Goal: Task Accomplishment & Management: Manage account settings

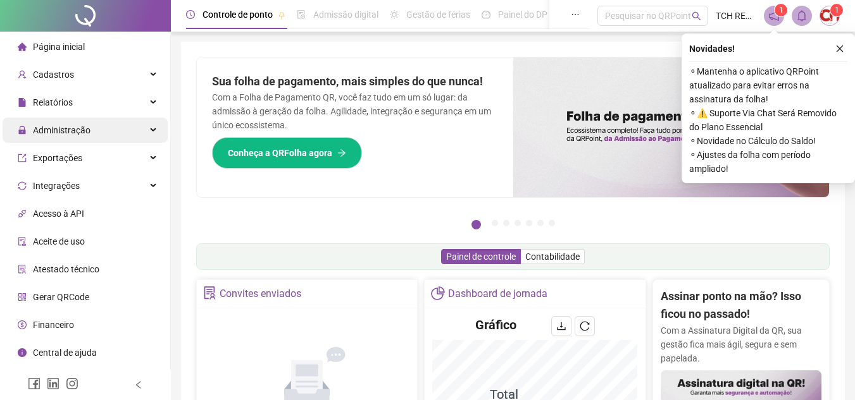
click at [87, 125] on span "Administração" at bounding box center [62, 130] width 58 height 10
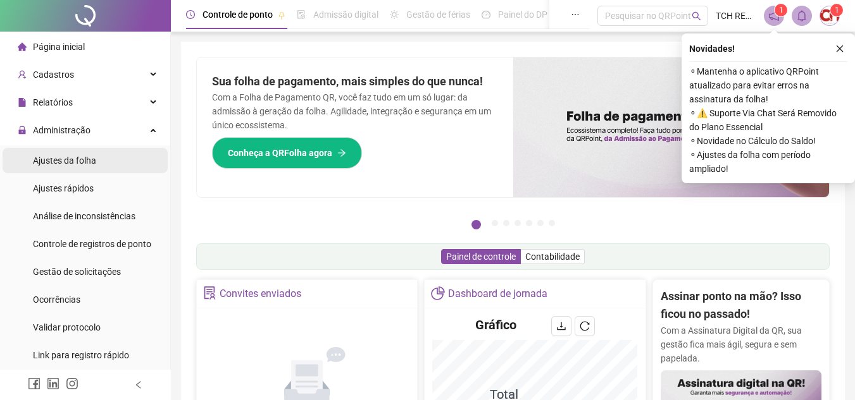
click at [125, 164] on li "Ajustes da folha" at bounding box center [85, 160] width 165 height 25
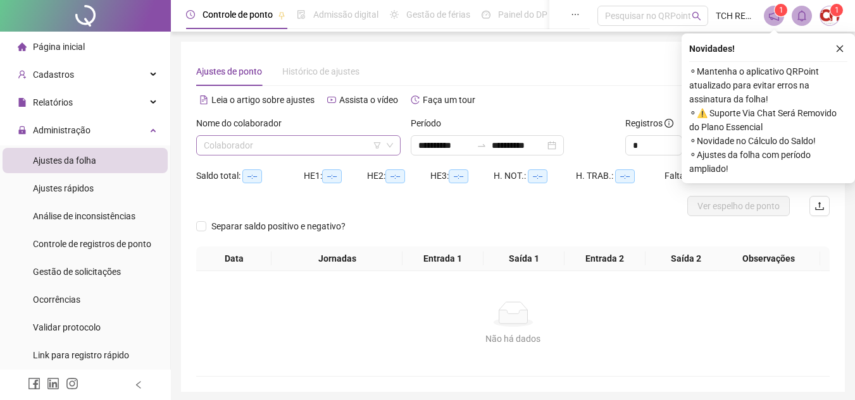
click at [381, 145] on span at bounding box center [298, 145] width 189 height 19
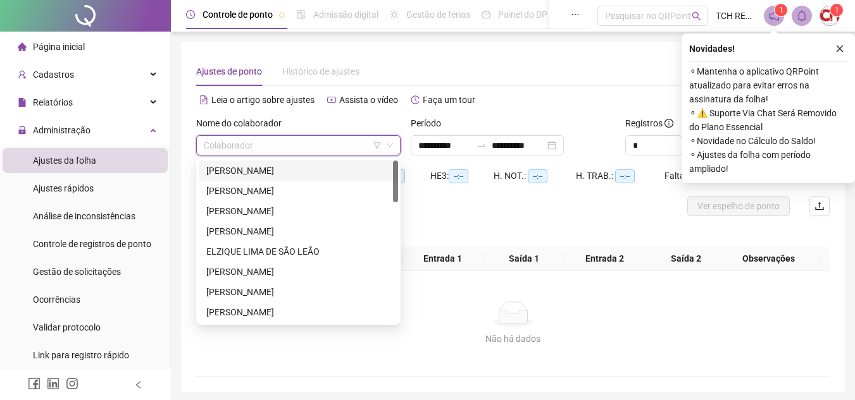
click at [328, 180] on div "[PERSON_NAME]" at bounding box center [298, 171] width 199 height 20
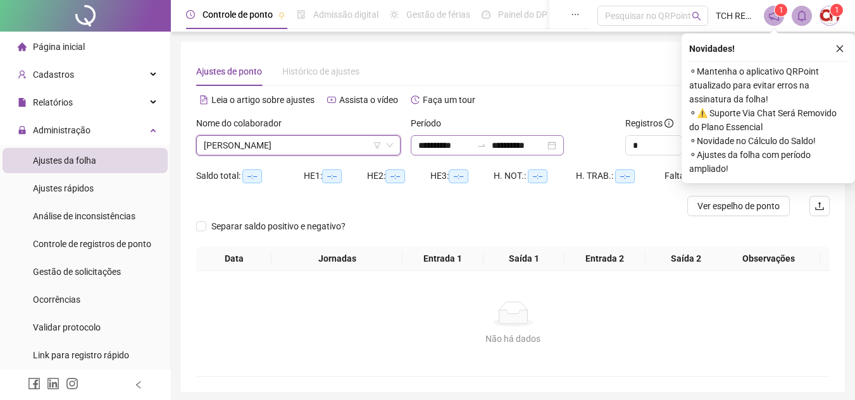
click at [564, 147] on div "**********" at bounding box center [487, 145] width 153 height 20
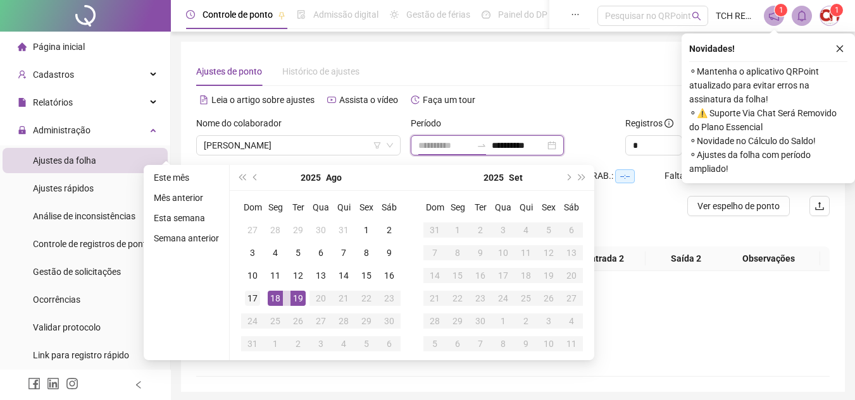
type input "**********"
click at [247, 300] on div "17" at bounding box center [252, 298] width 15 height 15
type input "**********"
click at [304, 304] on div "19" at bounding box center [297, 298] width 15 height 15
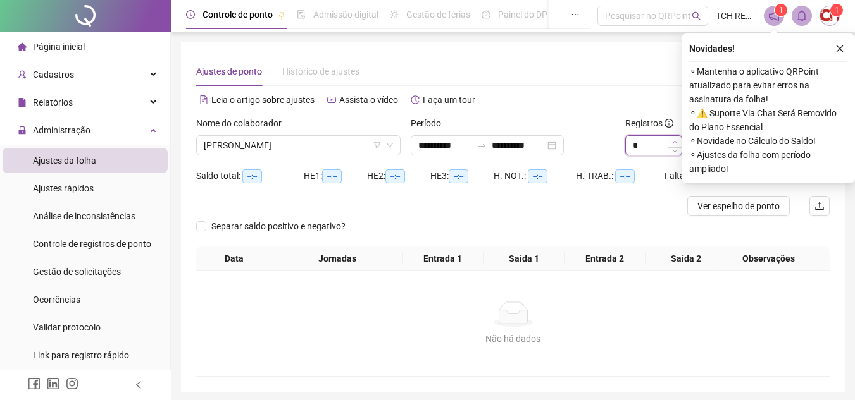
click at [676, 144] on icon "up" at bounding box center [674, 142] width 4 height 4
type input "*"
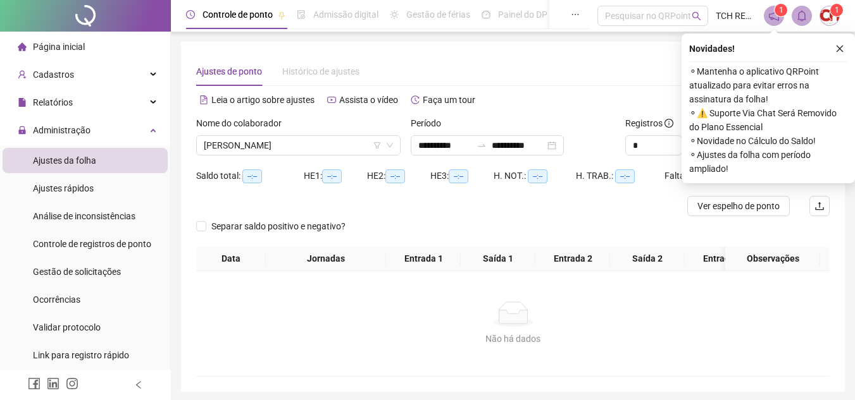
click at [831, 47] on div "Novidades !" at bounding box center [768, 48] width 158 height 15
click at [836, 52] on icon "close" at bounding box center [839, 48] width 9 height 9
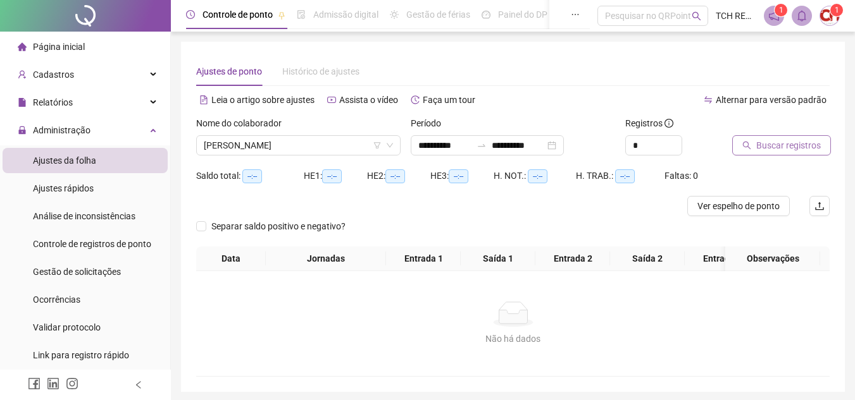
click at [793, 148] on span "Buscar registros" at bounding box center [788, 146] width 65 height 14
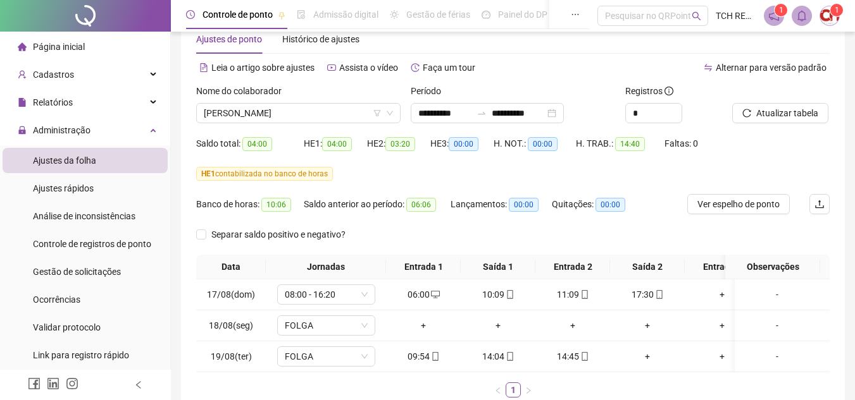
scroll to position [63, 0]
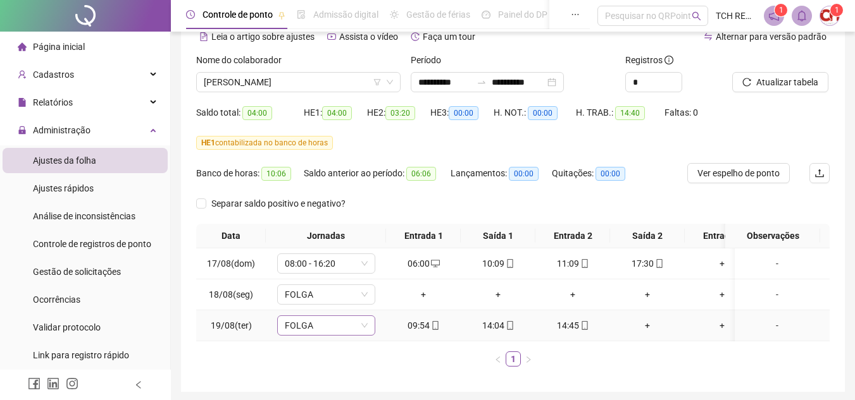
click at [359, 329] on span "FOLGA" at bounding box center [326, 325] width 83 height 19
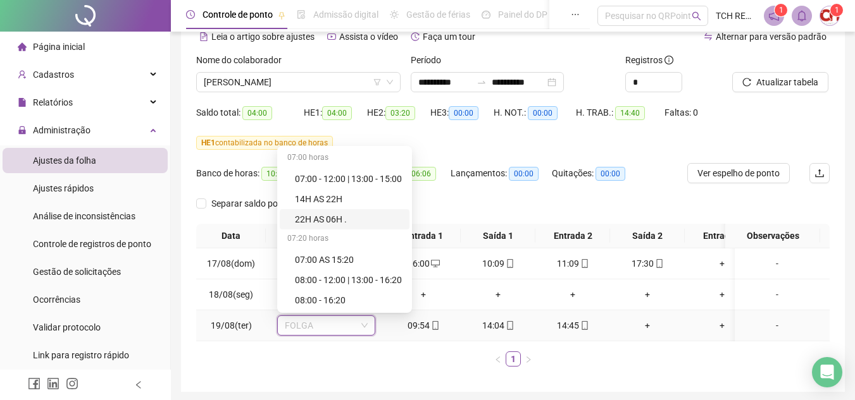
click at [342, 297] on div "08:00 - 16:20" at bounding box center [348, 301] width 107 height 14
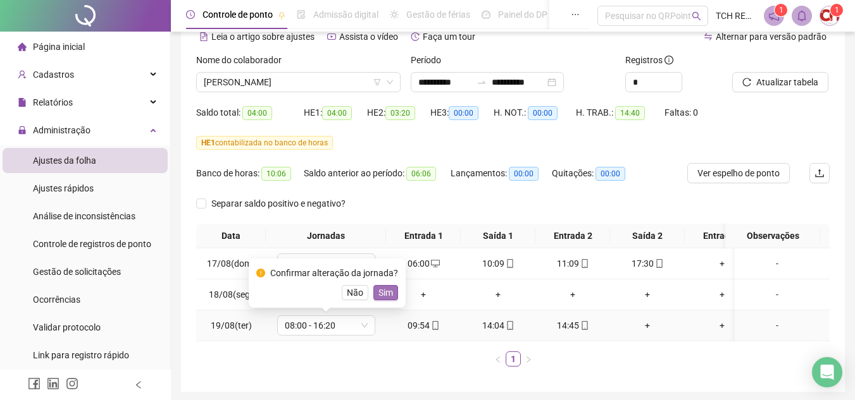
click at [389, 289] on span "Sim" at bounding box center [385, 293] width 15 height 14
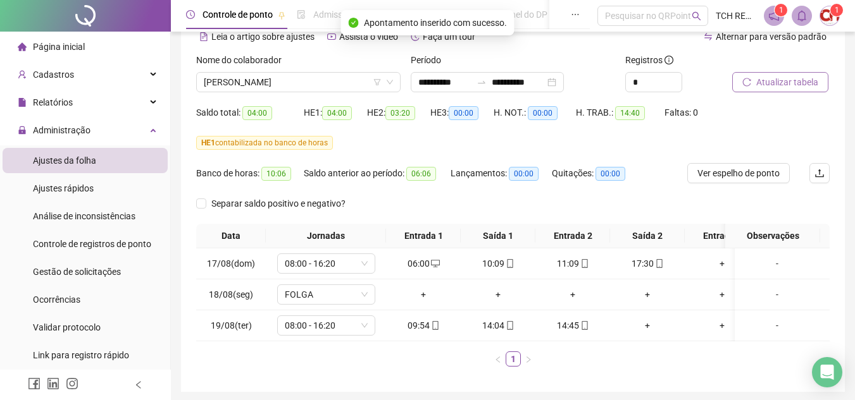
click at [782, 77] on span "Atualizar tabela" at bounding box center [787, 82] width 62 height 14
click at [305, 84] on span "[PERSON_NAME]" at bounding box center [298, 82] width 189 height 19
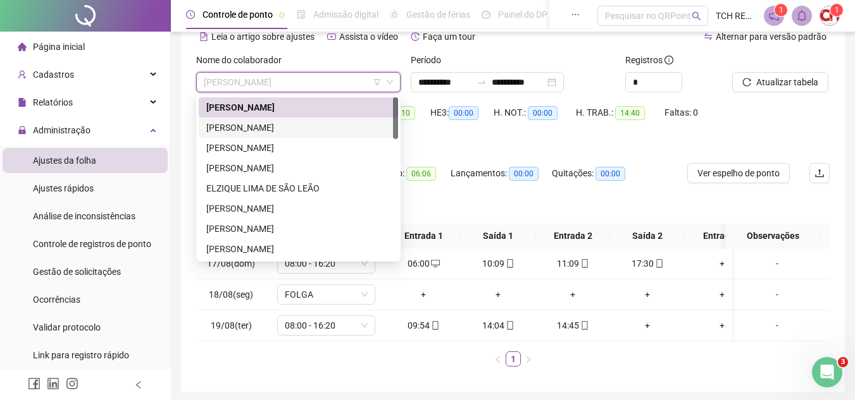
click at [300, 127] on div "[PERSON_NAME]" at bounding box center [298, 128] width 184 height 14
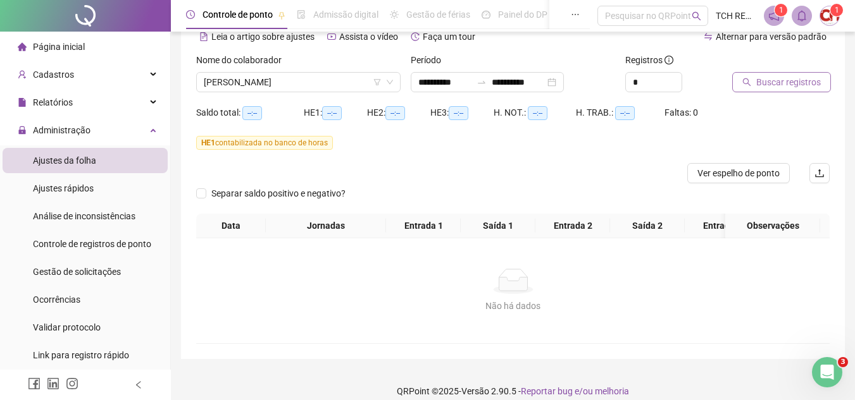
click at [754, 86] on button "Buscar registros" at bounding box center [781, 82] width 99 height 20
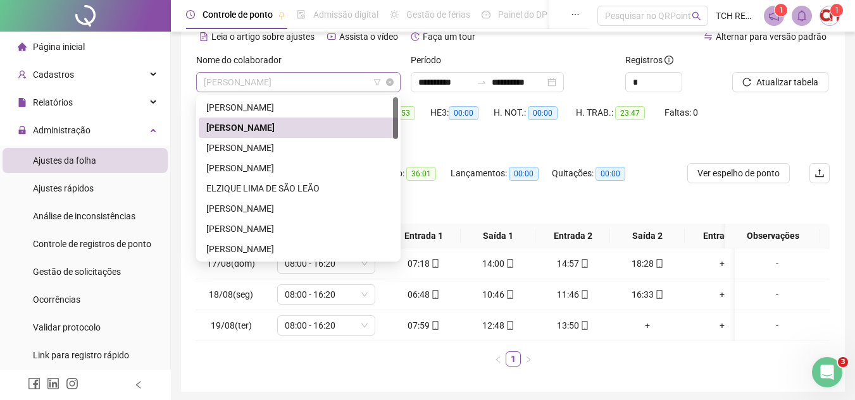
click at [326, 82] on span "[PERSON_NAME]" at bounding box center [298, 82] width 189 height 19
click at [313, 151] on div "[PERSON_NAME]" at bounding box center [298, 148] width 184 height 14
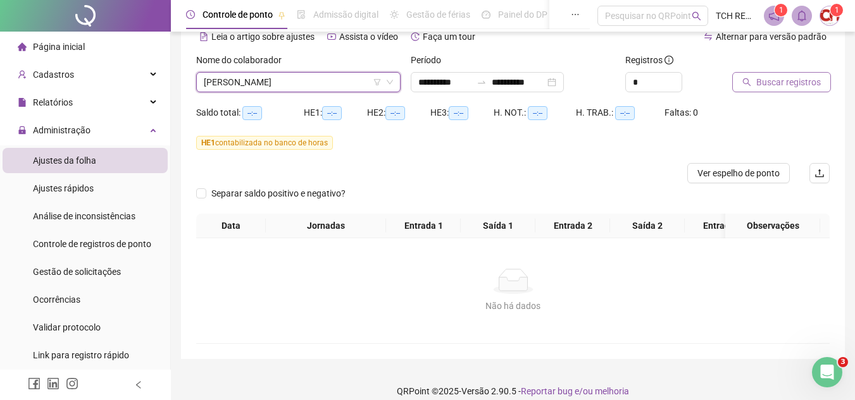
click at [771, 85] on span "Buscar registros" at bounding box center [788, 82] width 65 height 14
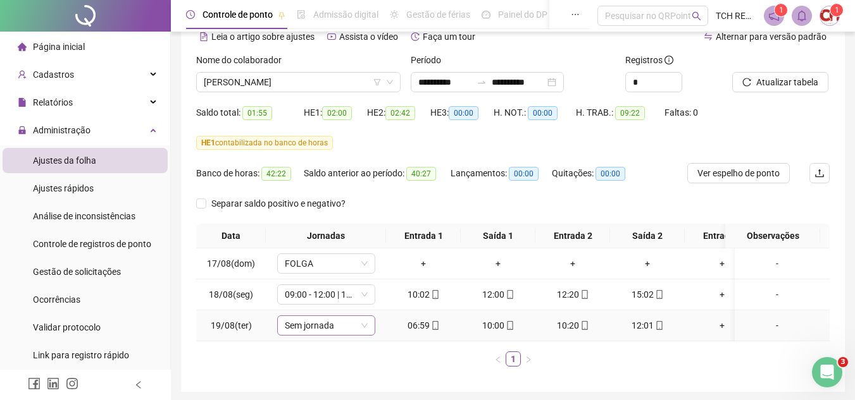
click at [347, 326] on span "Sem jornada" at bounding box center [326, 325] width 83 height 19
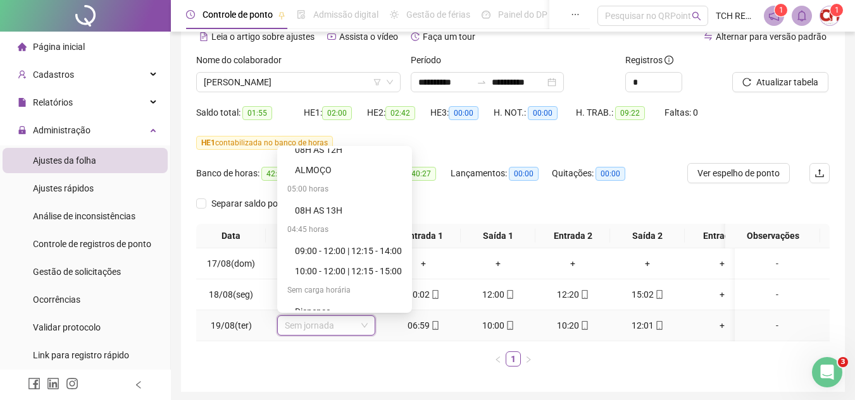
scroll to position [696, 0]
click at [374, 243] on div "09:00 - 12:00 | 12:15 - 14:00" at bounding box center [345, 252] width 130 height 20
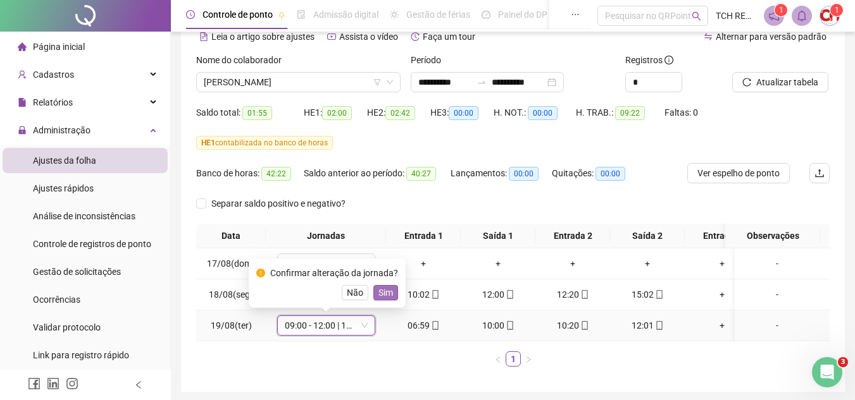
click at [389, 295] on span "Sim" at bounding box center [385, 293] width 15 height 14
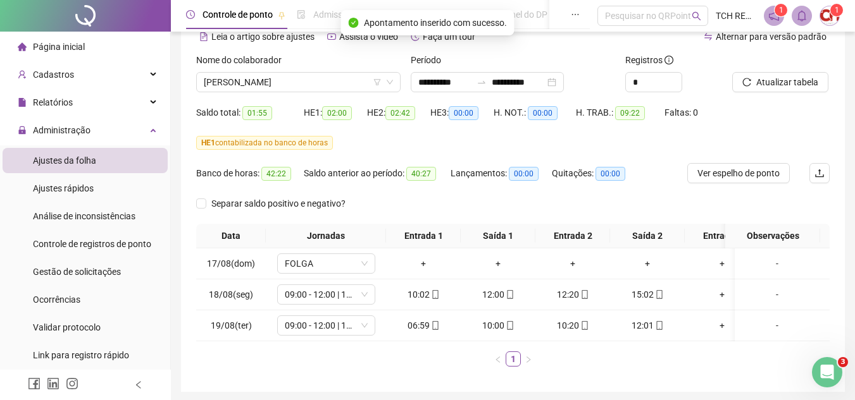
click at [775, 92] on div "Atualizar tabela" at bounding box center [781, 77] width 108 height 49
click at [775, 87] on span "Atualizar tabela" at bounding box center [787, 82] width 62 height 14
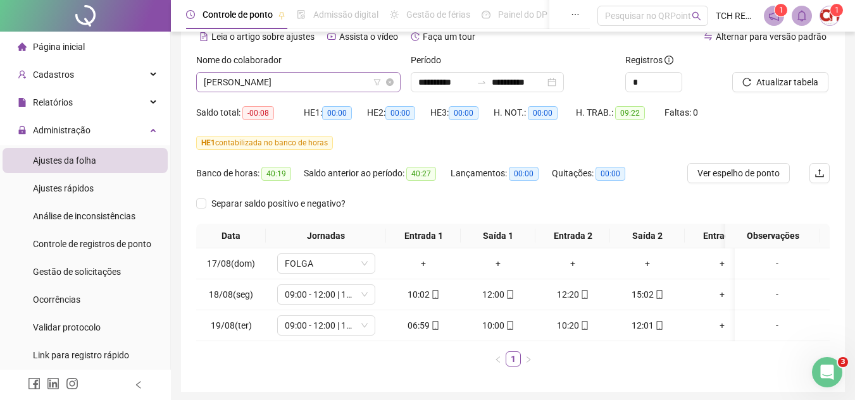
click at [317, 81] on span "[PERSON_NAME]" at bounding box center [298, 82] width 189 height 19
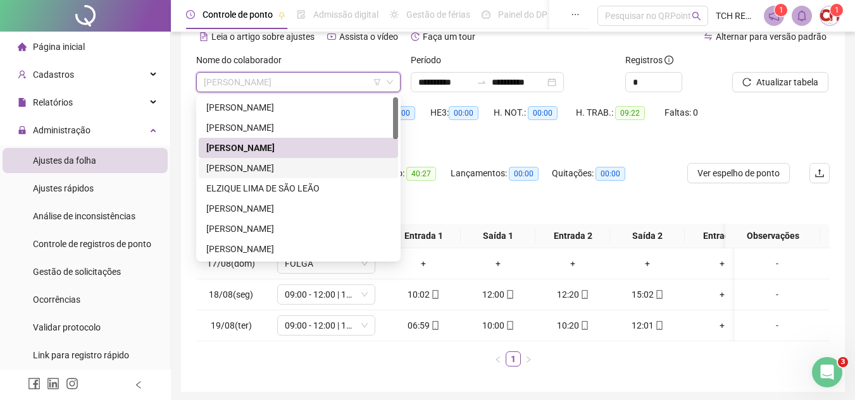
click at [297, 164] on div "[PERSON_NAME]" at bounding box center [298, 168] width 184 height 14
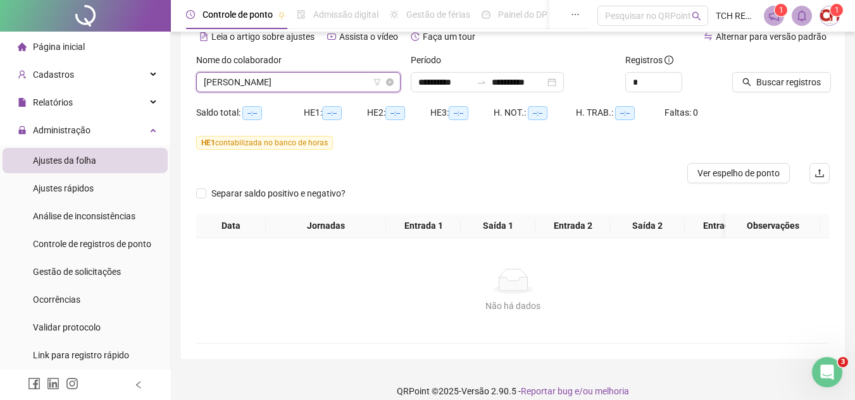
click at [341, 87] on span "[PERSON_NAME]" at bounding box center [298, 82] width 189 height 19
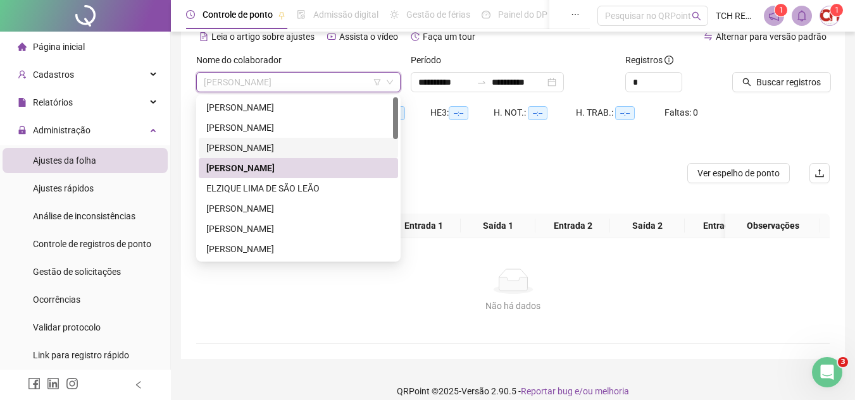
click at [272, 147] on div "[PERSON_NAME]" at bounding box center [298, 148] width 184 height 14
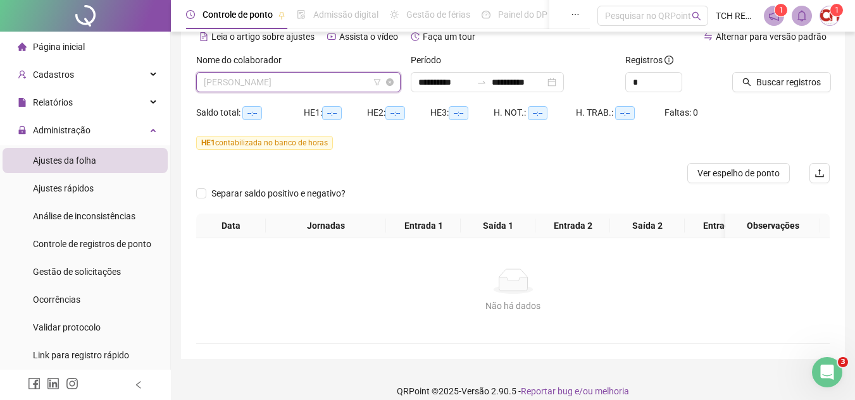
click at [315, 77] on span "[PERSON_NAME]" at bounding box center [298, 82] width 189 height 19
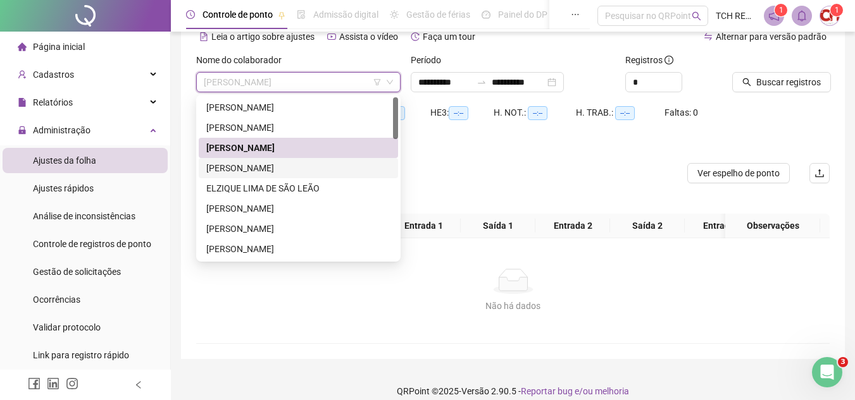
click at [303, 163] on div "[PERSON_NAME]" at bounding box center [298, 168] width 184 height 14
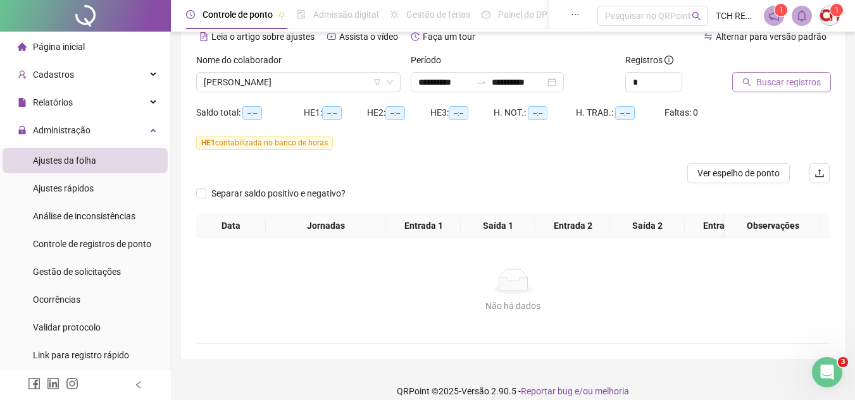
click at [755, 85] on button "Buscar registros" at bounding box center [781, 82] width 99 height 20
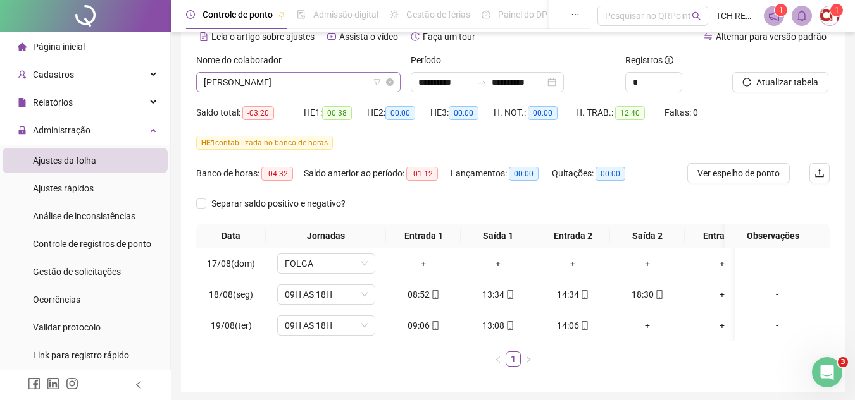
click at [334, 80] on span "[PERSON_NAME]" at bounding box center [298, 82] width 189 height 19
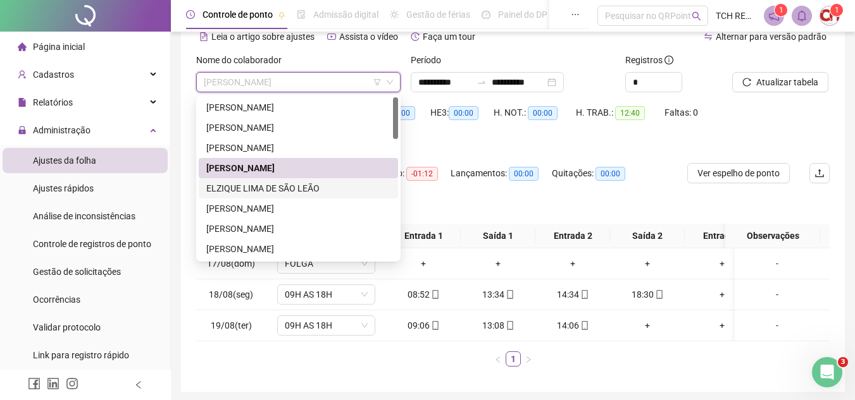
click at [342, 190] on div "ELZIQUE LIMA DE SÃO LEÃO" at bounding box center [298, 189] width 184 height 14
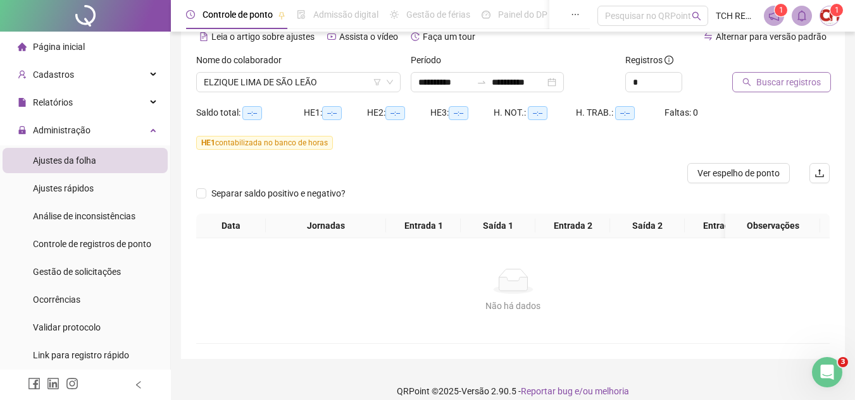
click at [789, 81] on span "Buscar registros" at bounding box center [788, 82] width 65 height 14
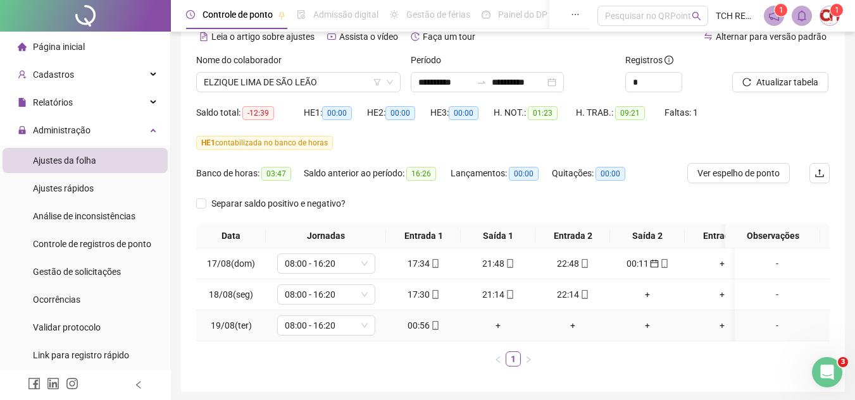
click at [434, 326] on icon "mobile" at bounding box center [435, 325] width 9 height 9
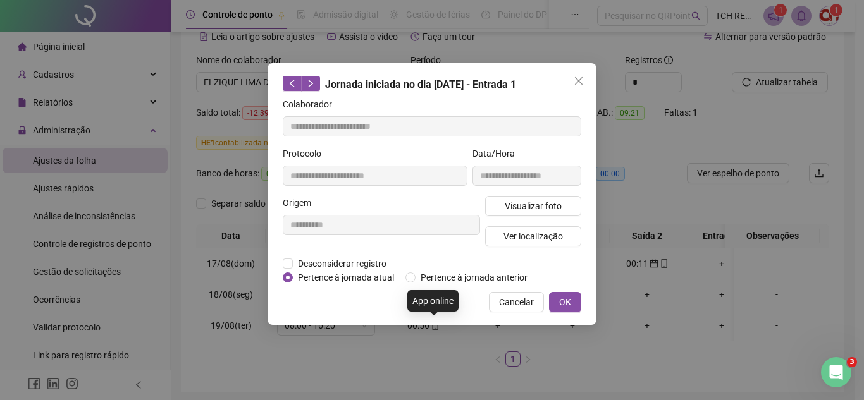
type input "**********"
click at [569, 305] on span "OK" at bounding box center [565, 302] width 12 height 14
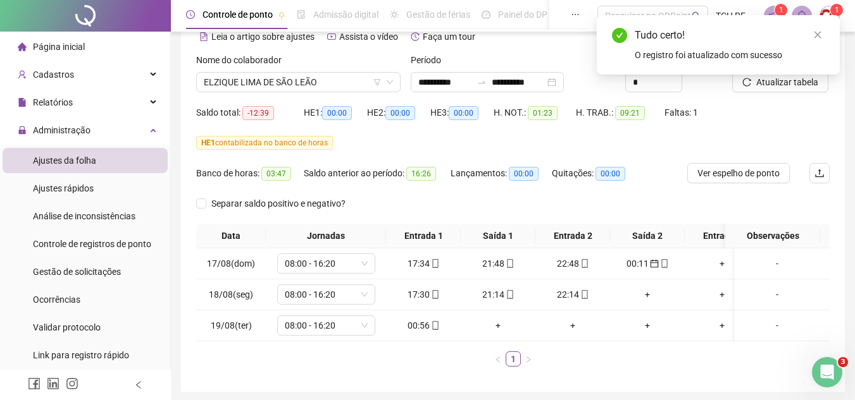
click at [780, 75] on div "Tudo certo! O registro foi atualizado com sucesso" at bounding box center [718, 44] width 243 height 59
click at [817, 37] on icon "close" at bounding box center [817, 34] width 9 height 9
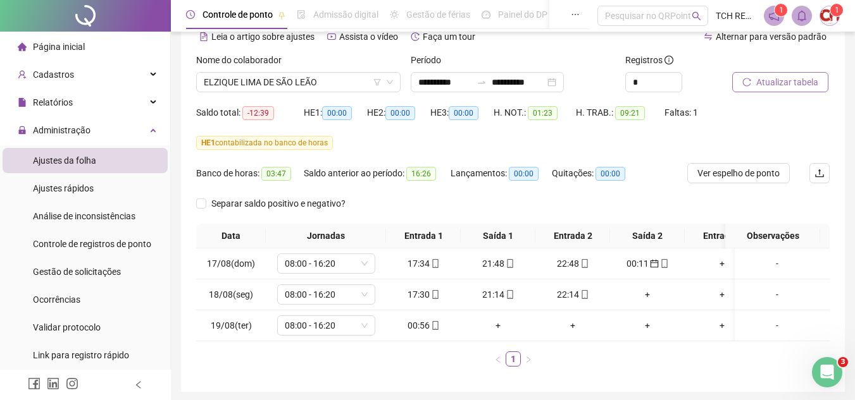
click at [796, 81] on span "Atualizar tabela" at bounding box center [787, 82] width 62 height 14
click at [325, 321] on span "08:00 - 16:20" at bounding box center [326, 325] width 83 height 19
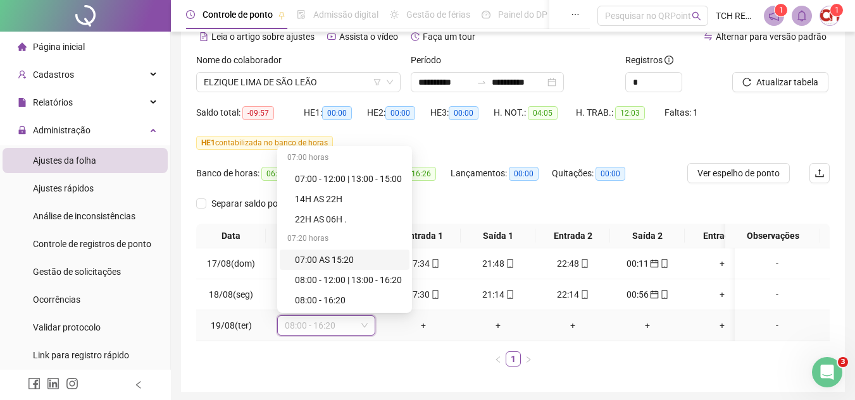
scroll to position [830, 0]
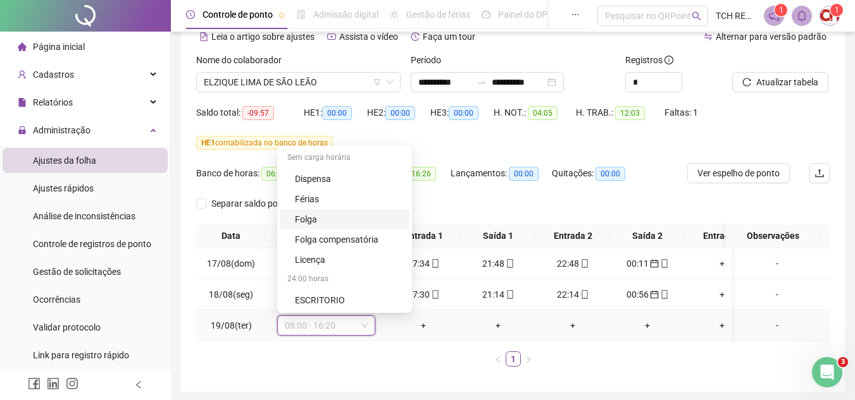
click at [335, 216] on div "Folga" at bounding box center [348, 220] width 107 height 14
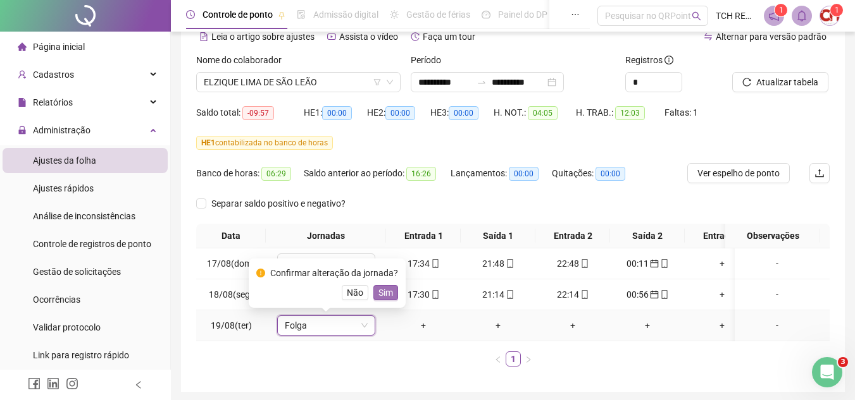
click at [381, 297] on span "Sim" at bounding box center [385, 293] width 15 height 14
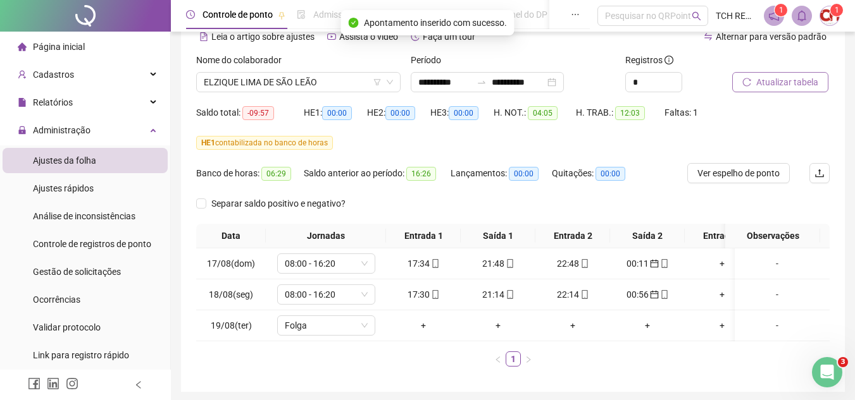
click at [777, 81] on span "Atualizar tabela" at bounding box center [787, 82] width 62 height 14
click at [334, 89] on span "ELZIQUE LIMA DE SÃO LEÃO" at bounding box center [298, 82] width 189 height 19
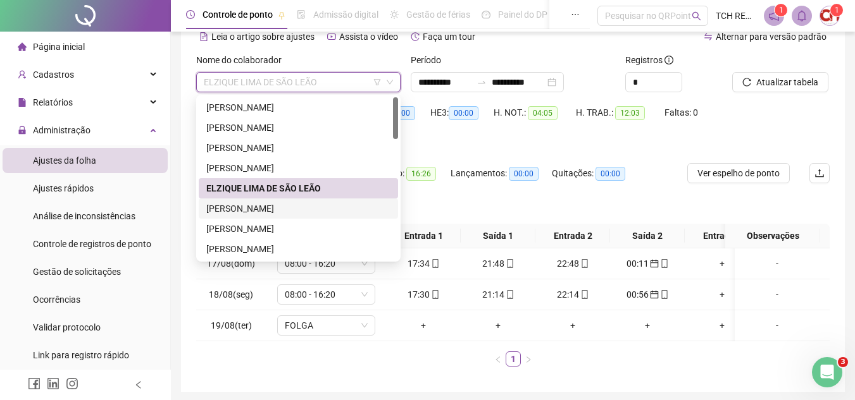
click at [323, 211] on div "[PERSON_NAME]" at bounding box center [298, 209] width 184 height 14
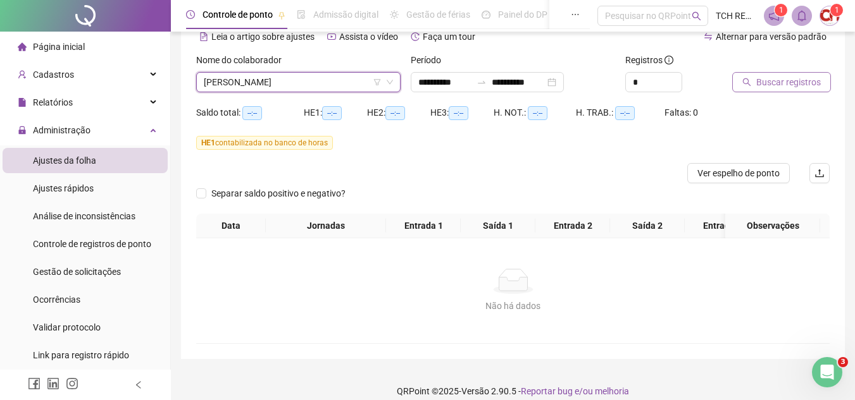
click at [776, 84] on span "Buscar registros" at bounding box center [788, 82] width 65 height 14
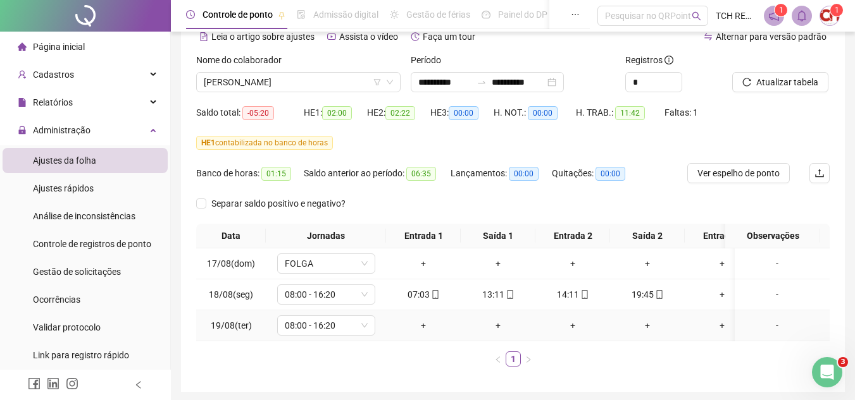
click at [328, 336] on td "08:00 - 16:20" at bounding box center [326, 326] width 120 height 31
click at [328, 330] on span "08:00 - 16:20" at bounding box center [326, 325] width 83 height 19
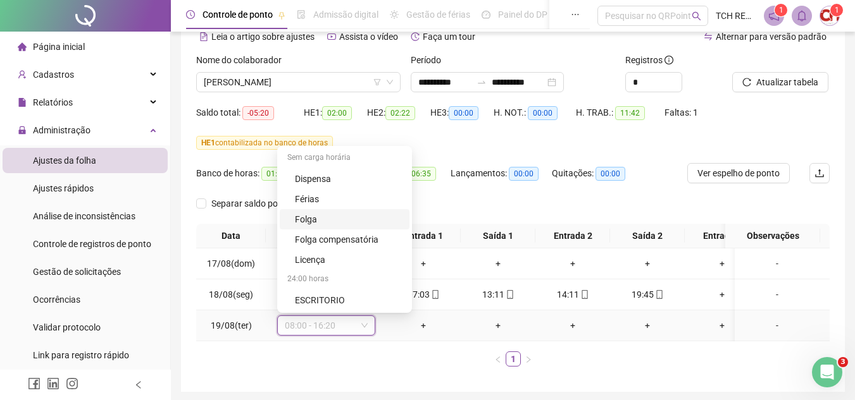
click at [354, 220] on div "Folga" at bounding box center [348, 220] width 107 height 14
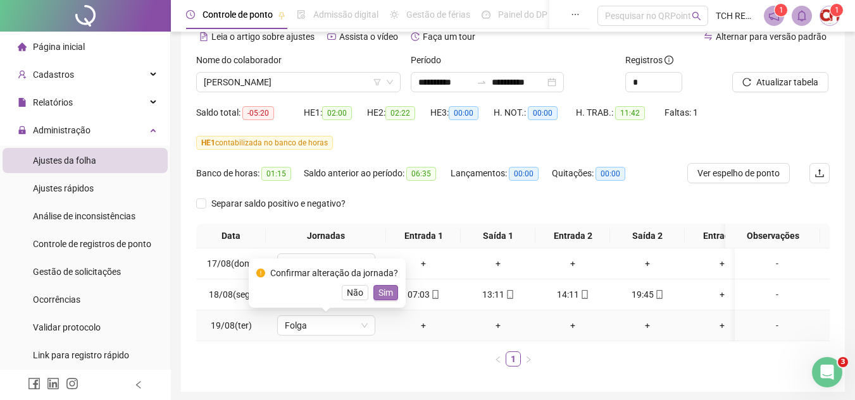
click at [394, 293] on button "Sim" at bounding box center [385, 292] width 25 height 15
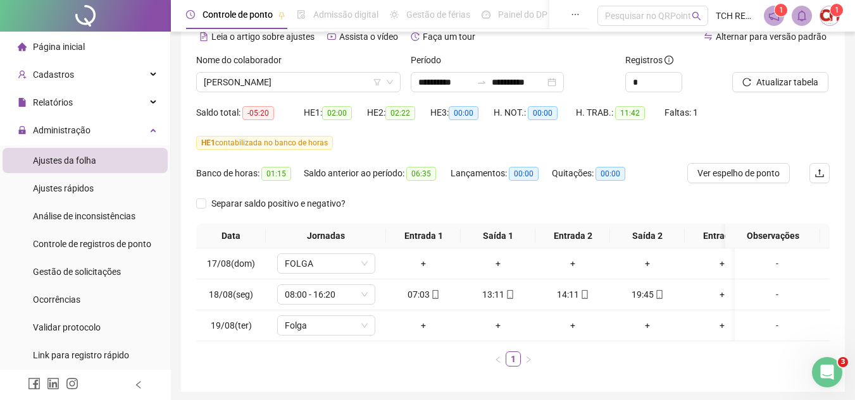
click at [799, 69] on div "Atualizar tabela" at bounding box center [780, 72] width 97 height 39
click at [778, 80] on span "Atualizar tabela" at bounding box center [787, 82] width 62 height 14
click at [346, 75] on span "[PERSON_NAME]" at bounding box center [298, 82] width 189 height 19
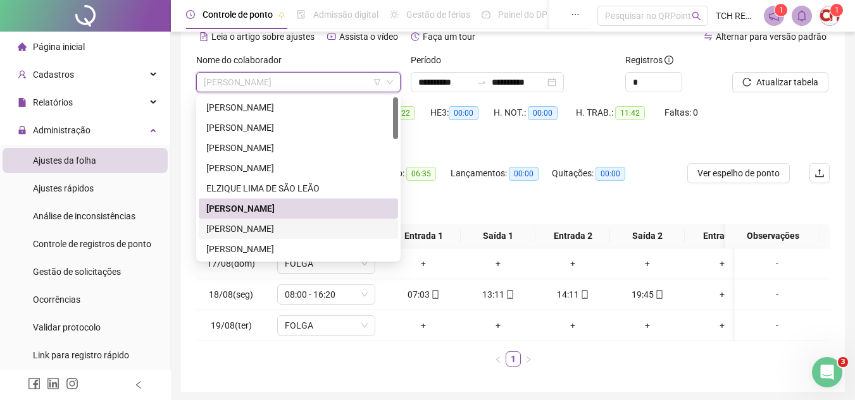
click at [314, 231] on div "[PERSON_NAME]" at bounding box center [298, 229] width 184 height 14
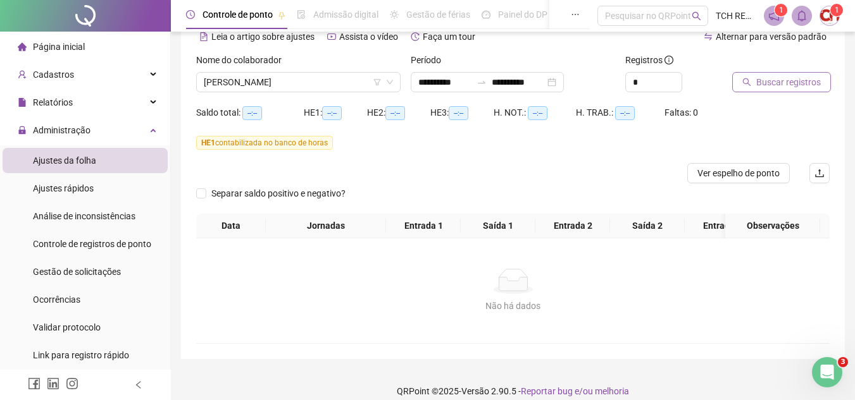
click at [808, 78] on span "Buscar registros" at bounding box center [788, 82] width 65 height 14
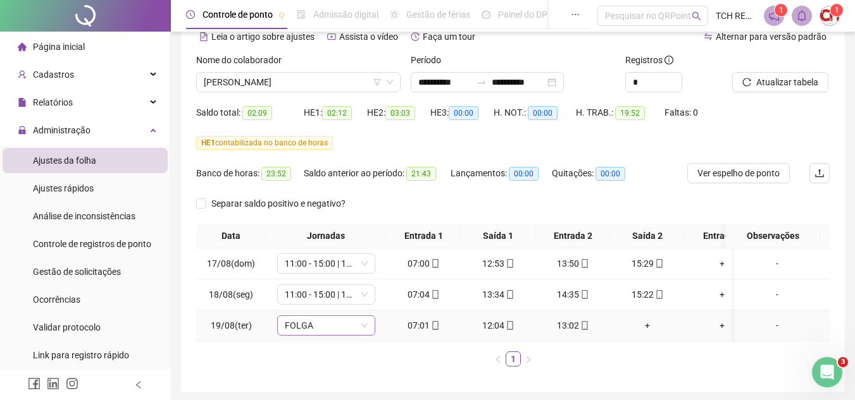
click at [336, 330] on span "FOLGA" at bounding box center [326, 325] width 83 height 19
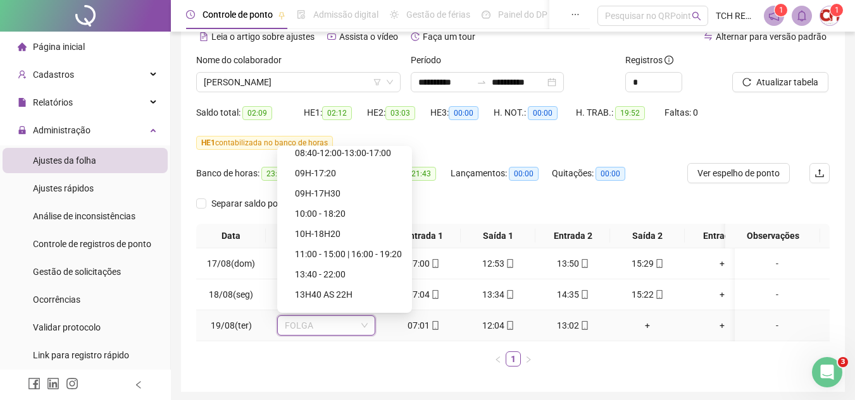
scroll to position [190, 0]
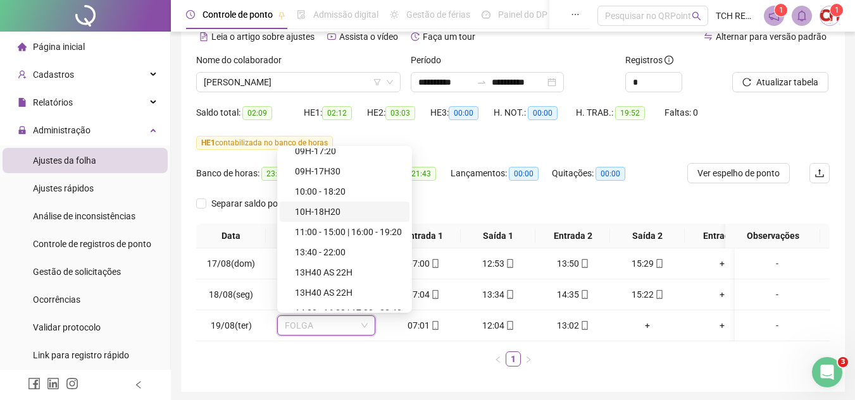
click at [442, 196] on div "Separar saldo positivo e negativo?" at bounding box center [512, 209] width 633 height 30
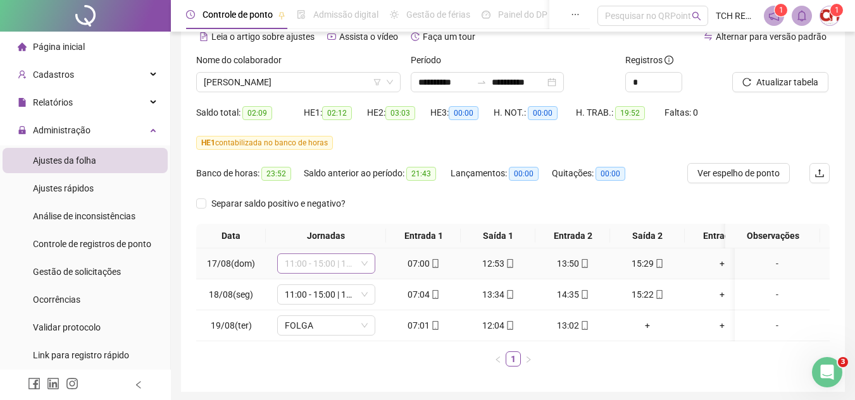
click at [350, 265] on span "11:00 - 15:00 | 16:00 - 19:20" at bounding box center [326, 263] width 83 height 19
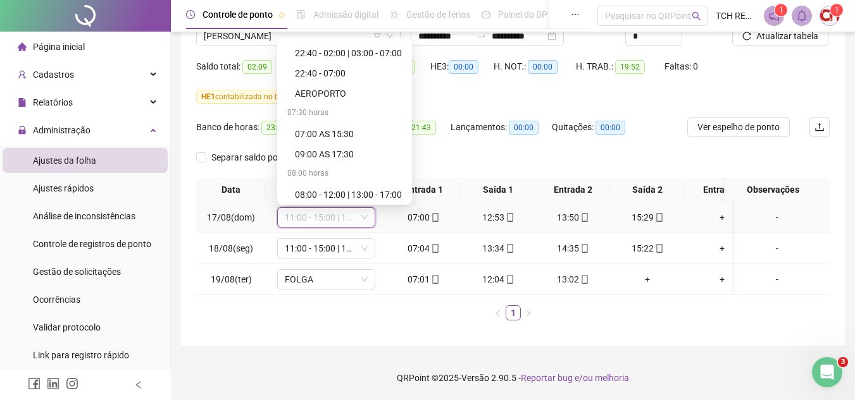
scroll to position [380, 0]
click at [359, 130] on div "07:00 AS 15:30" at bounding box center [348, 137] width 107 height 14
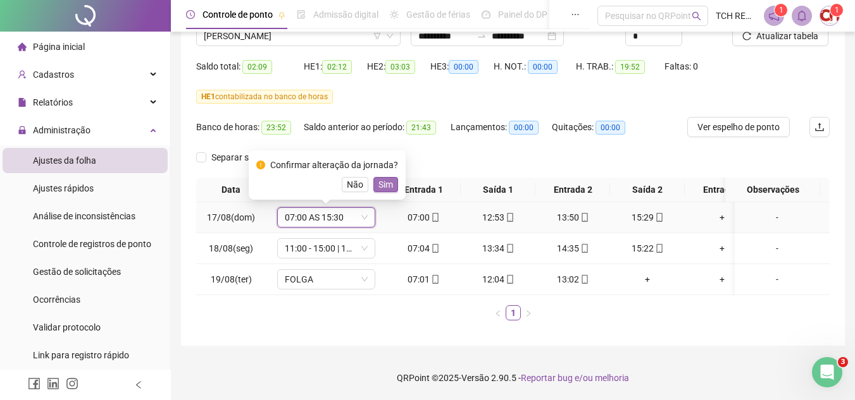
click at [381, 178] on span "Sim" at bounding box center [385, 185] width 15 height 14
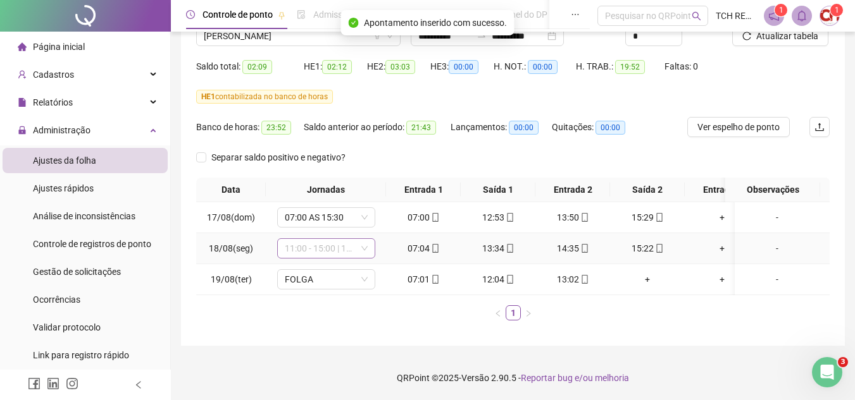
click at [352, 240] on span "11:00 - 15:00 | 16:00 - 19:20" at bounding box center [326, 248] width 83 height 19
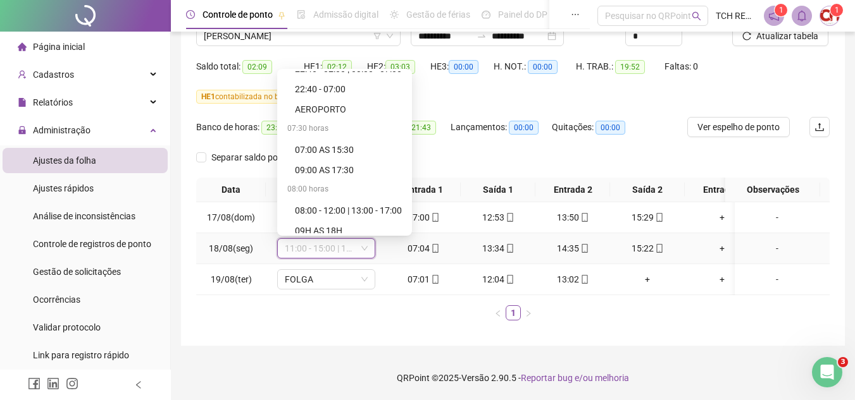
scroll to position [387, 0]
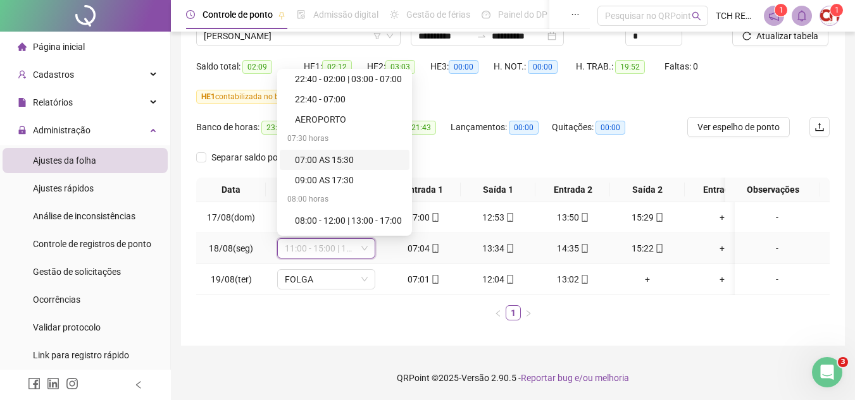
click at [355, 158] on div "07:00 AS 15:30" at bounding box center [345, 160] width 130 height 20
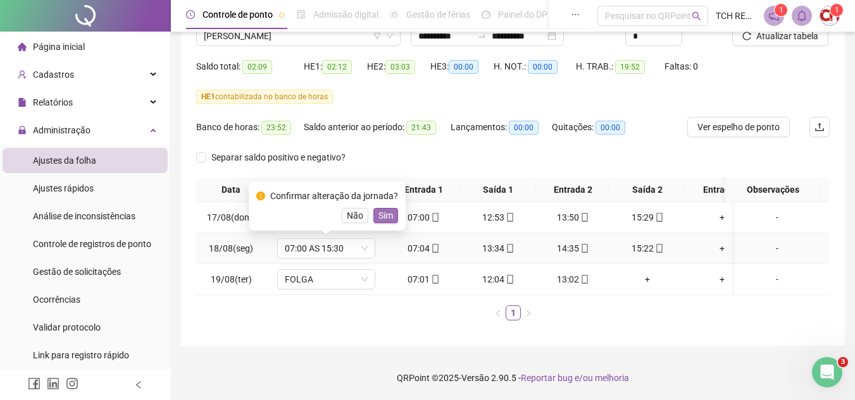
click at [379, 209] on span "Sim" at bounding box center [385, 216] width 15 height 14
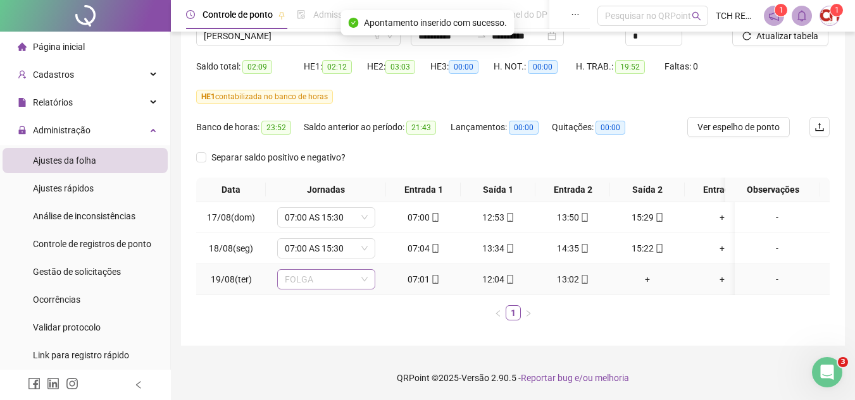
click at [346, 271] on span "FOLGA" at bounding box center [326, 279] width 83 height 19
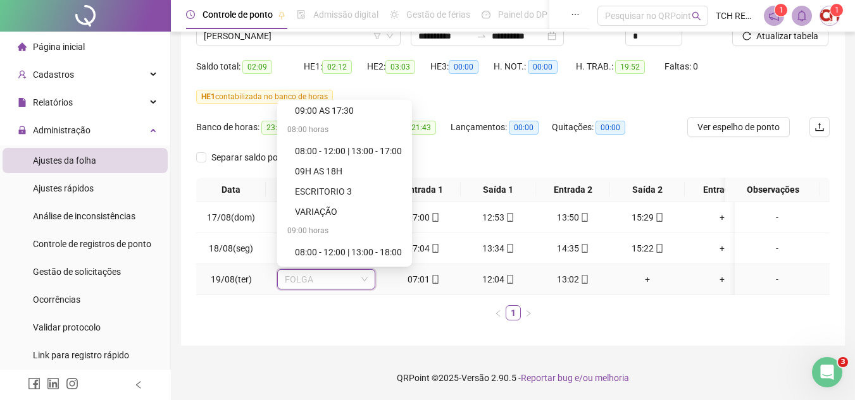
scroll to position [452, 0]
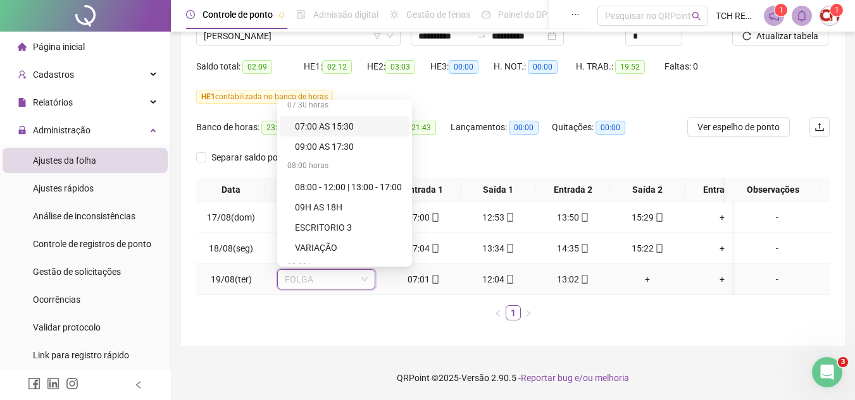
click at [338, 116] on div "07:00 AS 15:30" at bounding box center [345, 126] width 130 height 20
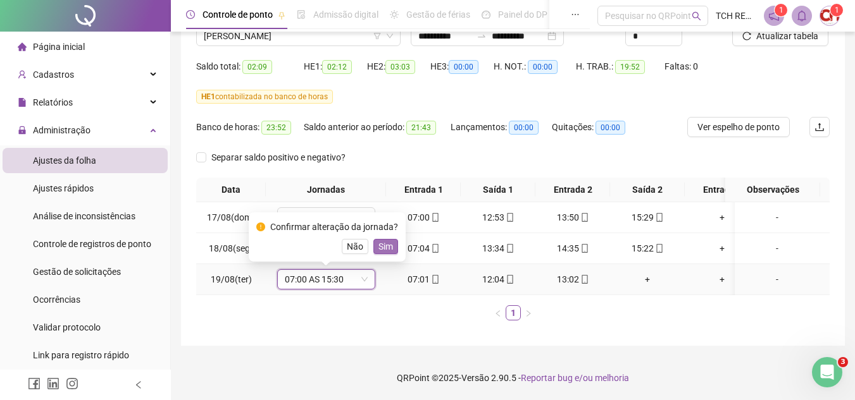
click at [382, 240] on span "Sim" at bounding box center [385, 247] width 15 height 14
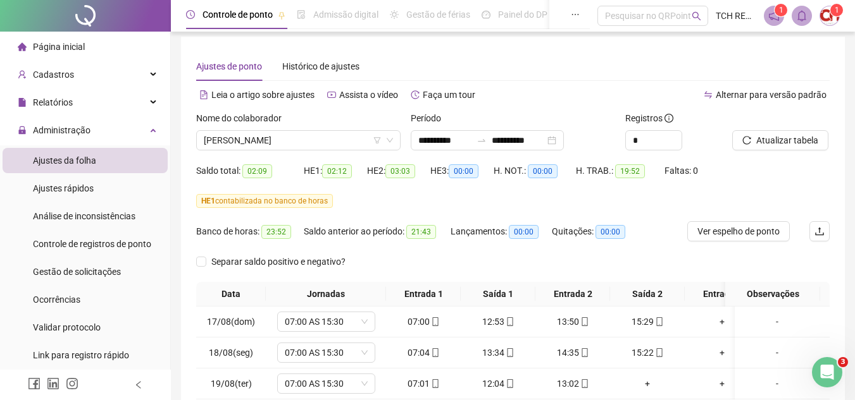
scroll to position [0, 0]
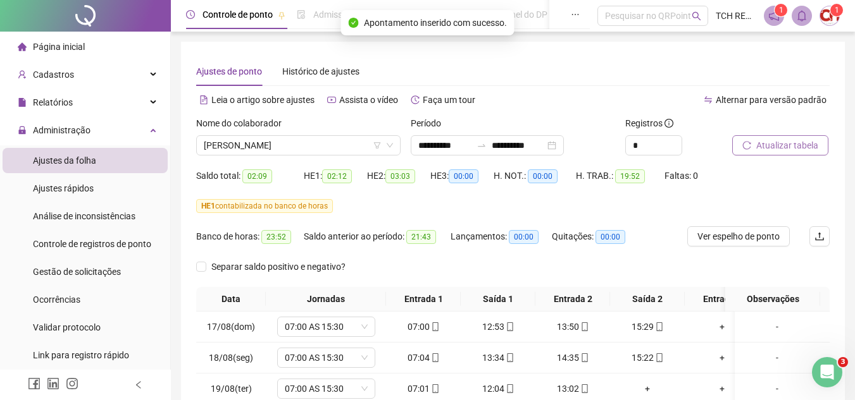
click at [770, 145] on span "Atualizar tabela" at bounding box center [787, 146] width 62 height 14
click at [564, 145] on div "**********" at bounding box center [487, 145] width 153 height 20
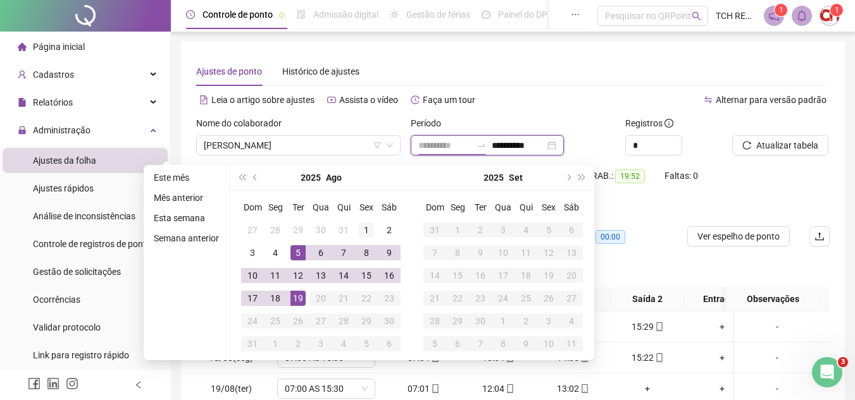
type input "**********"
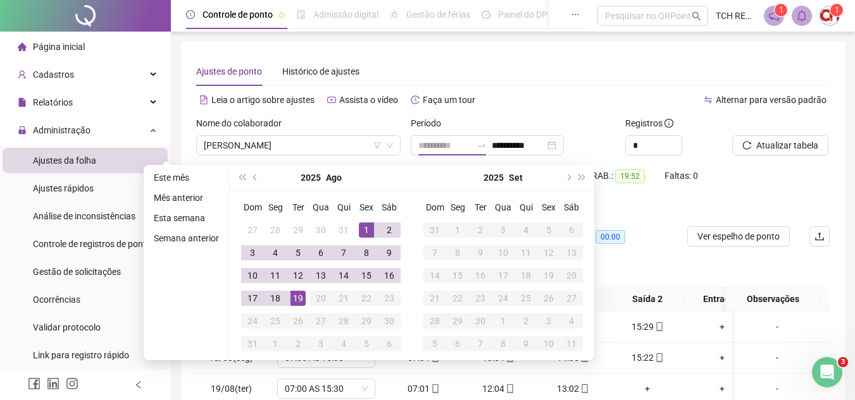
click at [355, 225] on td "1" at bounding box center [366, 230] width 23 height 23
click at [300, 290] on td "19" at bounding box center [298, 298] width 23 height 23
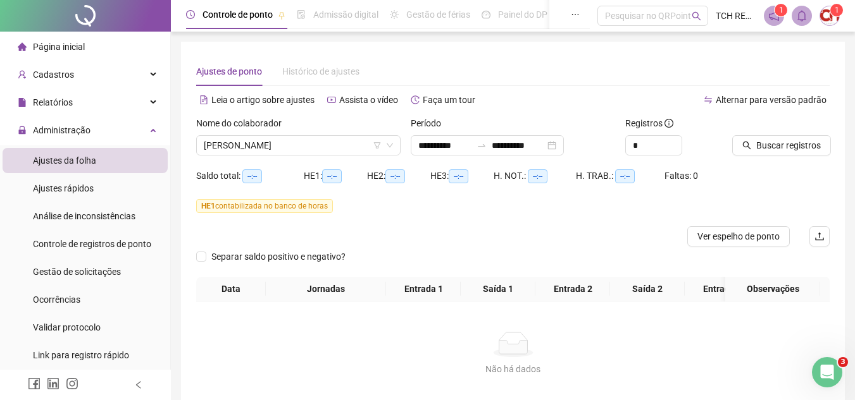
click at [781, 156] on div "Buscar registros" at bounding box center [781, 140] width 108 height 49
click at [779, 152] on span "Buscar registros" at bounding box center [788, 146] width 65 height 14
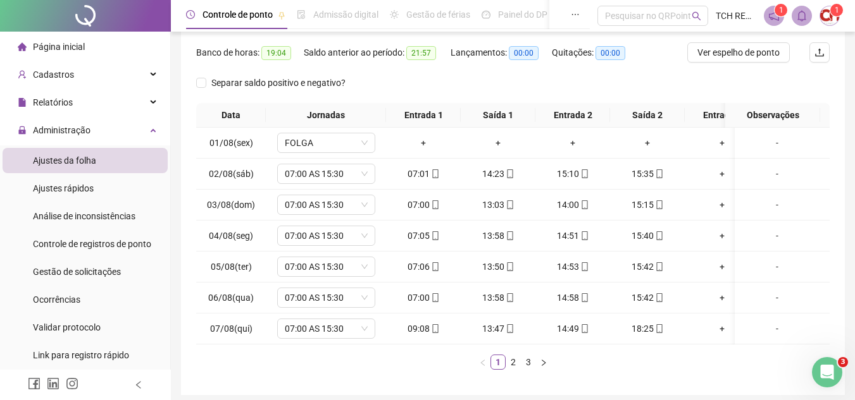
scroll to position [243, 0]
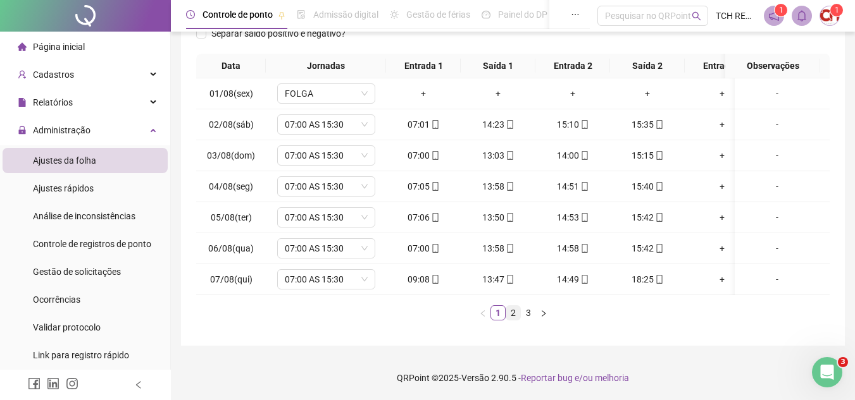
click at [516, 307] on link "2" at bounding box center [513, 313] width 14 height 14
click at [312, 242] on span "11:00 - 15:00 | 16:00 - 19:20" at bounding box center [326, 248] width 83 height 19
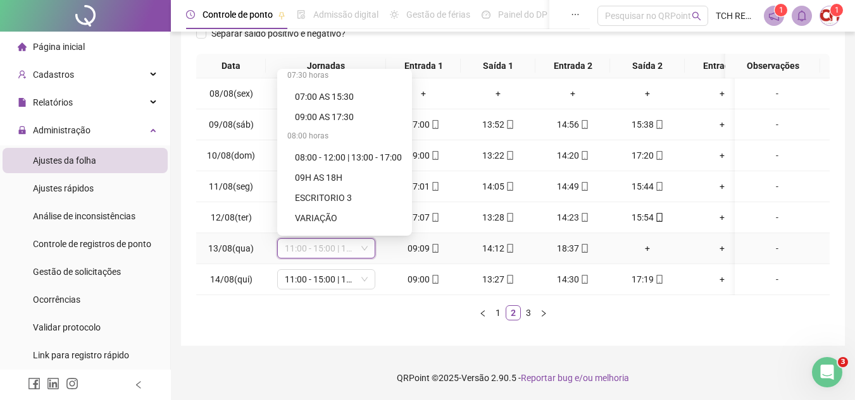
scroll to position [387, 0]
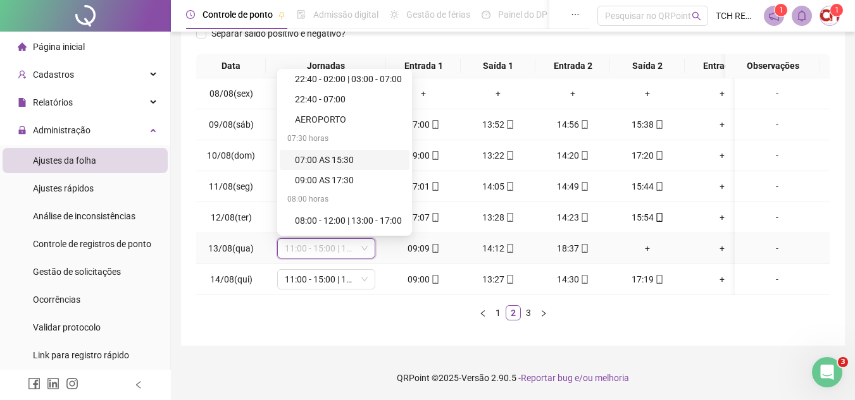
click at [328, 158] on div "07:00 AS 15:30" at bounding box center [345, 160] width 130 height 20
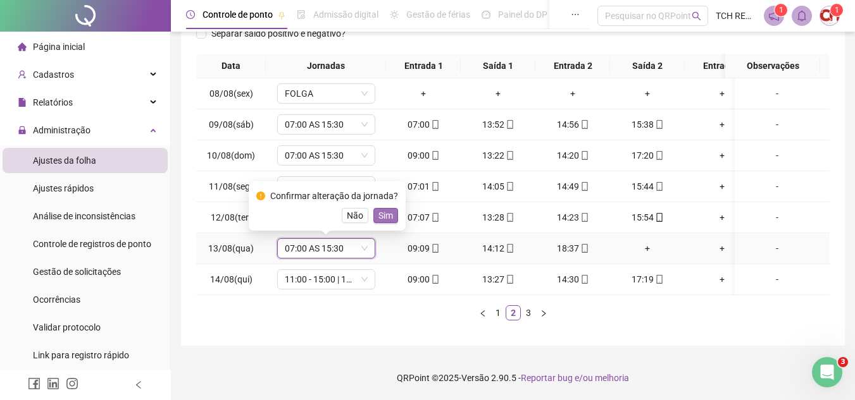
click at [386, 209] on span "Sim" at bounding box center [385, 216] width 15 height 14
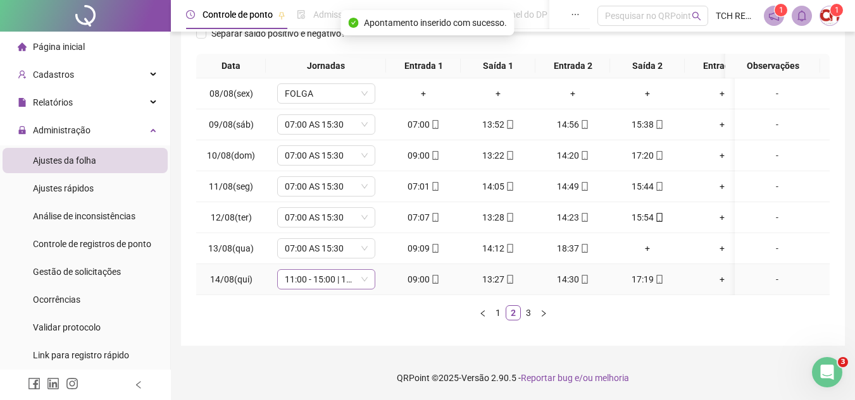
click at [357, 270] on span "11:00 - 15:00 | 16:00 - 19:20" at bounding box center [326, 279] width 83 height 19
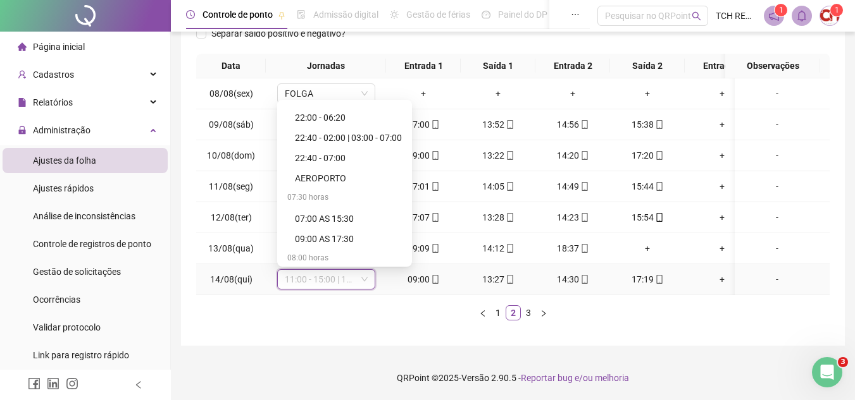
scroll to position [380, 0]
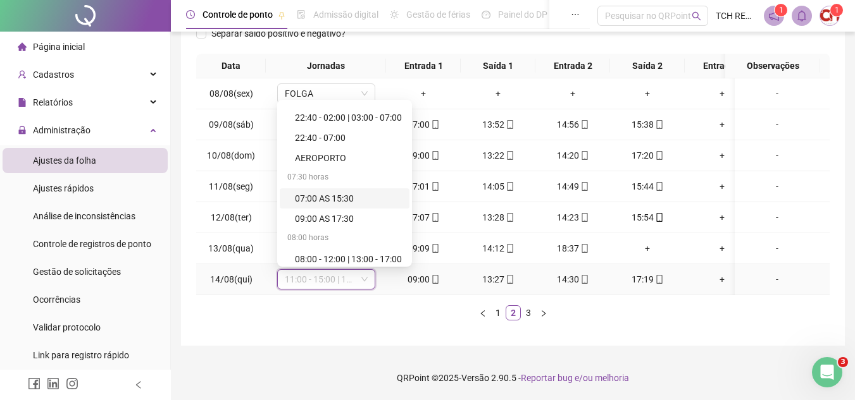
click at [324, 192] on div "07:00 AS 15:30" at bounding box center [348, 199] width 107 height 14
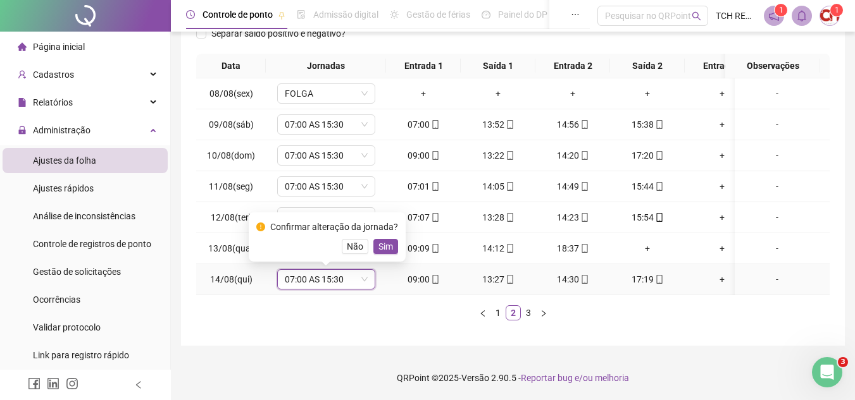
click at [378, 240] on span "Sim" at bounding box center [385, 247] width 15 height 14
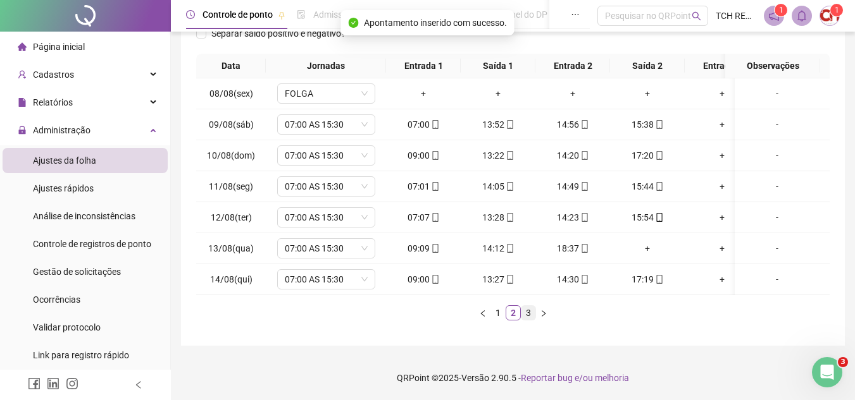
click at [521, 316] on link "3" at bounding box center [528, 313] width 14 height 14
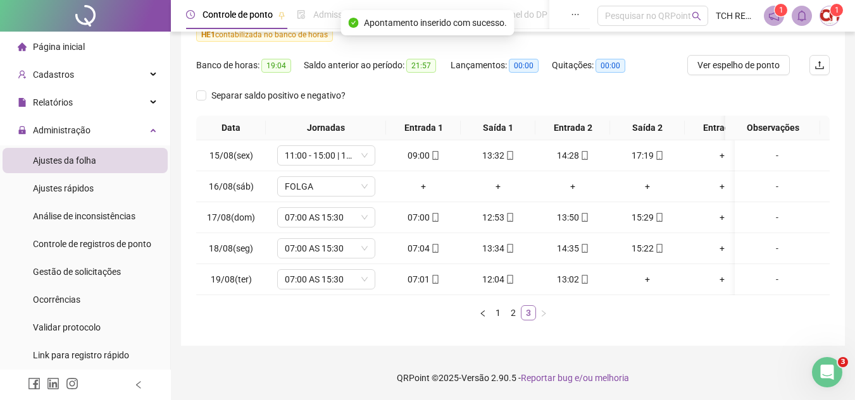
scroll to position [181, 0]
click at [350, 146] on span "11:00 - 15:00 | 16:00 - 19:20" at bounding box center [326, 155] width 83 height 19
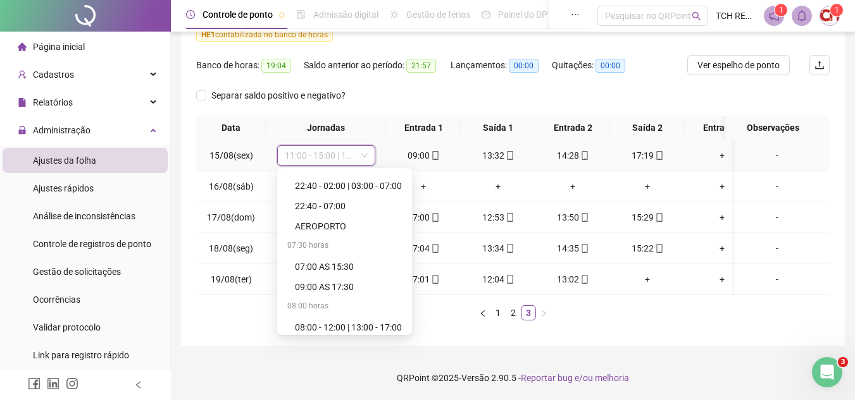
scroll to position [443, 0]
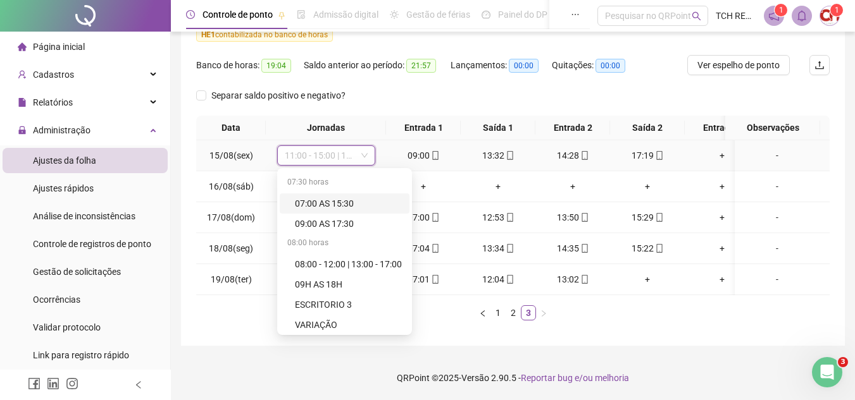
click at [360, 197] on div "07:00 AS 15:30" at bounding box center [348, 204] width 107 height 14
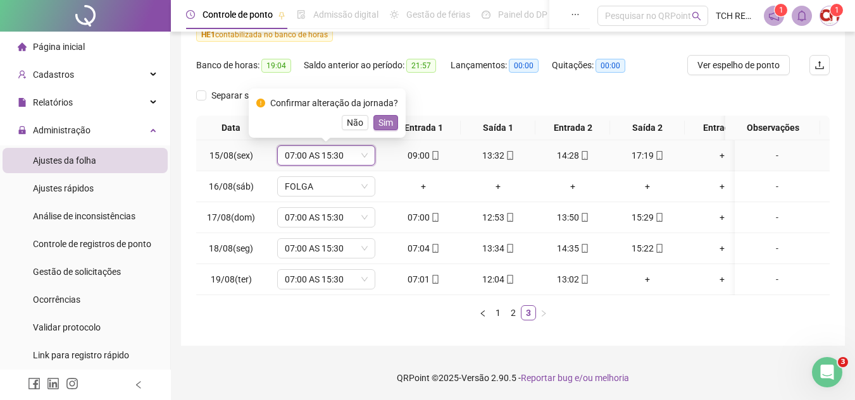
click at [391, 118] on button "Sim" at bounding box center [385, 122] width 25 height 15
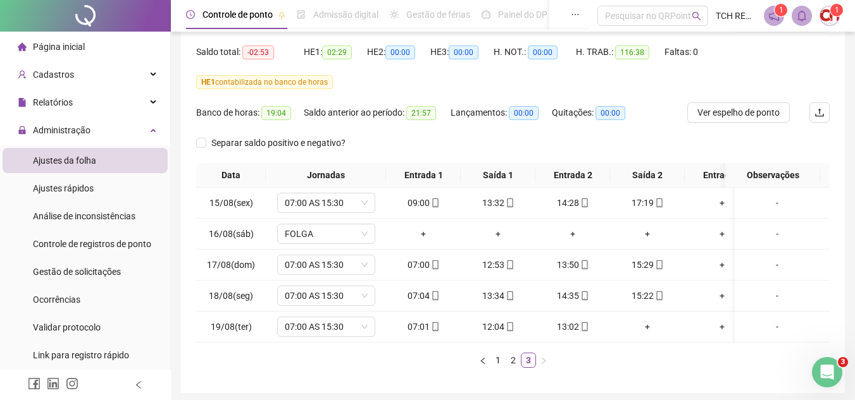
scroll to position [54, 0]
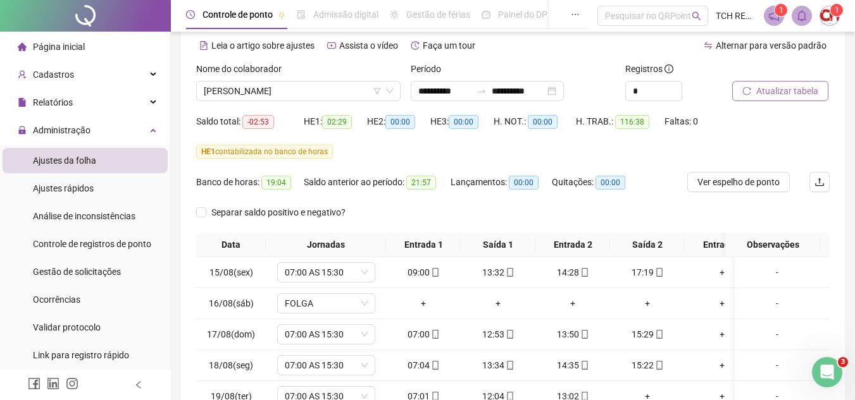
click at [764, 94] on span "Atualizar tabela" at bounding box center [787, 91] width 62 height 14
click at [545, 91] on input "**********" at bounding box center [518, 91] width 53 height 14
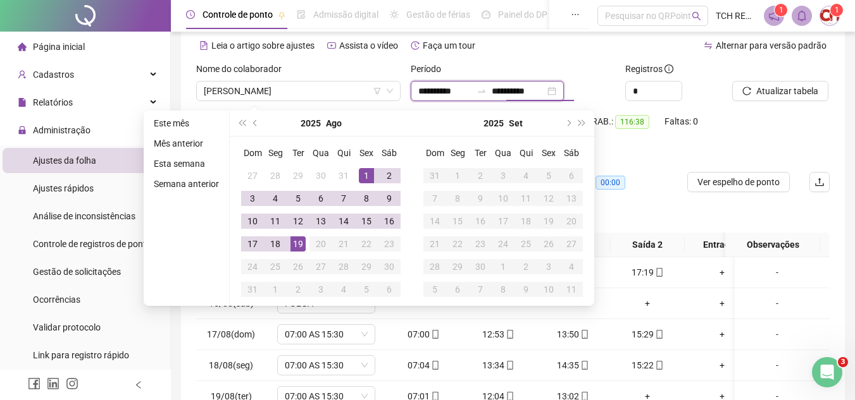
click at [564, 90] on div "**********" at bounding box center [487, 91] width 153 height 20
type input "**********"
click at [253, 241] on div "17" at bounding box center [252, 244] width 15 height 15
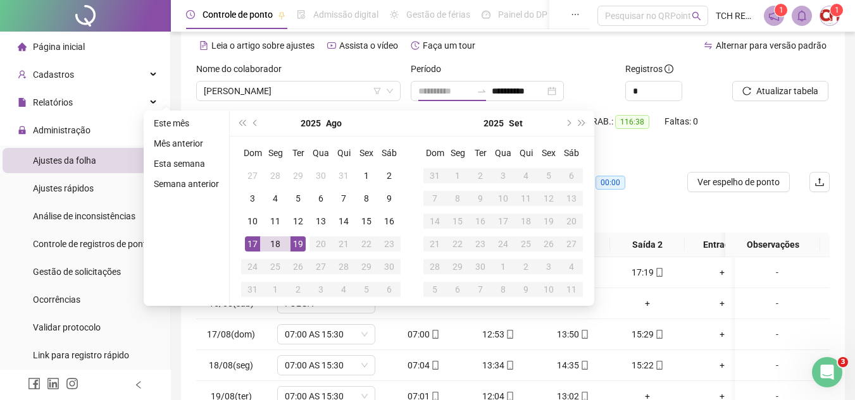
click at [298, 242] on div "19" at bounding box center [297, 244] width 15 height 15
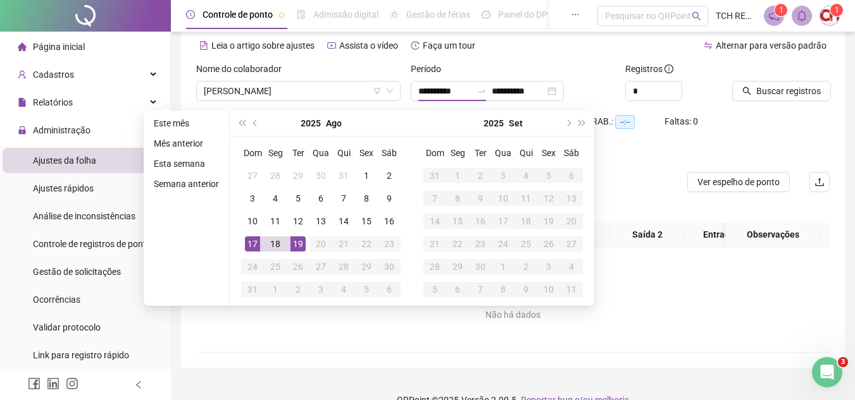
type input "**********"
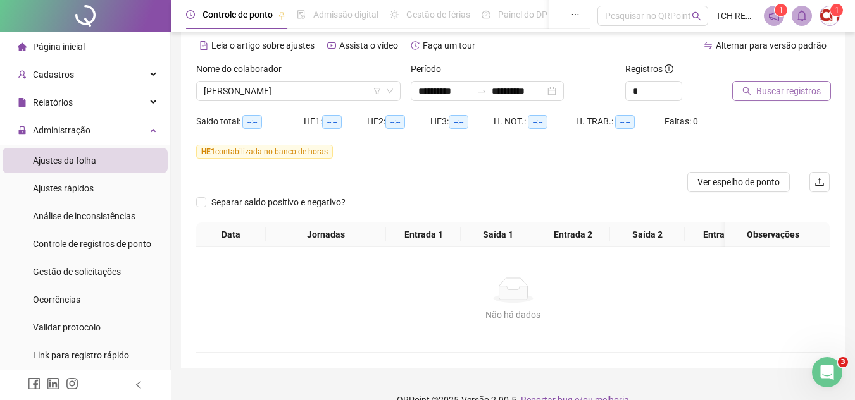
click at [738, 92] on button "Buscar registros" at bounding box center [781, 91] width 99 height 20
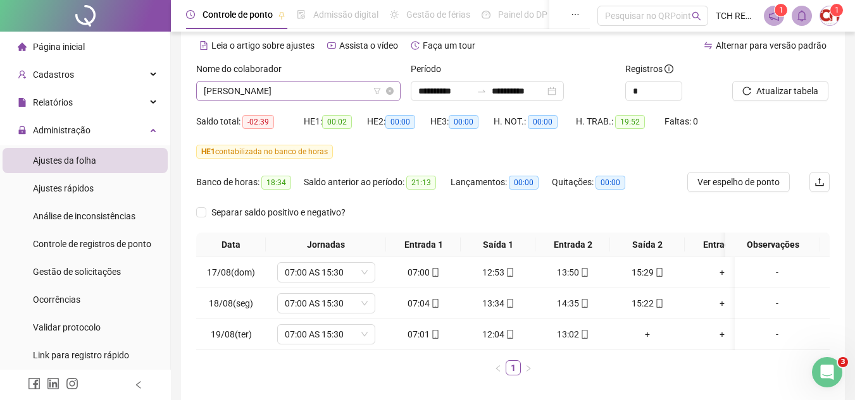
click at [330, 87] on span "[PERSON_NAME]" at bounding box center [298, 91] width 189 height 19
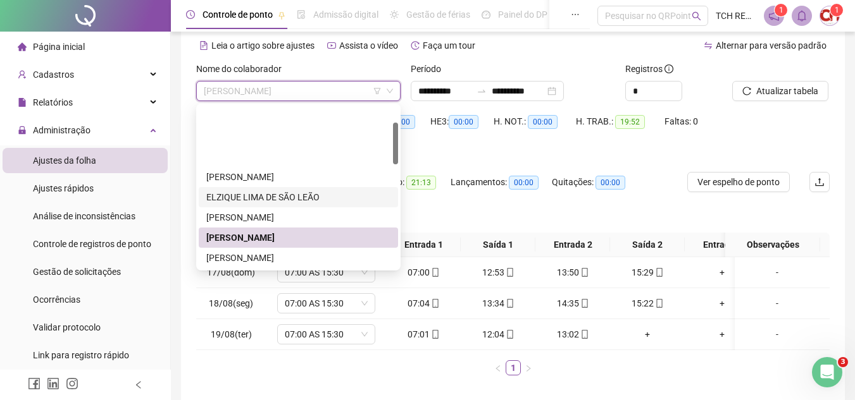
scroll to position [63, 0]
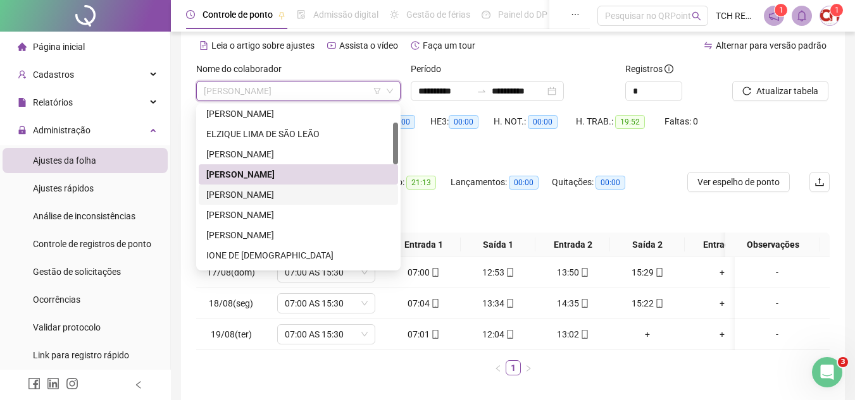
click at [295, 196] on div "[PERSON_NAME]" at bounding box center [298, 195] width 184 height 14
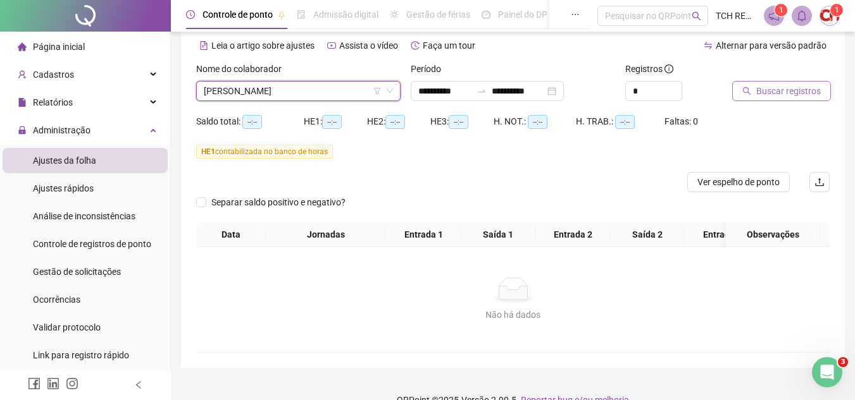
click at [751, 92] on icon "search" at bounding box center [746, 91] width 9 height 9
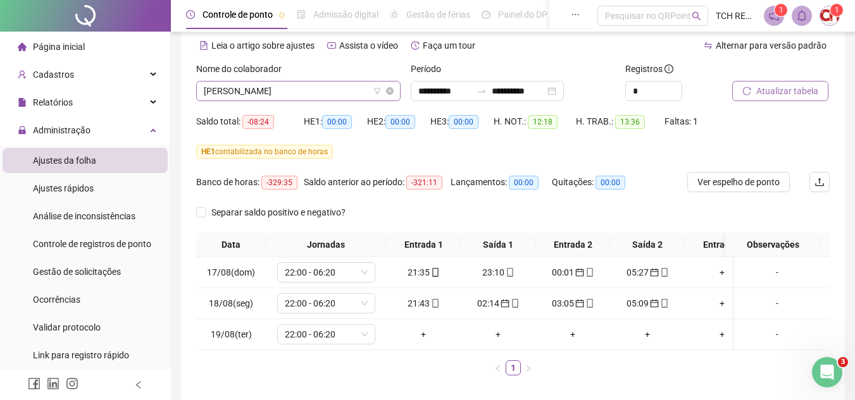
click at [295, 86] on span "[PERSON_NAME]" at bounding box center [298, 91] width 189 height 19
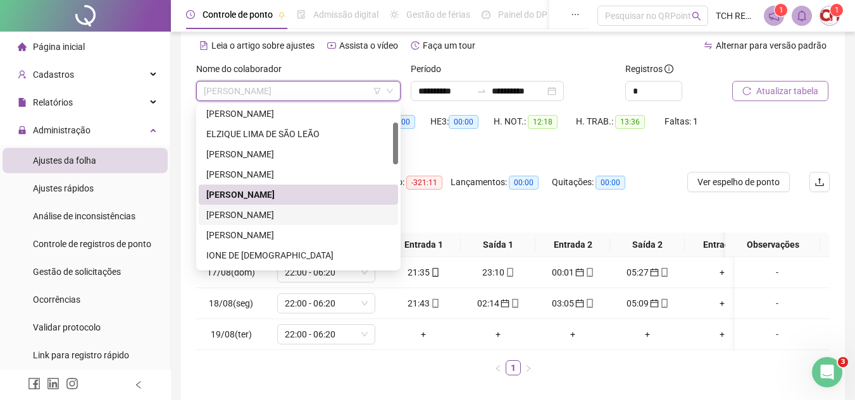
click at [281, 216] on div "[PERSON_NAME]" at bounding box center [298, 215] width 184 height 14
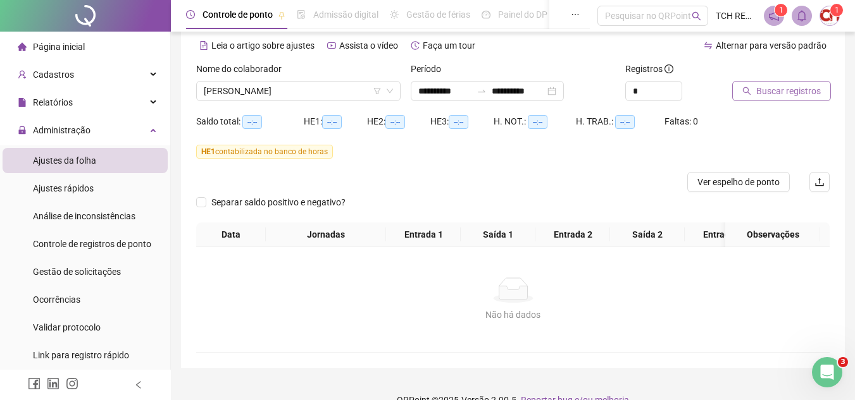
click at [745, 88] on icon "search" at bounding box center [747, 91] width 8 height 8
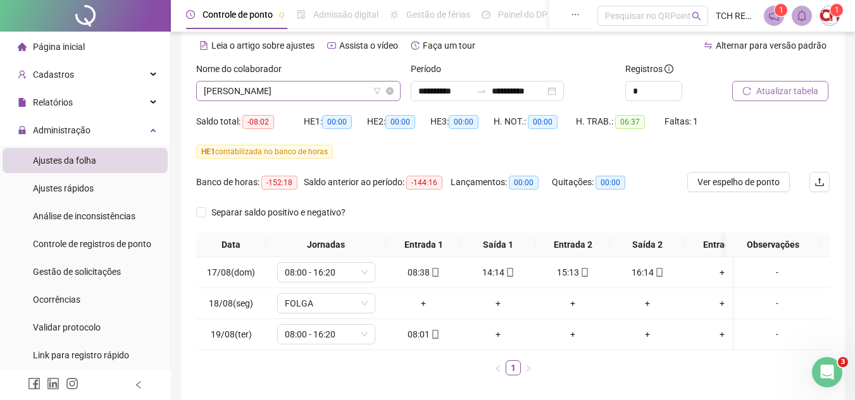
click at [340, 90] on span "[PERSON_NAME]" at bounding box center [298, 91] width 189 height 19
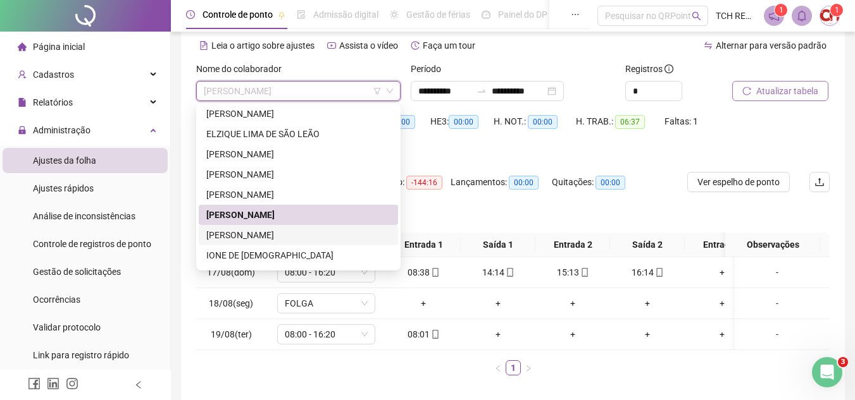
click at [307, 238] on div "[PERSON_NAME]" at bounding box center [298, 235] width 184 height 14
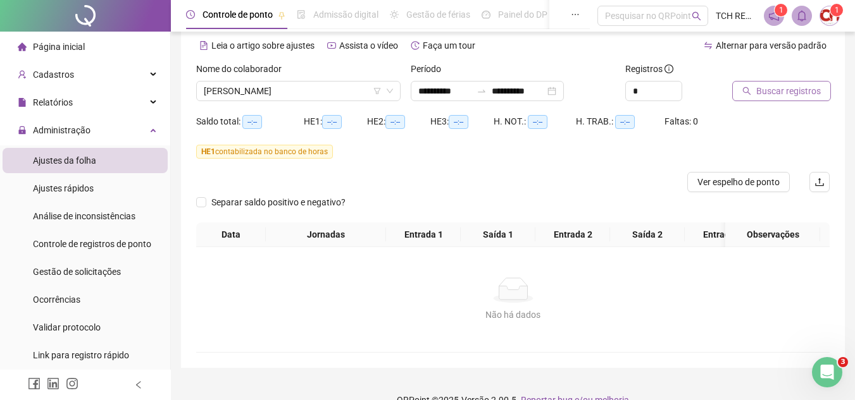
click at [791, 89] on span "Buscar registros" at bounding box center [788, 91] width 65 height 14
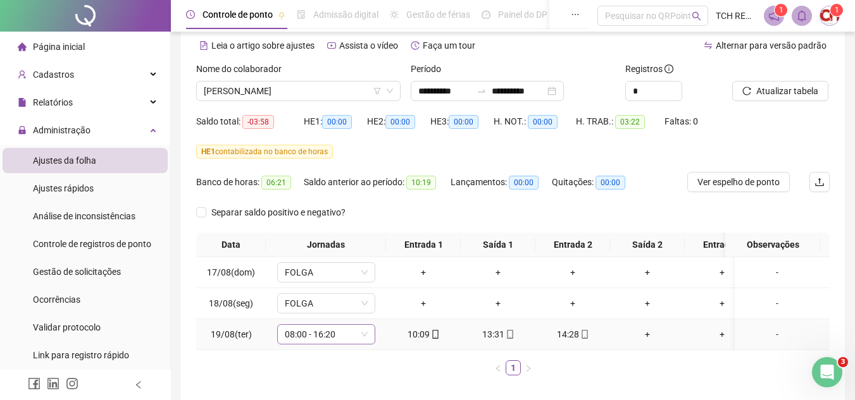
click at [351, 339] on span "08:00 - 16:20" at bounding box center [326, 334] width 83 height 19
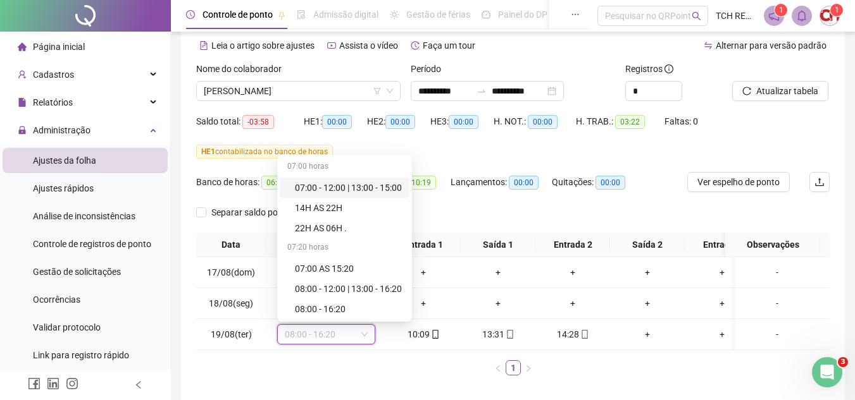
click at [542, 158] on div "HE 1 contabilizada no banco de horas" at bounding box center [512, 152] width 633 height 14
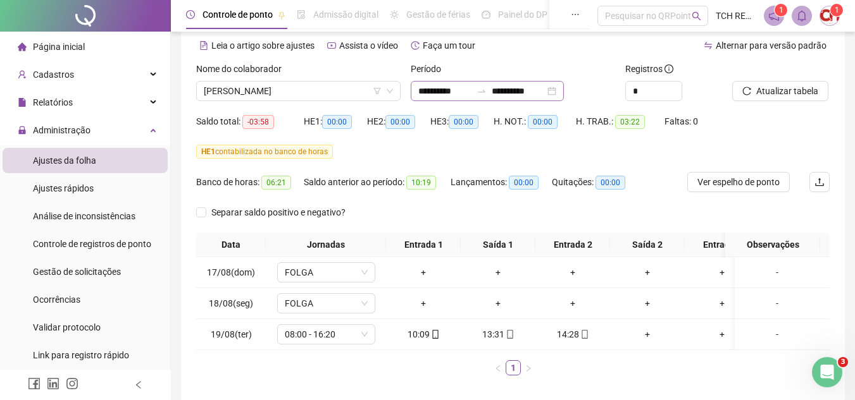
click at [564, 86] on div "**********" at bounding box center [487, 91] width 153 height 20
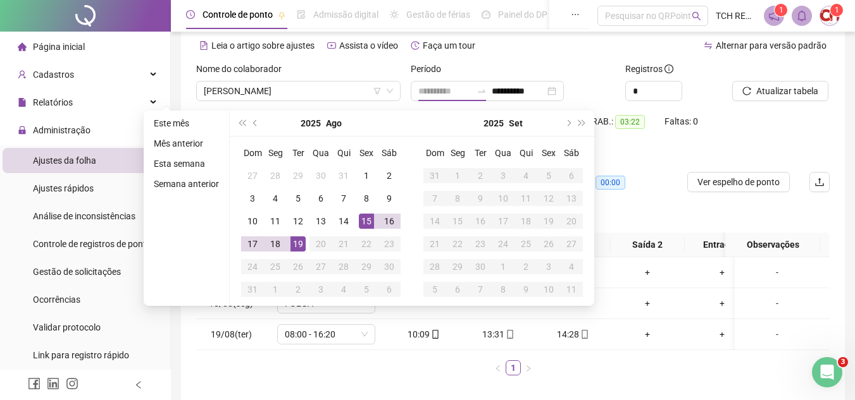
click at [361, 226] on div "15" at bounding box center [366, 221] width 15 height 15
click at [297, 249] on div "19" at bounding box center [297, 244] width 15 height 15
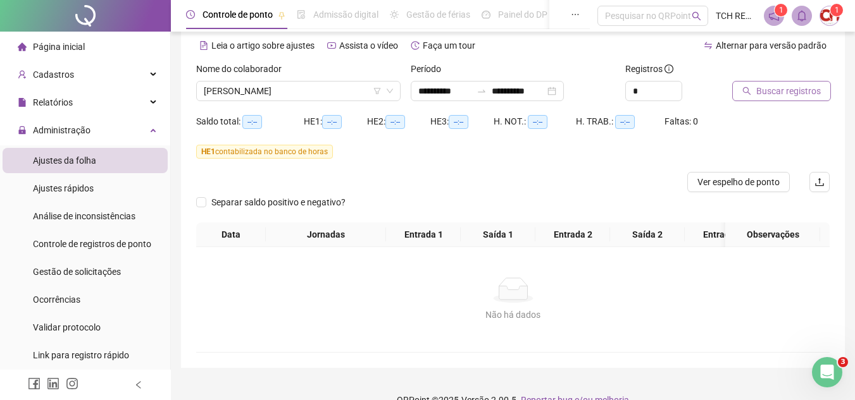
click at [767, 90] on span "Buscar registros" at bounding box center [788, 91] width 65 height 14
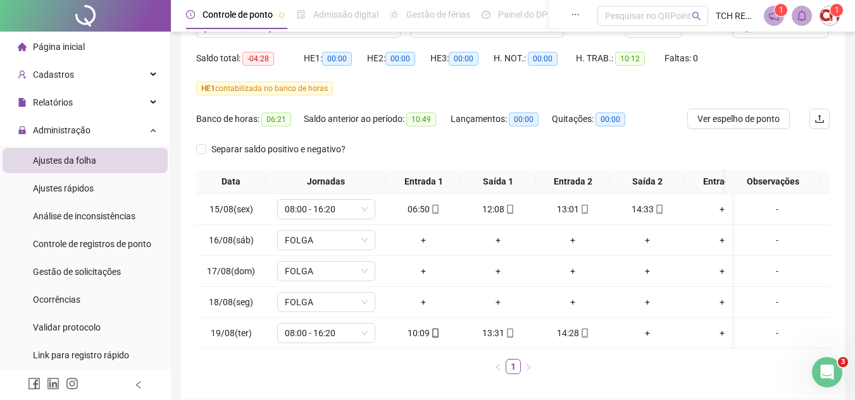
scroll to position [0, 0]
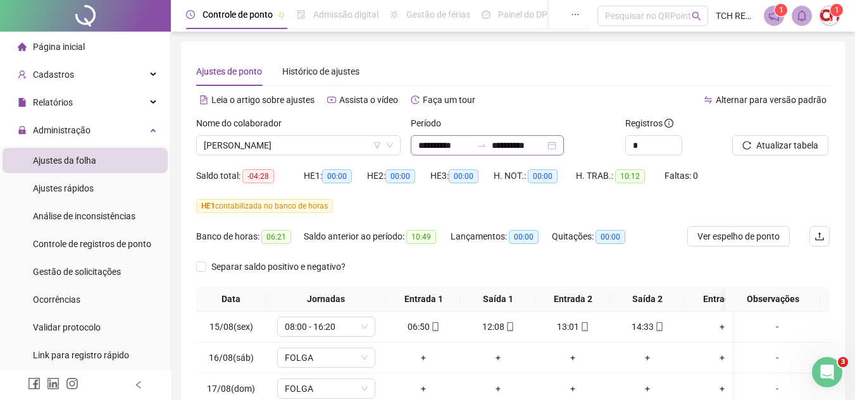
click at [564, 147] on div "**********" at bounding box center [487, 145] width 153 height 20
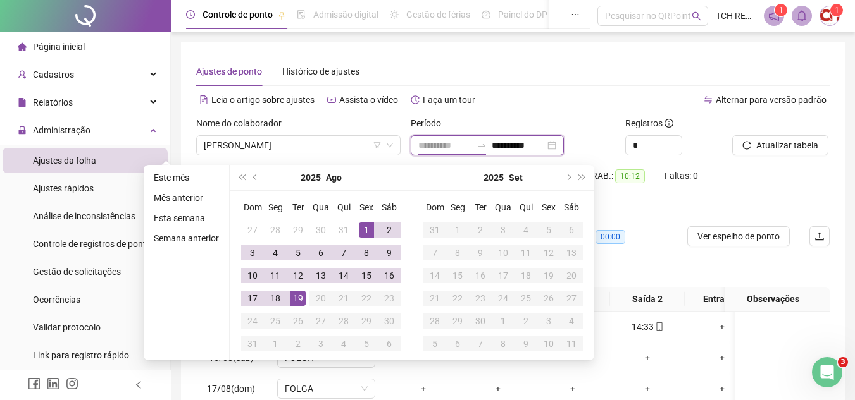
type input "**********"
click at [367, 225] on div "1" at bounding box center [366, 230] width 15 height 15
type input "**********"
click at [300, 301] on div "19" at bounding box center [297, 298] width 15 height 15
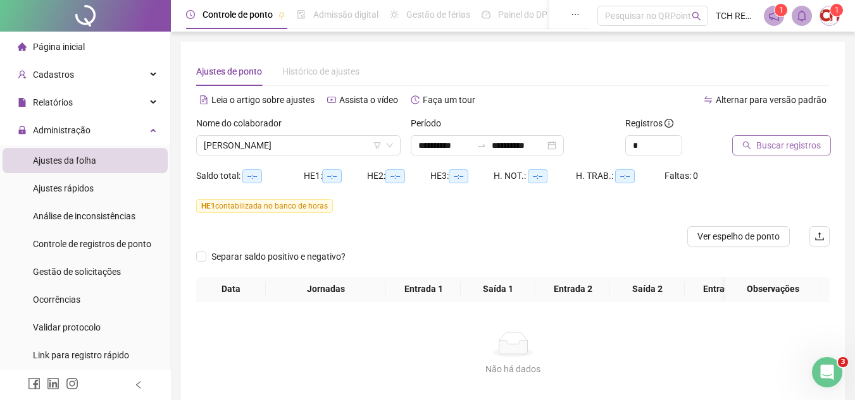
click at [800, 151] on span "Buscar registros" at bounding box center [788, 146] width 65 height 14
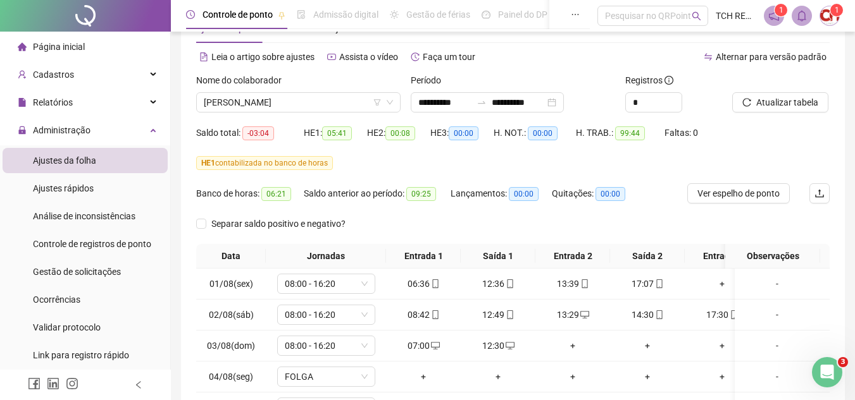
scroll to position [190, 0]
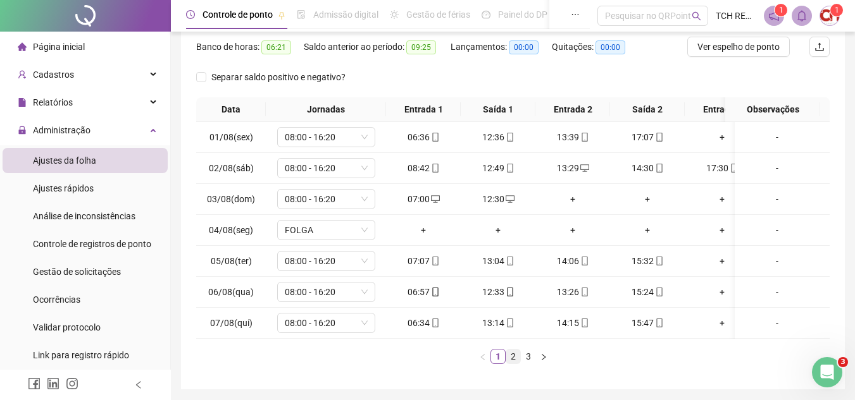
click at [510, 364] on link "2" at bounding box center [513, 357] width 14 height 14
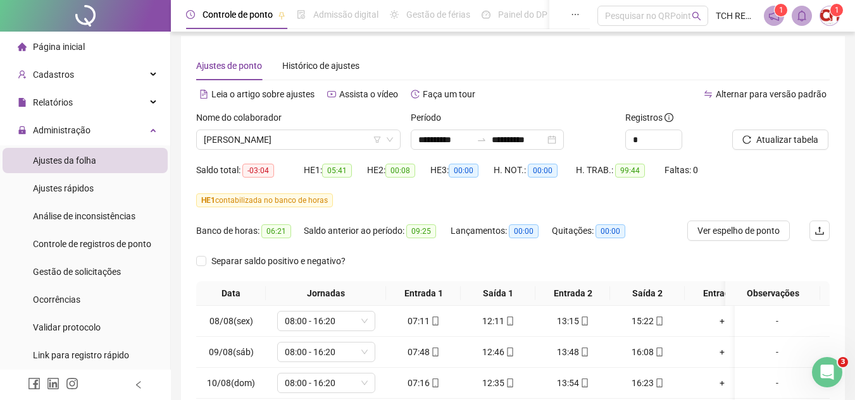
scroll to position [0, 0]
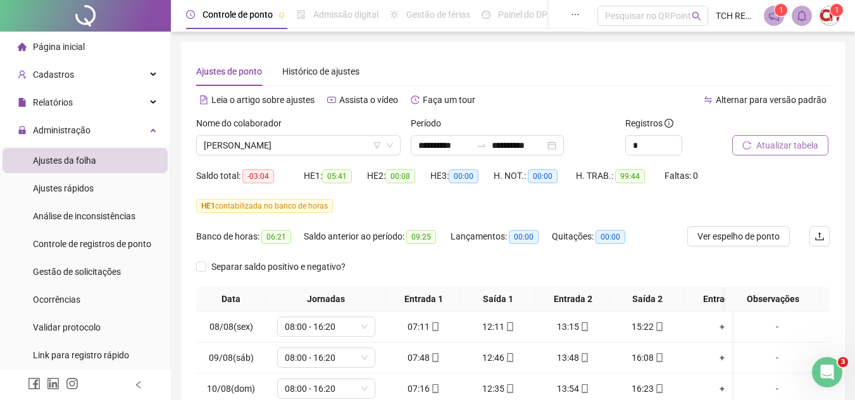
click at [759, 153] on button "Atualizar tabela" at bounding box center [780, 145] width 96 height 20
click at [564, 147] on div "**********" at bounding box center [487, 145] width 153 height 20
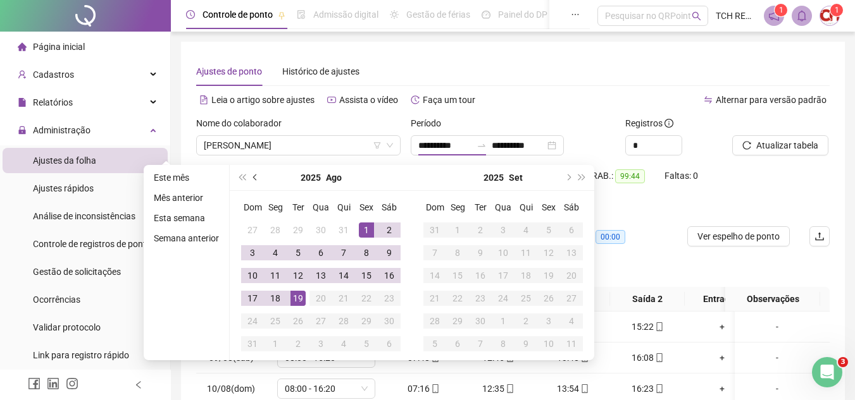
click at [251, 179] on button "prev-year" at bounding box center [256, 177] width 14 height 25
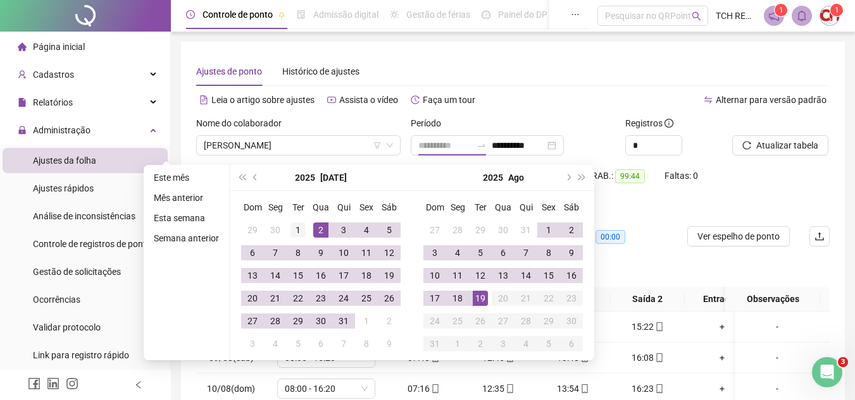
type input "**********"
click at [294, 225] on div "1" at bounding box center [297, 230] width 15 height 15
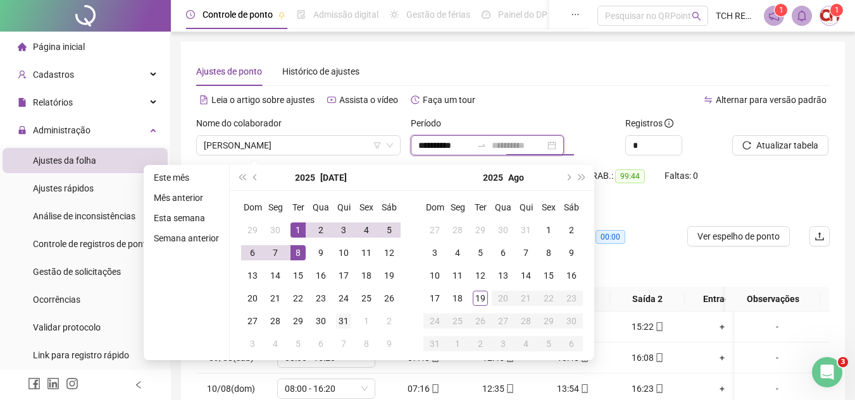
type input "**********"
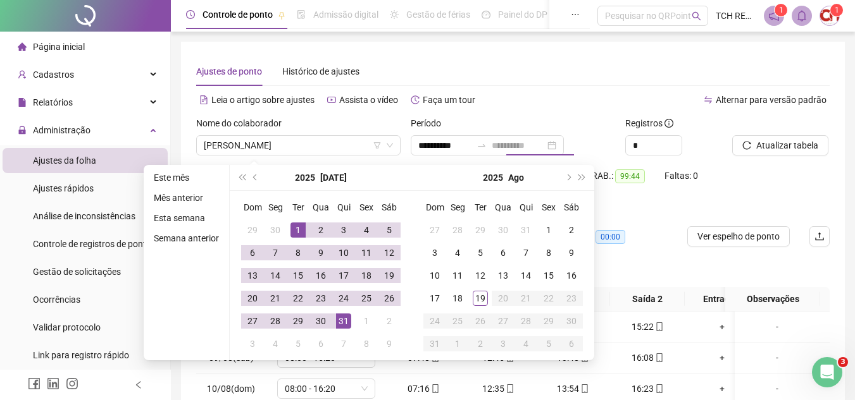
click at [349, 318] on div "31" at bounding box center [343, 321] width 15 height 15
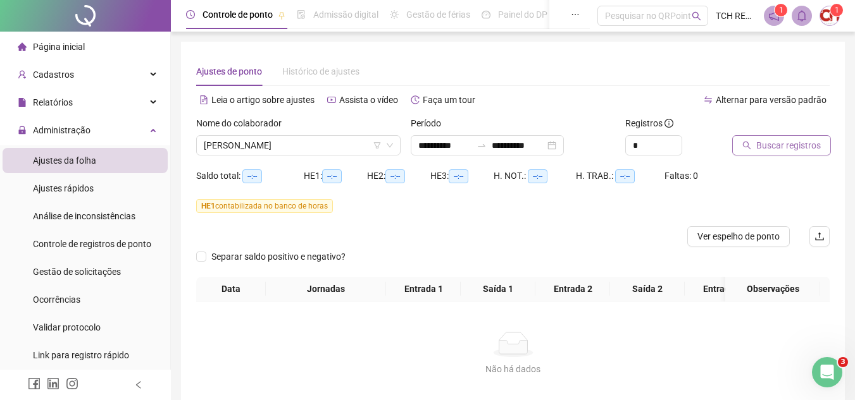
click at [786, 135] on button "Buscar registros" at bounding box center [781, 145] width 99 height 20
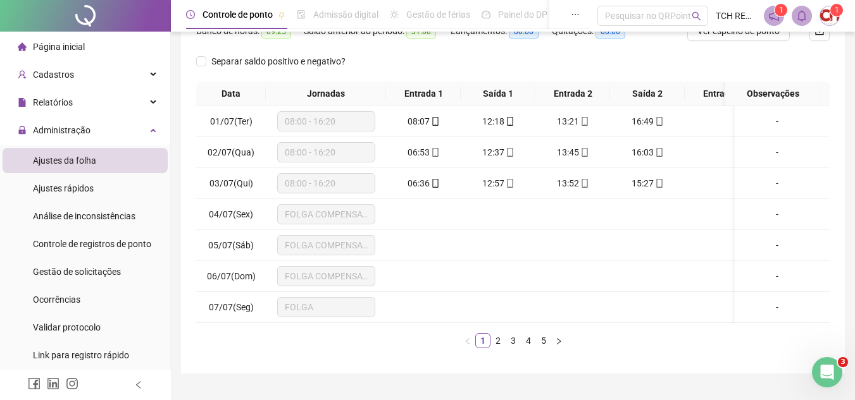
scroll to position [243, 0]
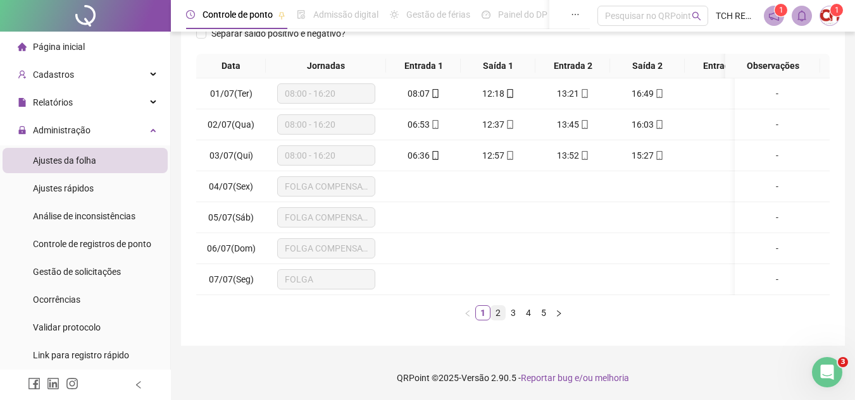
click at [492, 314] on link "2" at bounding box center [498, 313] width 14 height 14
click at [513, 315] on link "3" at bounding box center [513, 313] width 14 height 14
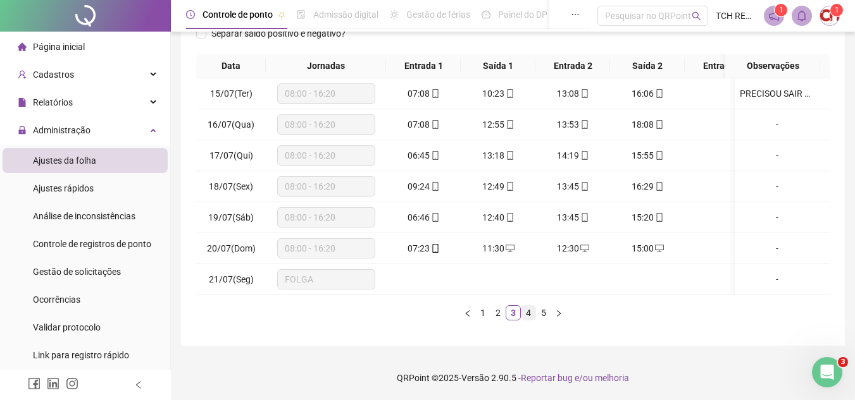
click at [524, 314] on link "4" at bounding box center [528, 313] width 14 height 14
click at [540, 312] on link "5" at bounding box center [543, 313] width 14 height 14
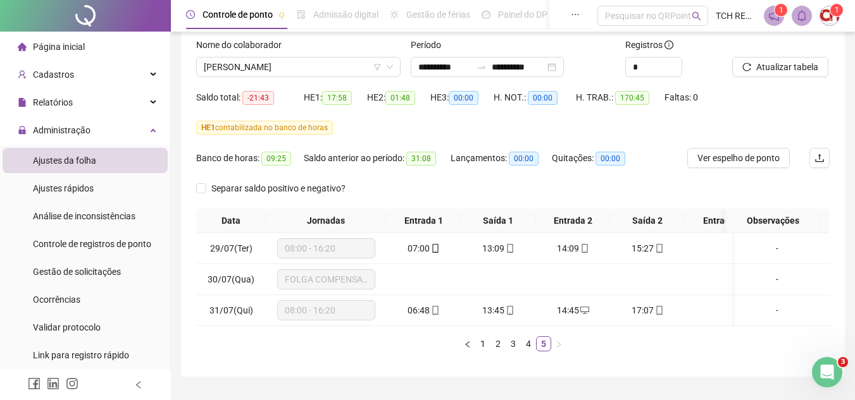
scroll to position [56, 0]
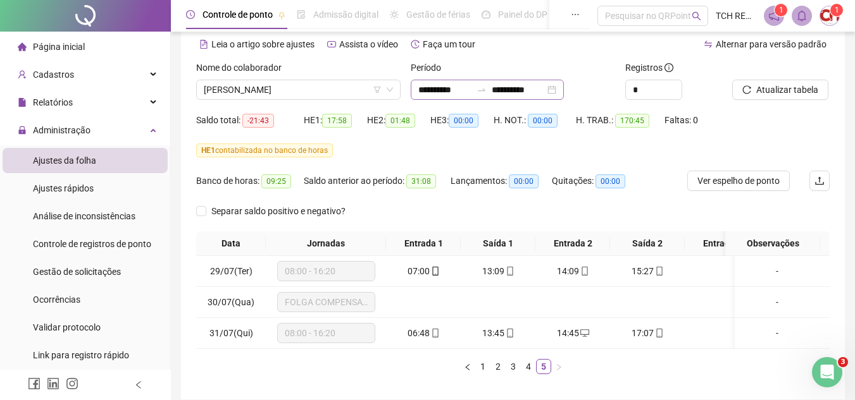
click at [564, 85] on div "**********" at bounding box center [487, 90] width 153 height 20
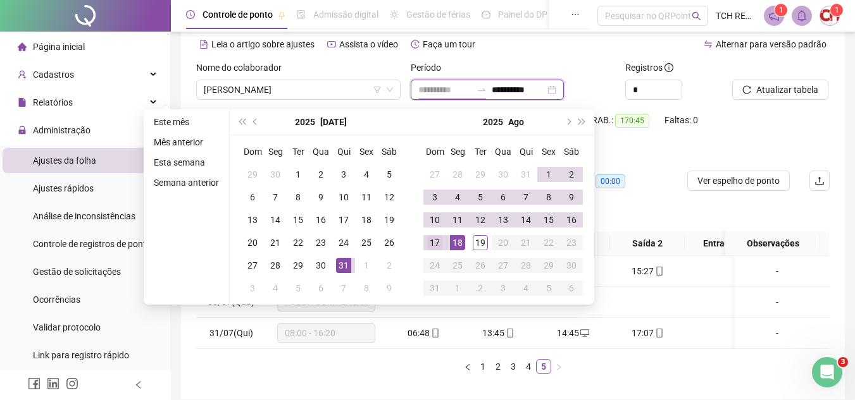
type input "**********"
click at [423, 241] on td "17" at bounding box center [434, 243] width 23 height 23
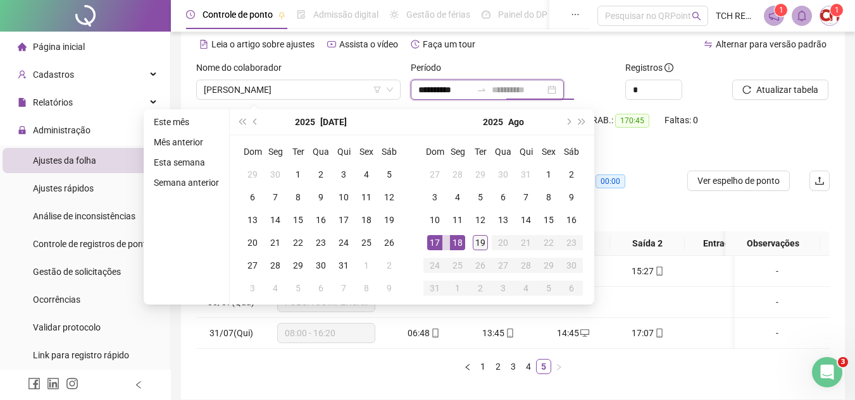
type input "**********"
click at [481, 251] on td "19" at bounding box center [480, 243] width 23 height 23
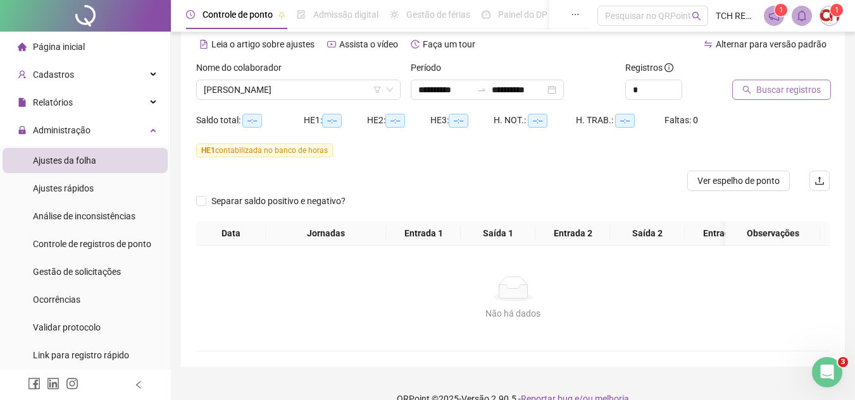
click at [801, 96] on span "Buscar registros" at bounding box center [788, 90] width 65 height 14
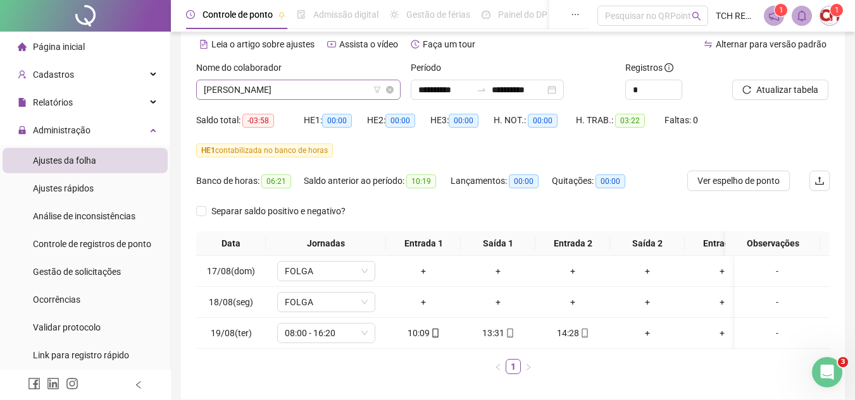
click at [359, 95] on span "[PERSON_NAME]" at bounding box center [298, 89] width 189 height 19
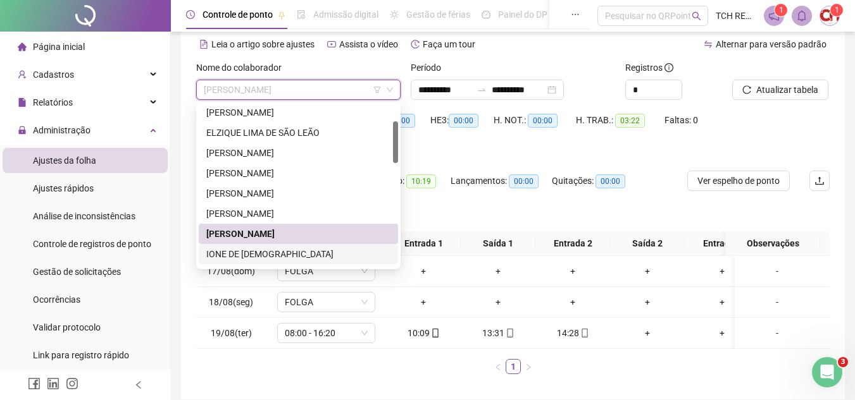
click at [348, 247] on div "IONE DE [DEMOGRAPHIC_DATA]" at bounding box center [298, 254] width 184 height 14
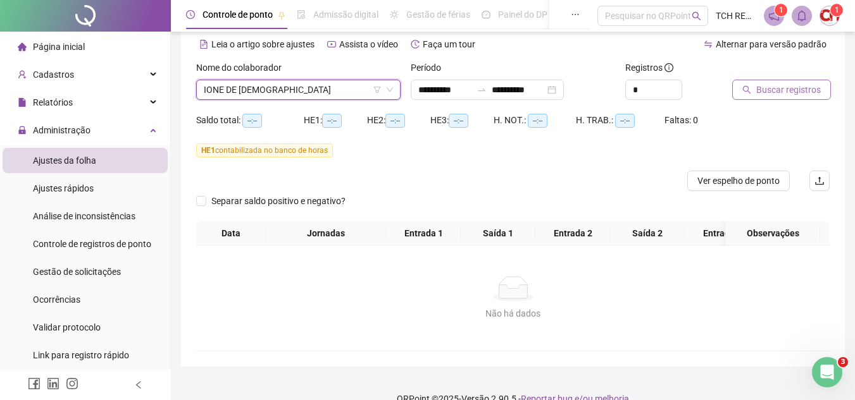
click at [771, 80] on button "Buscar registros" at bounding box center [781, 90] width 99 height 20
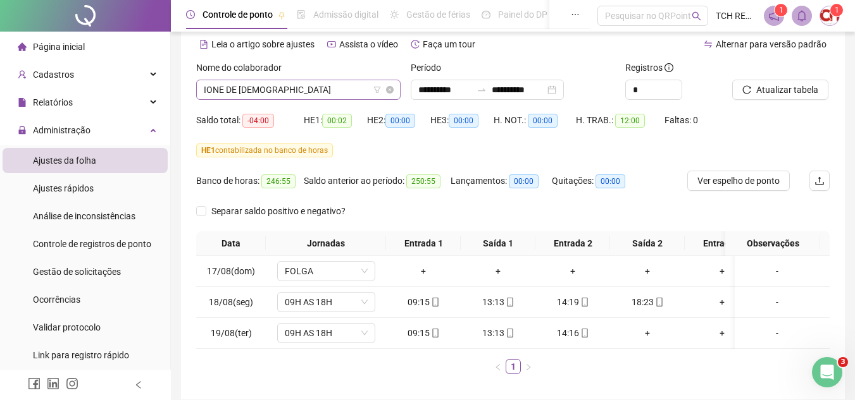
click at [321, 85] on span "IONE DE [DEMOGRAPHIC_DATA]" at bounding box center [298, 89] width 189 height 19
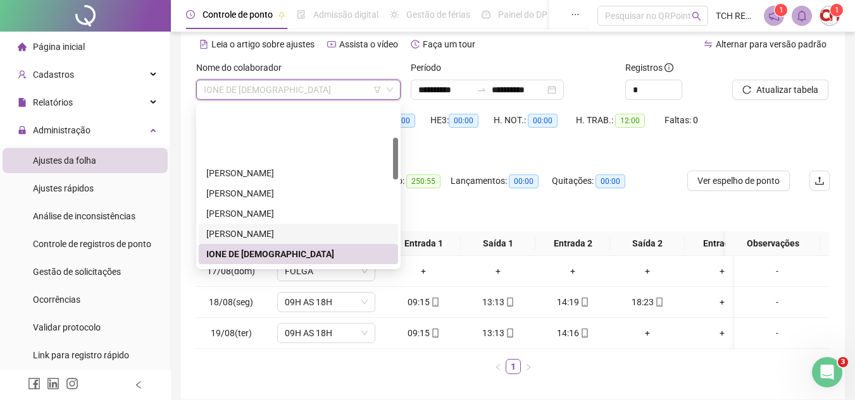
scroll to position [127, 0]
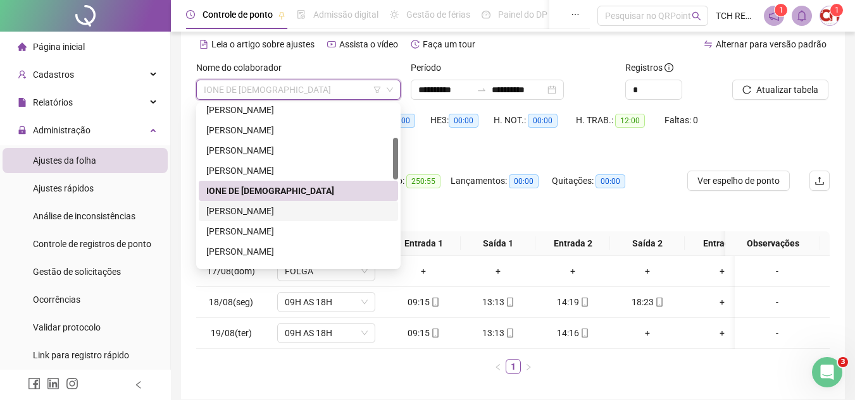
click at [308, 209] on div "[PERSON_NAME]" at bounding box center [298, 211] width 184 height 14
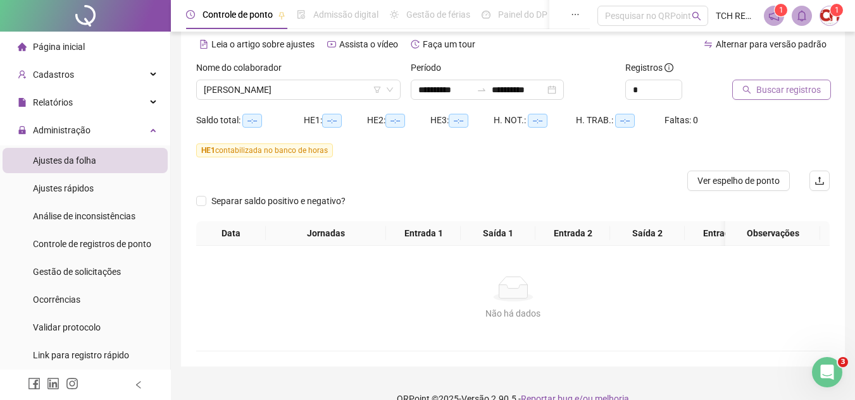
click at [774, 84] on span "Buscar registros" at bounding box center [788, 90] width 65 height 14
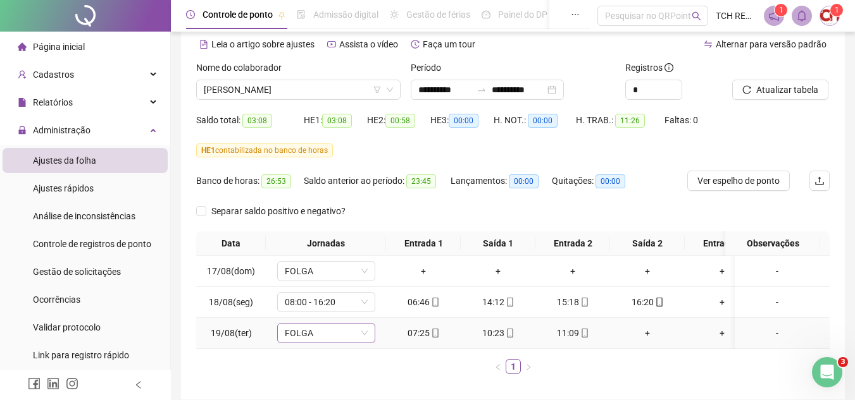
click at [328, 340] on span "FOLGA" at bounding box center [326, 333] width 83 height 19
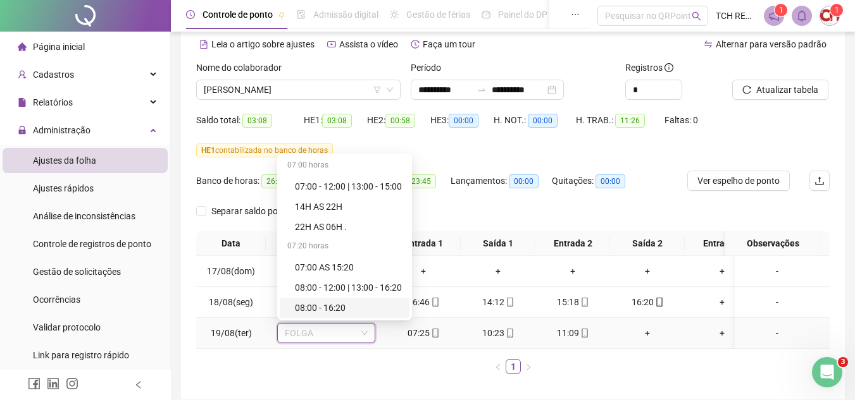
click at [326, 309] on div "08:00 - 16:20" at bounding box center [348, 308] width 107 height 14
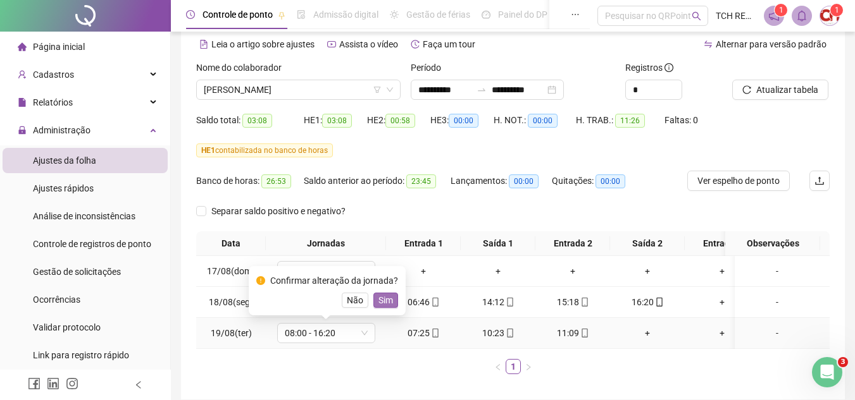
click at [390, 294] on span "Sim" at bounding box center [385, 301] width 15 height 14
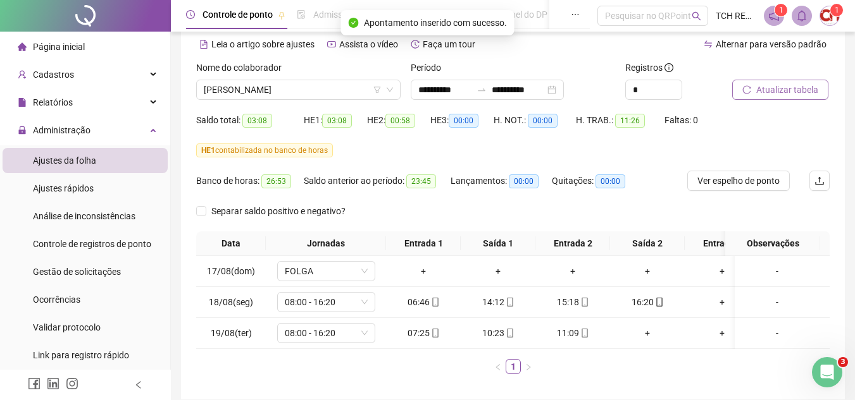
click at [762, 87] on span "Atualizar tabela" at bounding box center [787, 90] width 62 height 14
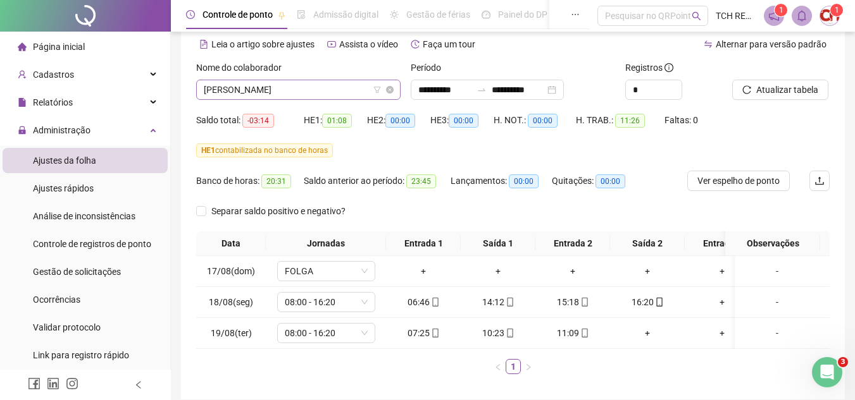
click at [349, 82] on span "[PERSON_NAME]" at bounding box center [298, 89] width 189 height 19
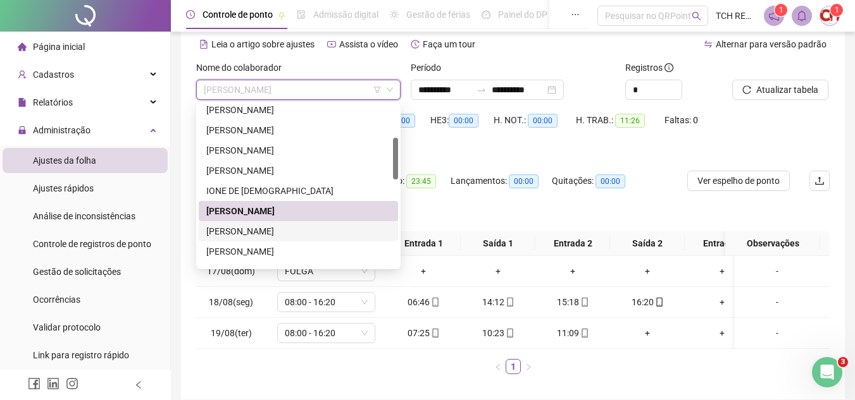
click at [328, 226] on div "[PERSON_NAME]" at bounding box center [298, 232] width 184 height 14
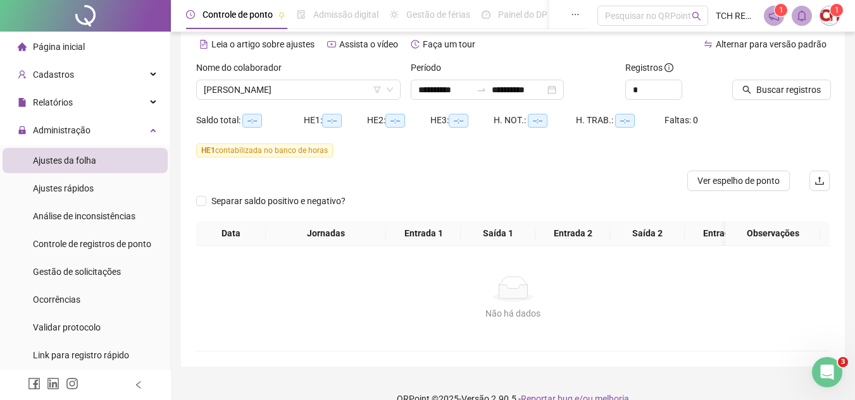
click at [750, 91] on icon "search" at bounding box center [746, 89] width 9 height 9
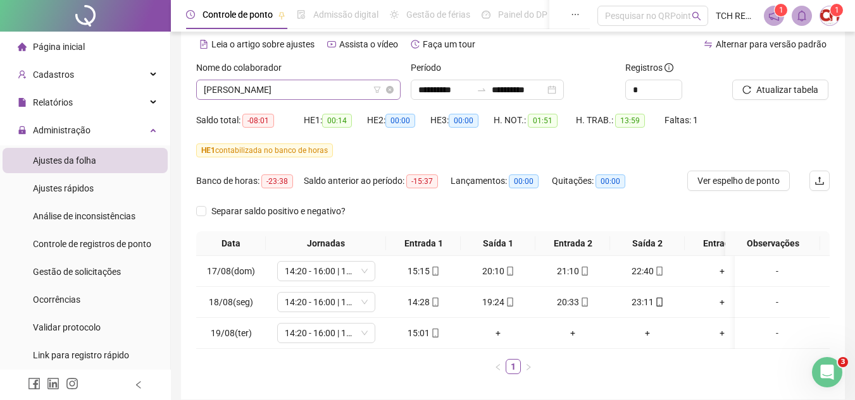
click at [336, 98] on span "[PERSON_NAME]" at bounding box center [298, 89] width 189 height 19
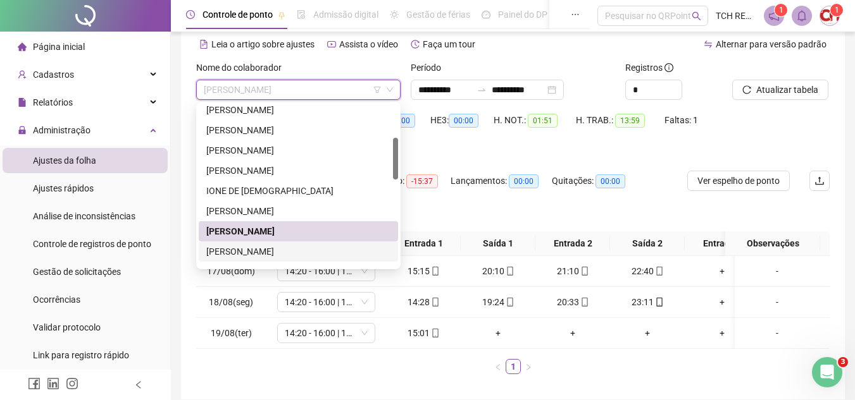
click at [303, 250] on div "[PERSON_NAME]" at bounding box center [298, 252] width 184 height 14
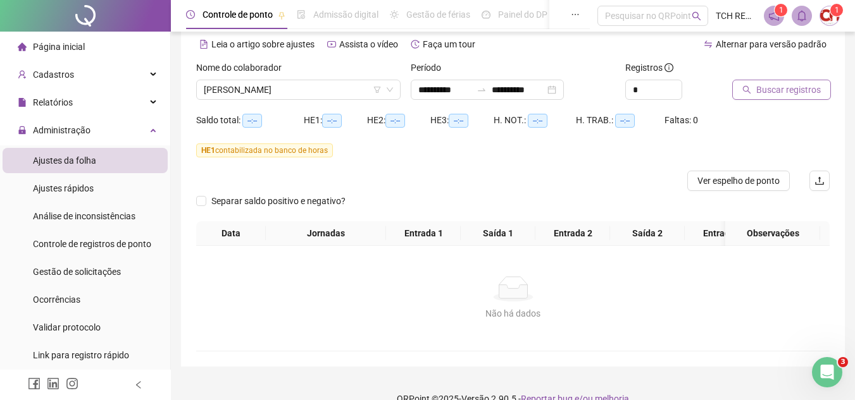
click at [770, 90] on span "Buscar registros" at bounding box center [788, 90] width 65 height 14
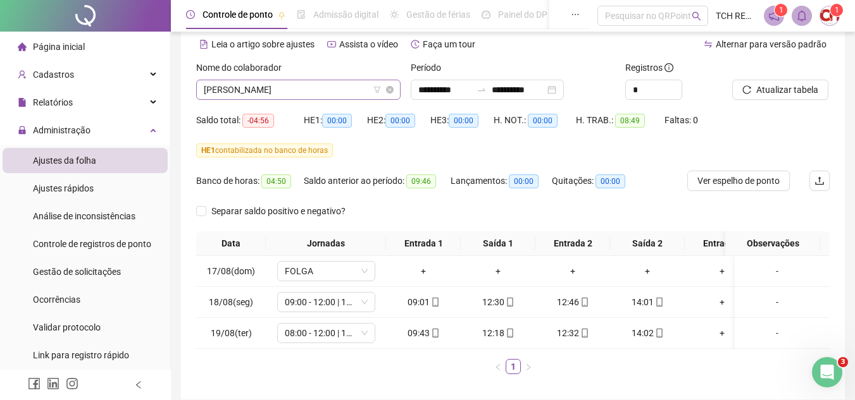
click at [338, 90] on span "[PERSON_NAME]" at bounding box center [298, 89] width 189 height 19
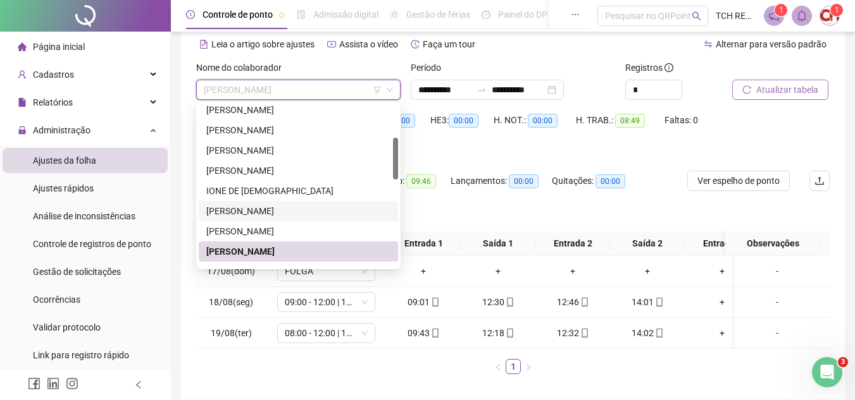
click at [772, 86] on span "Atualizar tabela" at bounding box center [787, 90] width 62 height 14
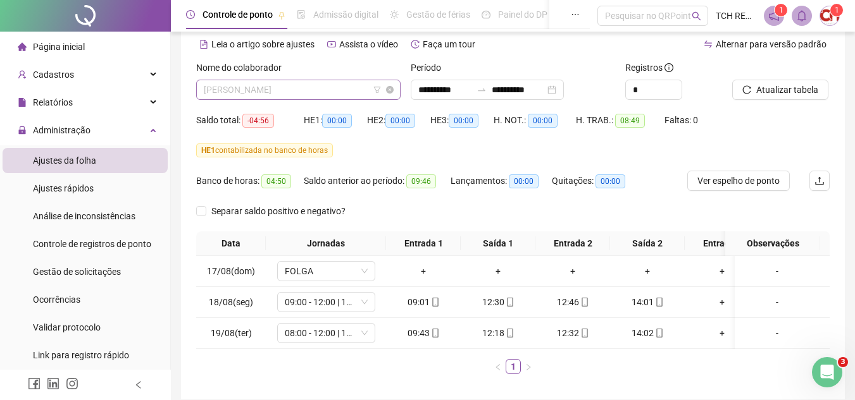
click at [341, 84] on span "[PERSON_NAME]" at bounding box center [298, 89] width 189 height 19
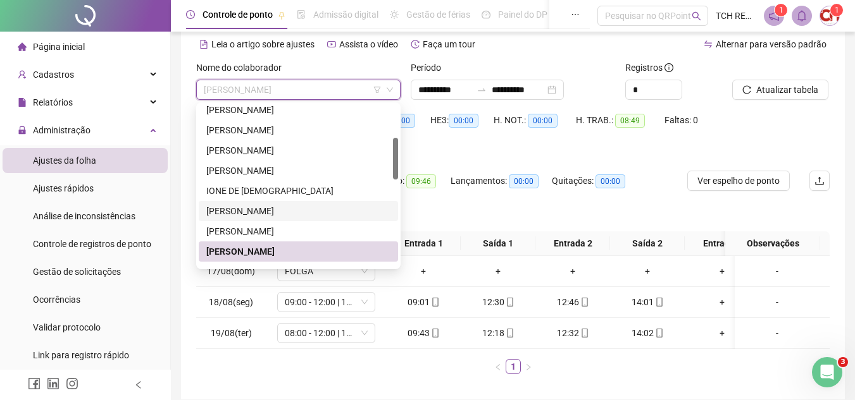
scroll to position [190, 0]
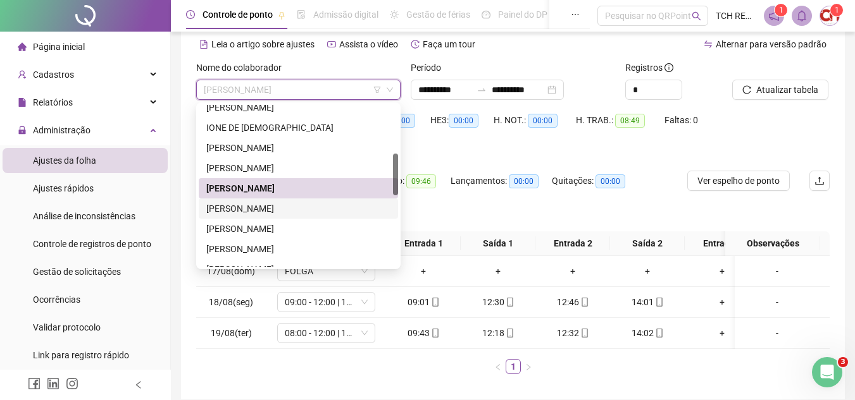
click at [327, 209] on div "[PERSON_NAME]" at bounding box center [298, 209] width 184 height 14
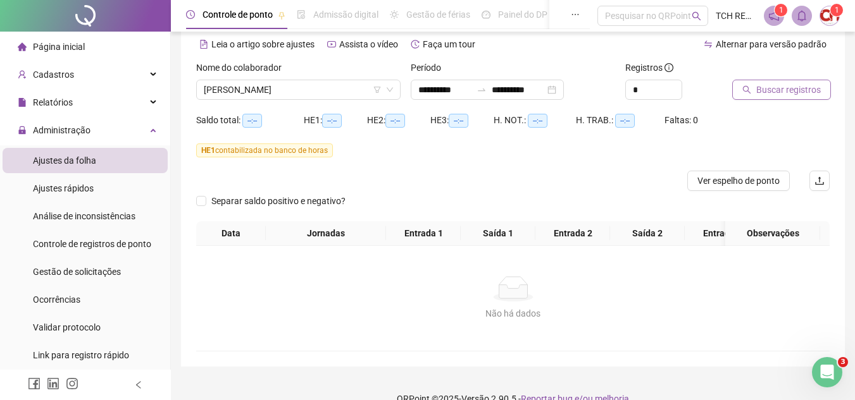
click at [753, 93] on button "Buscar registros" at bounding box center [781, 90] width 99 height 20
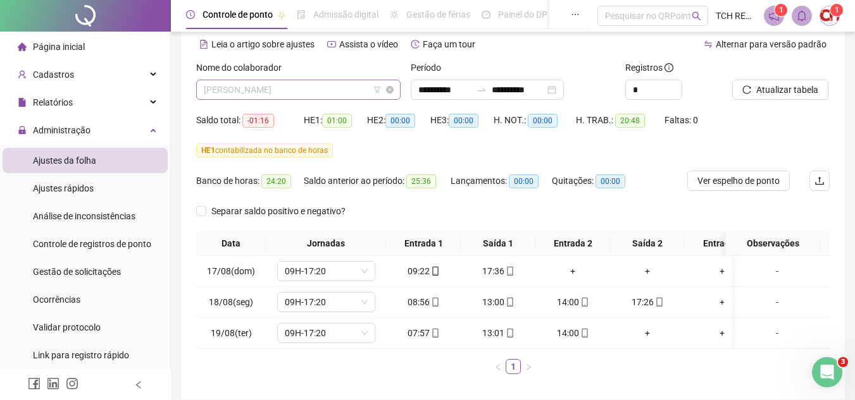
click at [325, 84] on span "[PERSON_NAME]" at bounding box center [298, 89] width 189 height 19
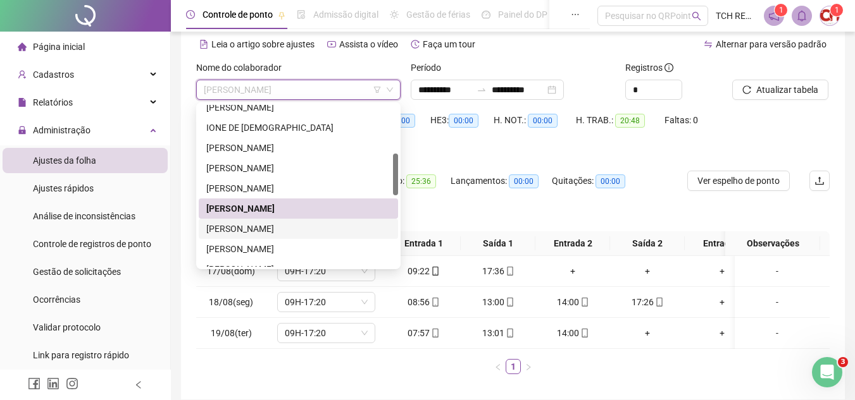
click at [318, 228] on div "[PERSON_NAME]" at bounding box center [298, 229] width 184 height 14
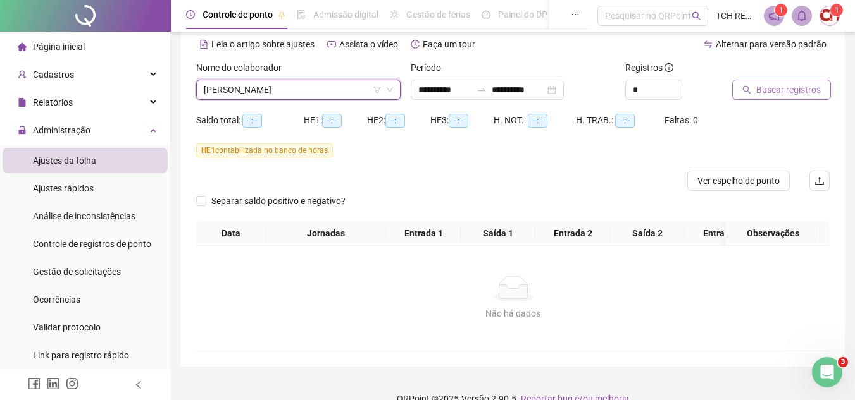
click at [788, 90] on span "Buscar registros" at bounding box center [788, 90] width 65 height 14
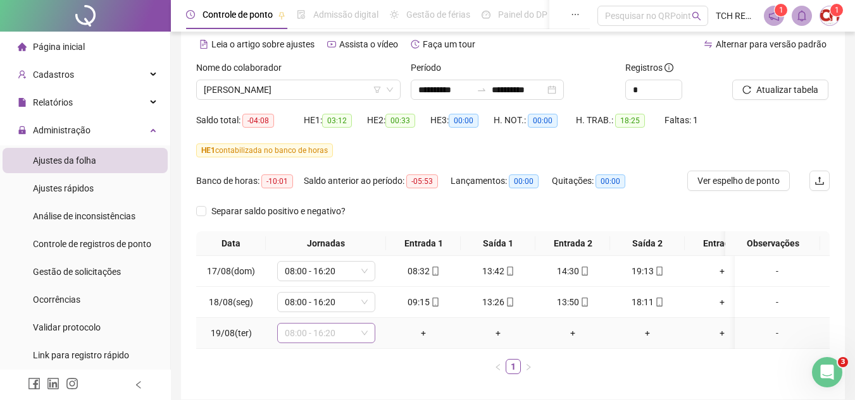
click at [345, 332] on span "08:00 - 16:20" at bounding box center [326, 333] width 83 height 19
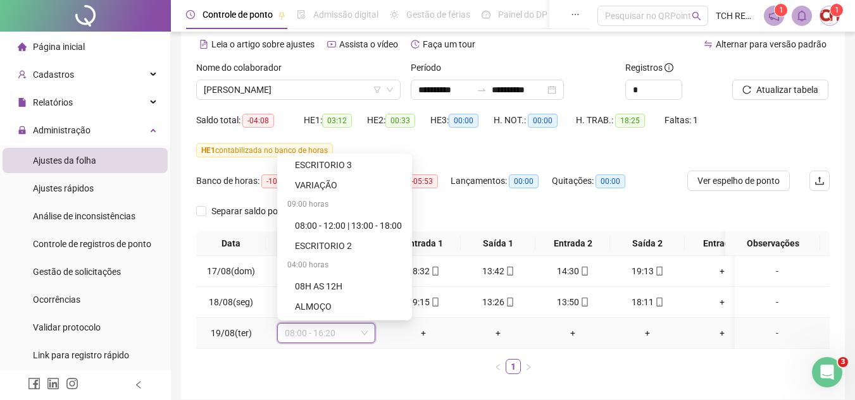
scroll to position [830, 0]
click at [357, 219] on div "Folga" at bounding box center [345, 227] width 130 height 20
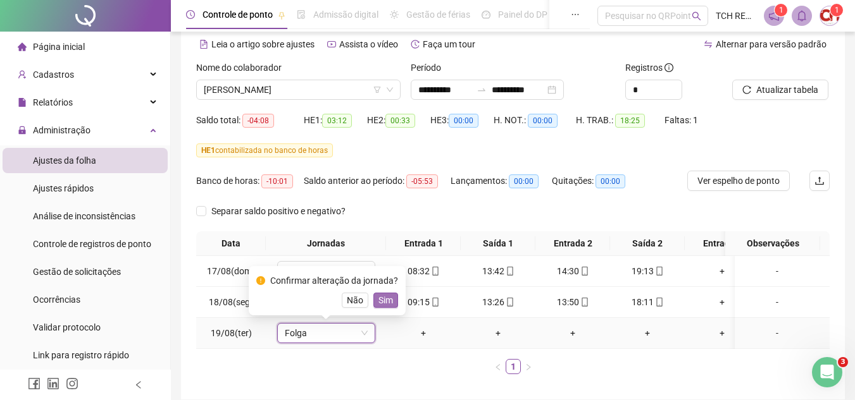
click at [378, 298] on span "Sim" at bounding box center [385, 301] width 15 height 14
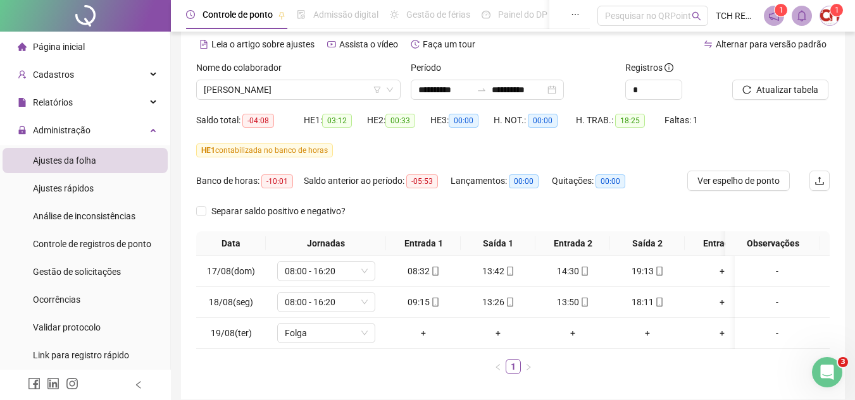
click at [781, 105] on div "Atualizar tabela" at bounding box center [781, 85] width 108 height 49
click at [781, 94] on span "Atualizar tabela" at bounding box center [787, 90] width 62 height 14
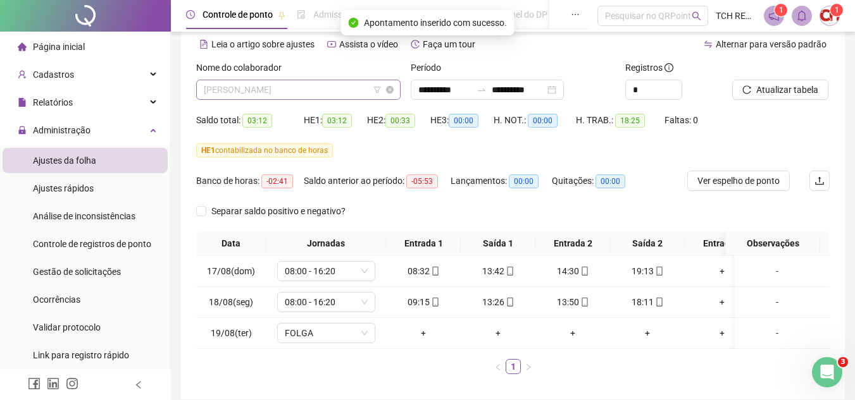
click at [333, 87] on span "[PERSON_NAME]" at bounding box center [298, 89] width 189 height 19
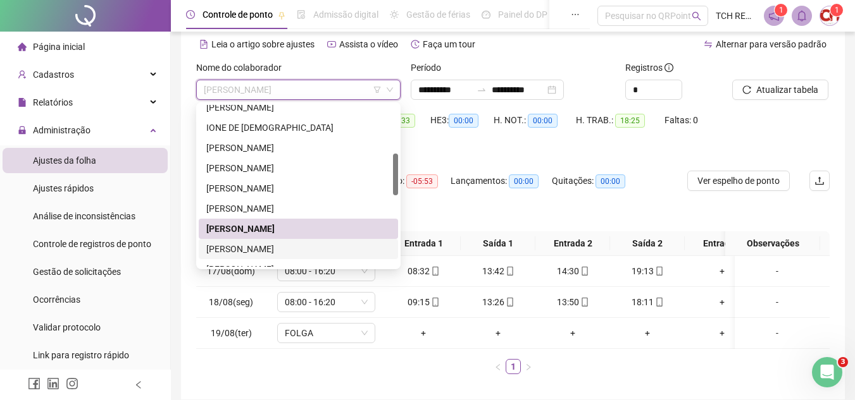
click at [326, 246] on div "[PERSON_NAME]" at bounding box center [298, 249] width 184 height 14
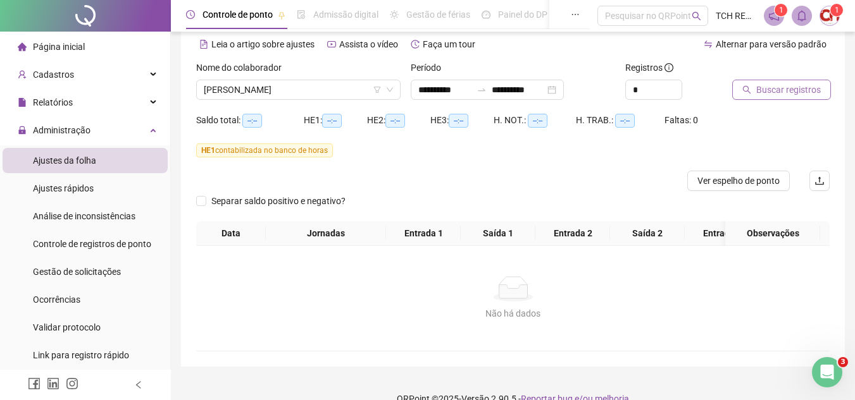
click at [763, 85] on span "Buscar registros" at bounding box center [788, 90] width 65 height 14
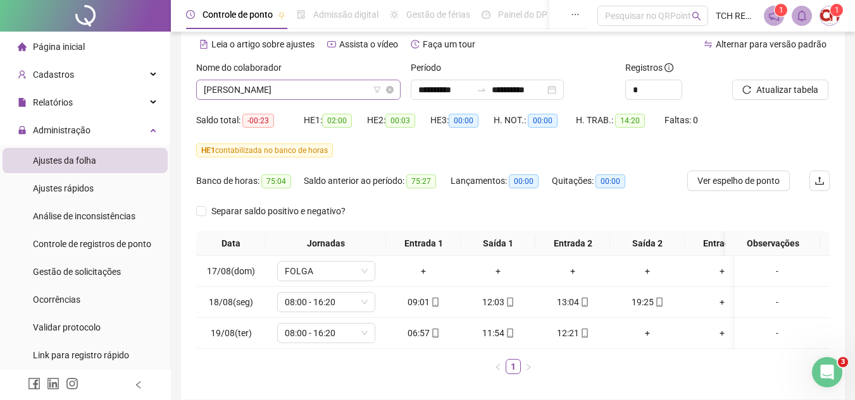
click at [297, 82] on span "[PERSON_NAME]" at bounding box center [298, 89] width 189 height 19
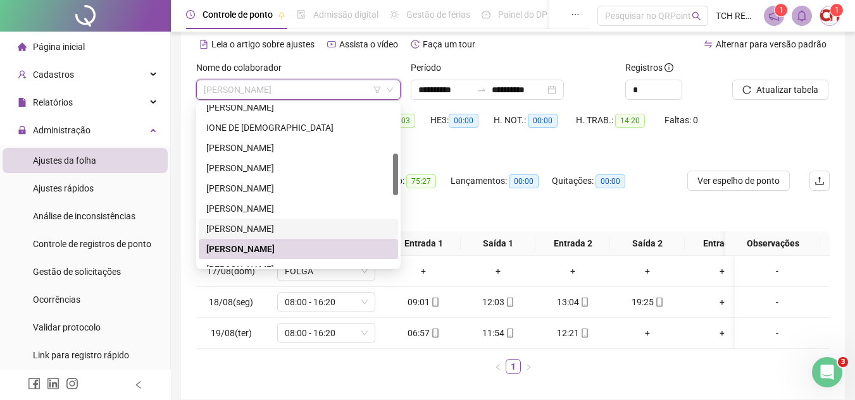
drag, startPoint x: 299, startPoint y: 229, endPoint x: 391, endPoint y: 209, distance: 94.4
click at [301, 227] on div "[PERSON_NAME]" at bounding box center [298, 229] width 184 height 14
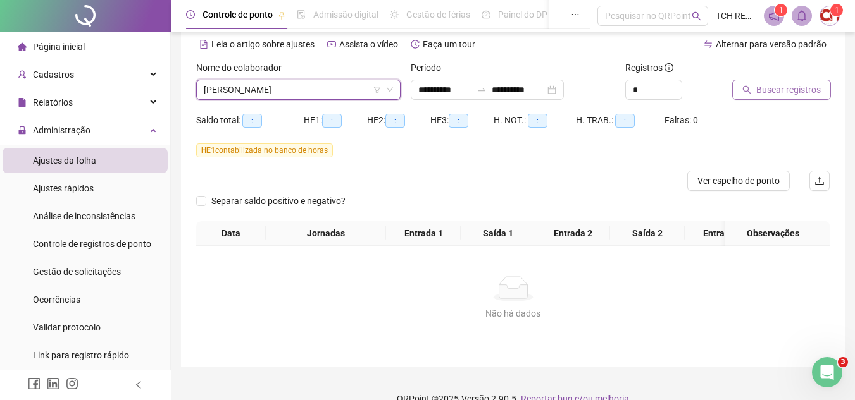
click at [757, 92] on span "Buscar registros" at bounding box center [788, 90] width 65 height 14
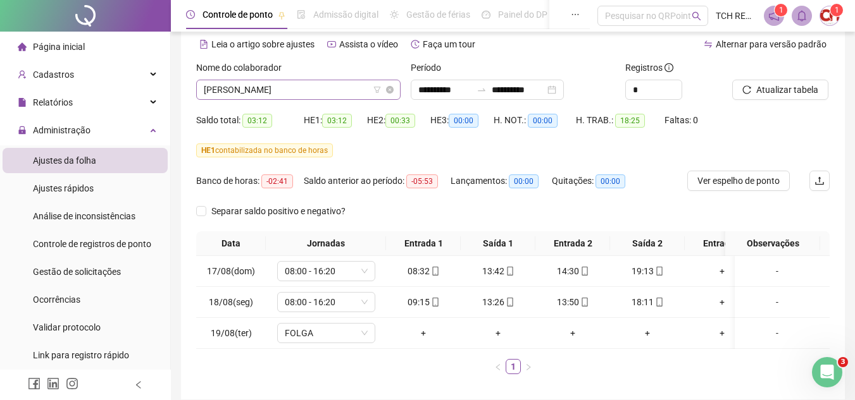
click at [349, 97] on span "[PERSON_NAME]" at bounding box center [298, 89] width 189 height 19
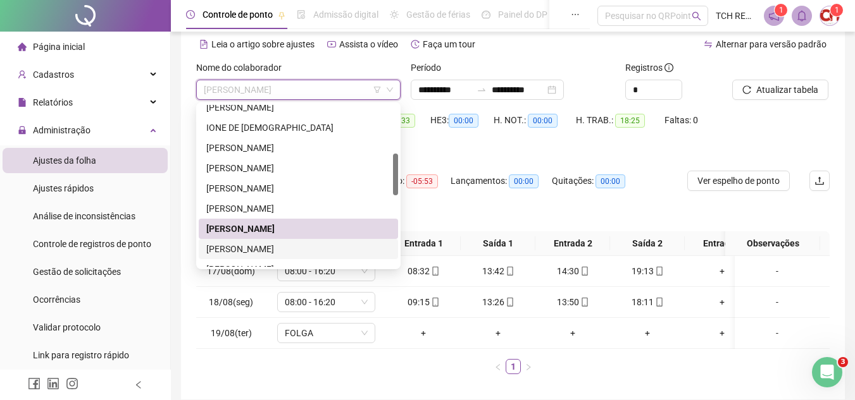
click at [245, 257] on div "[PERSON_NAME]" at bounding box center [298, 249] width 199 height 20
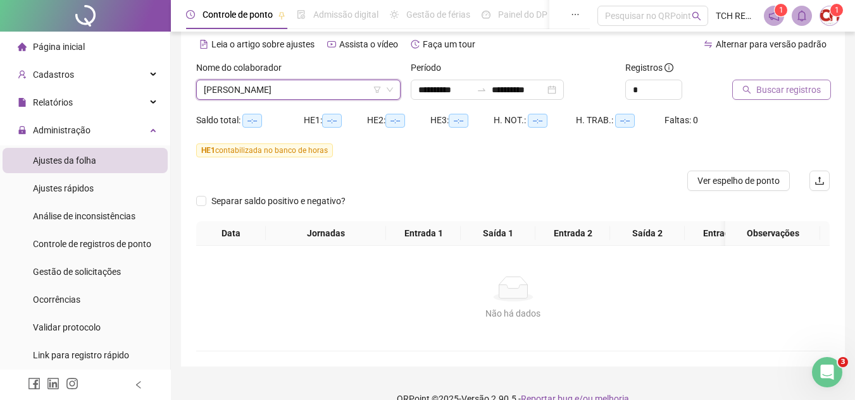
click at [755, 85] on button "Buscar registros" at bounding box center [781, 90] width 99 height 20
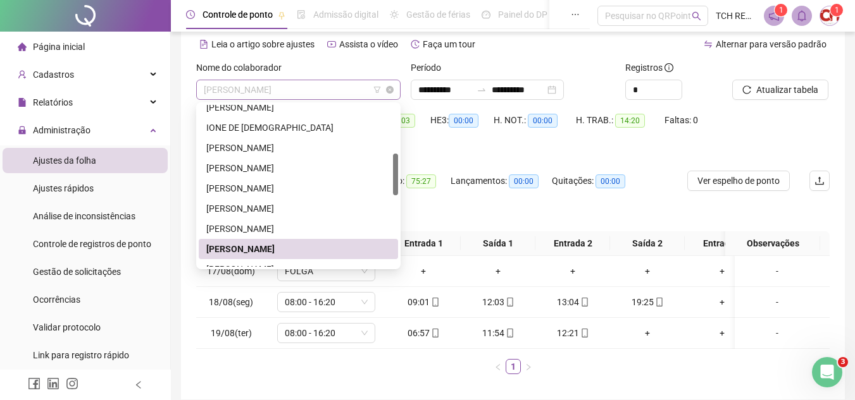
click at [291, 81] on span "[PERSON_NAME]" at bounding box center [298, 89] width 189 height 19
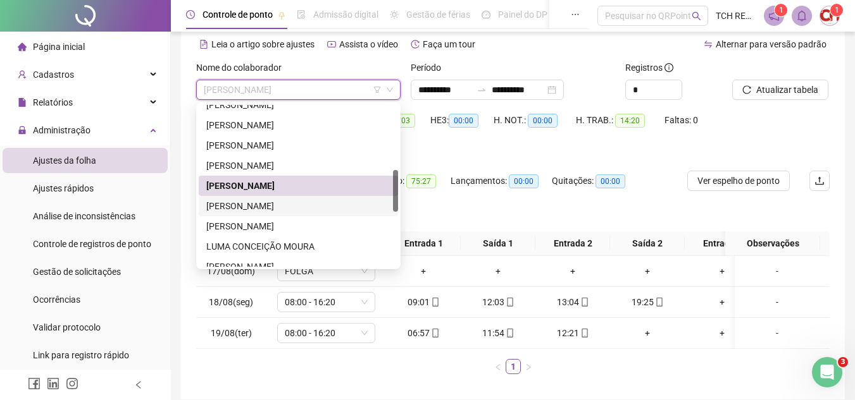
click at [286, 209] on div "[PERSON_NAME]" at bounding box center [298, 206] width 184 height 14
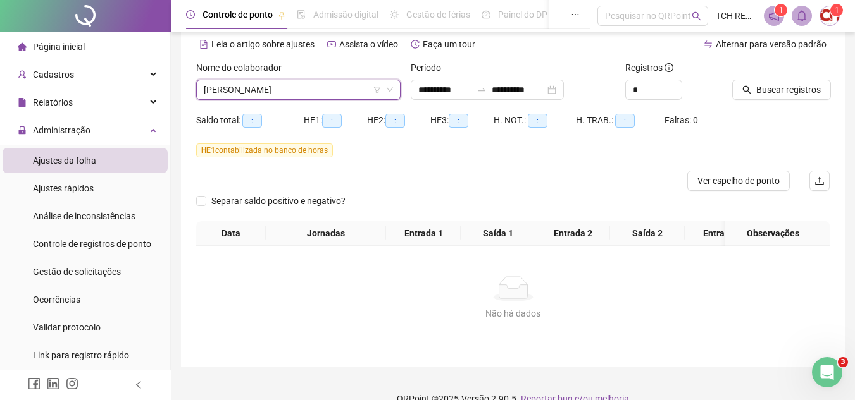
click at [745, 100] on div "Buscar registros" at bounding box center [781, 85] width 108 height 49
click at [764, 87] on span "Buscar registros" at bounding box center [788, 90] width 65 height 14
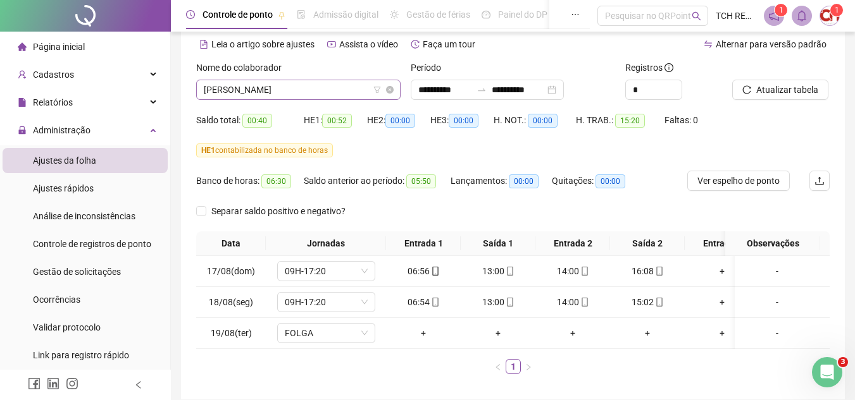
click at [345, 87] on span "[PERSON_NAME]" at bounding box center [298, 89] width 189 height 19
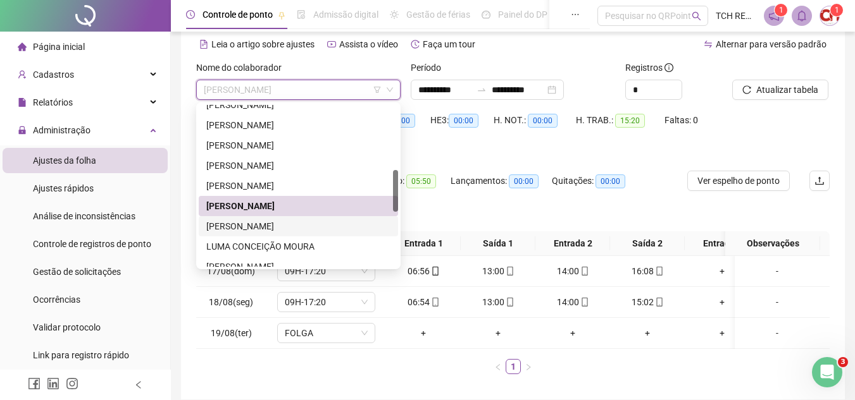
click at [295, 230] on div "[PERSON_NAME]" at bounding box center [298, 227] width 184 height 14
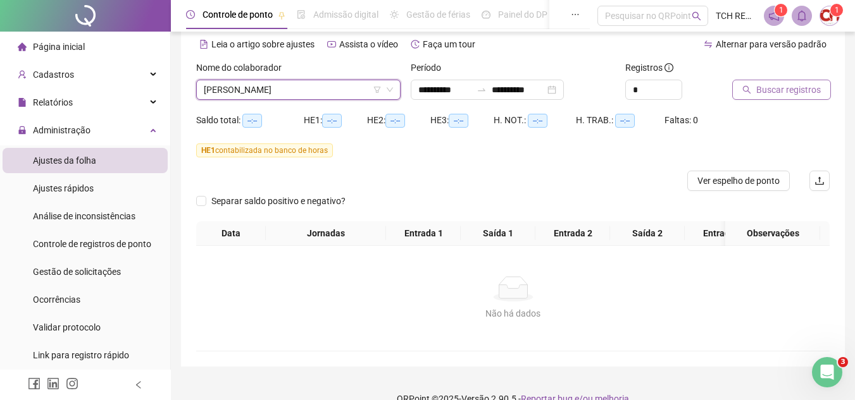
click at [755, 89] on button "Buscar registros" at bounding box center [781, 90] width 99 height 20
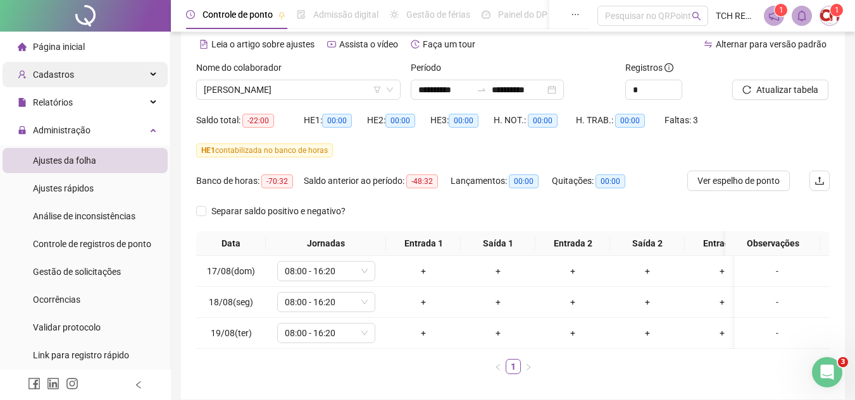
click at [104, 81] on div "Cadastros" at bounding box center [85, 74] width 165 height 25
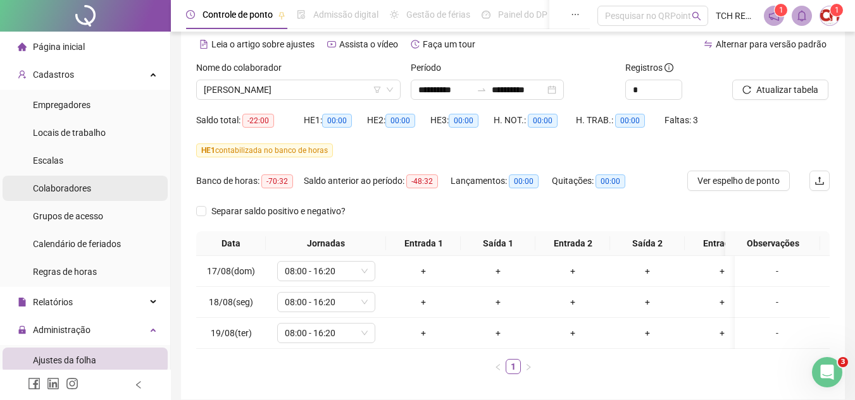
click at [80, 188] on span "Colaboradores" at bounding box center [62, 188] width 58 height 10
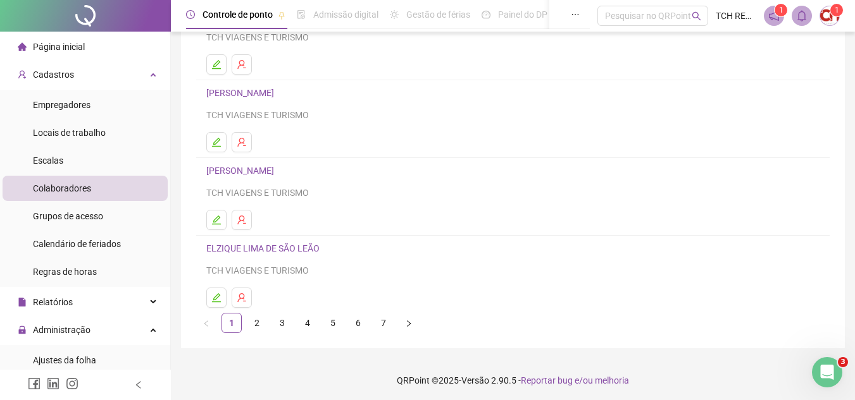
scroll to position [211, 0]
click at [256, 328] on link "2" at bounding box center [256, 320] width 19 height 19
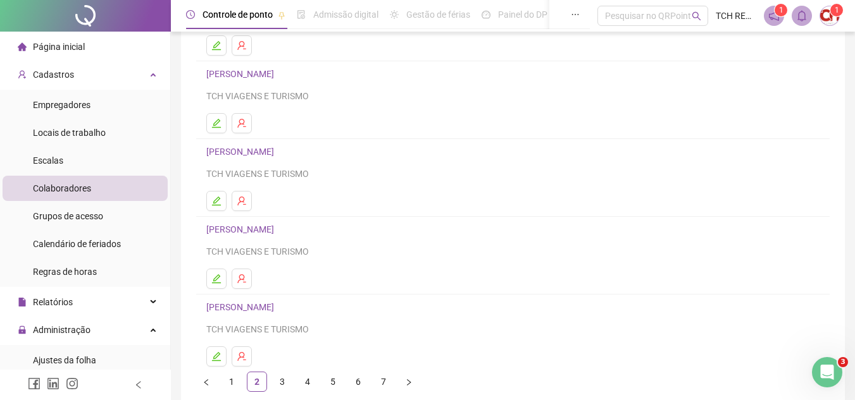
scroll to position [190, 0]
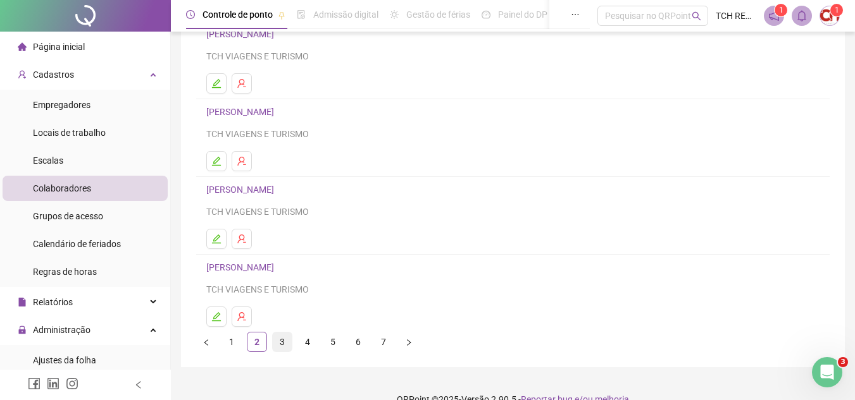
click at [278, 340] on link "3" at bounding box center [282, 342] width 19 height 19
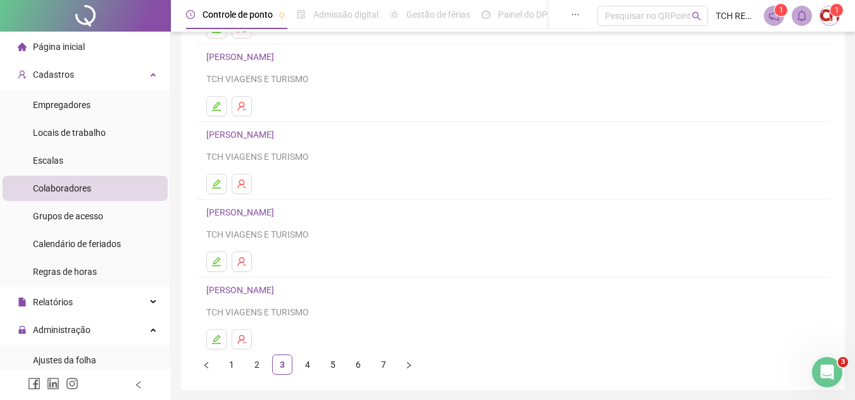
scroll to position [211, 0]
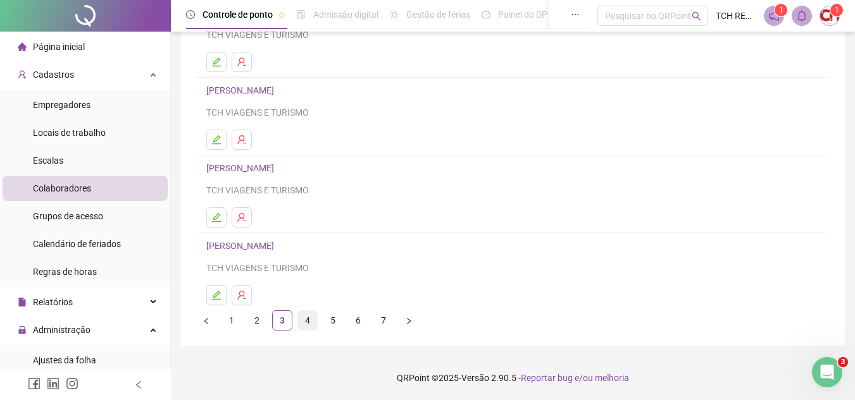
click at [303, 316] on link "4" at bounding box center [307, 320] width 19 height 19
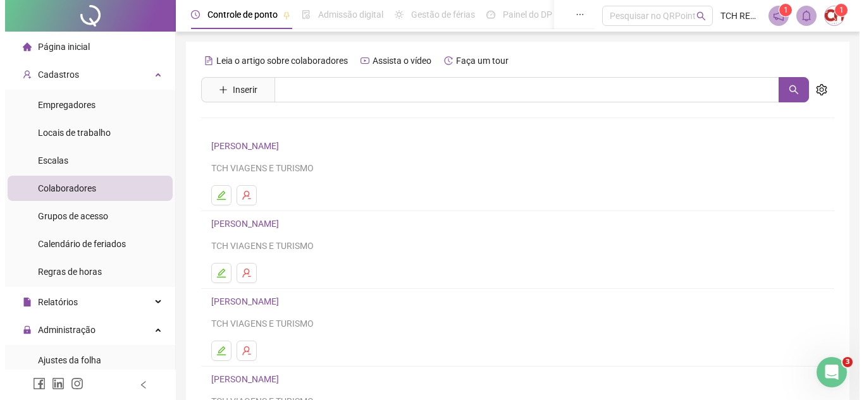
scroll to position [63, 0]
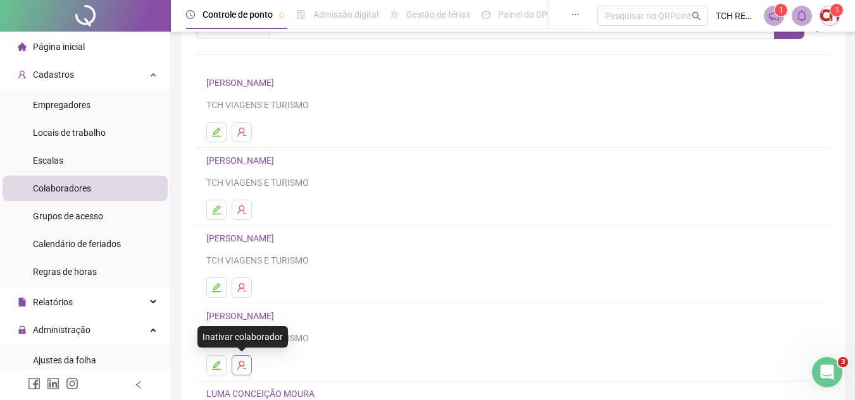
click at [244, 362] on icon "user-delete" at bounding box center [241, 365] width 8 height 9
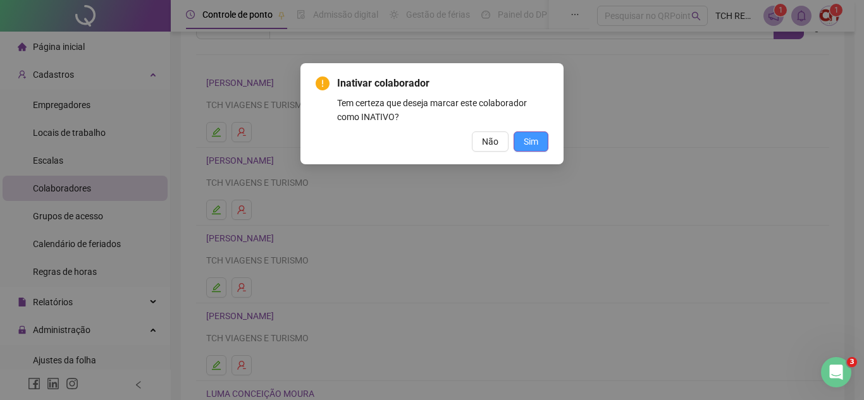
click at [540, 137] on button "Sim" at bounding box center [531, 142] width 35 height 20
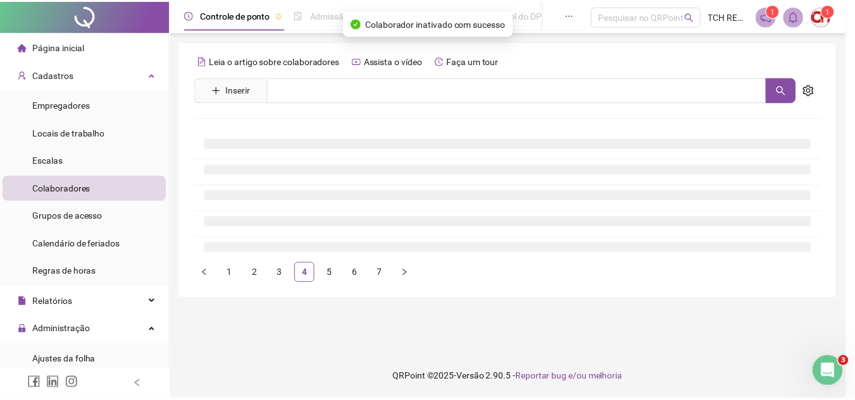
scroll to position [0, 0]
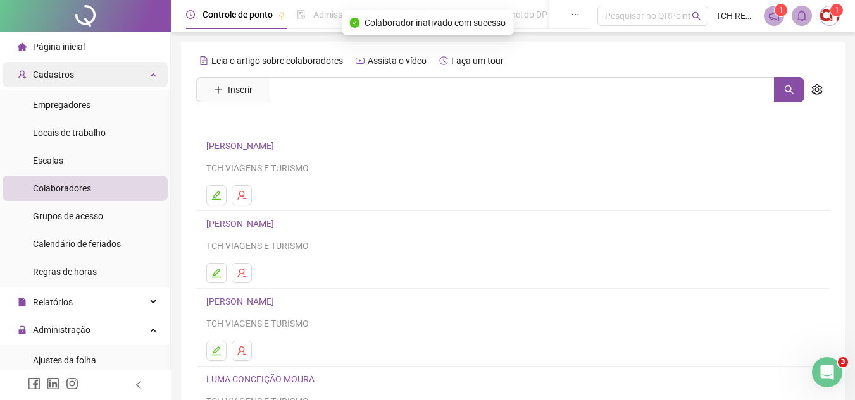
click at [144, 71] on div "Cadastros" at bounding box center [85, 74] width 165 height 25
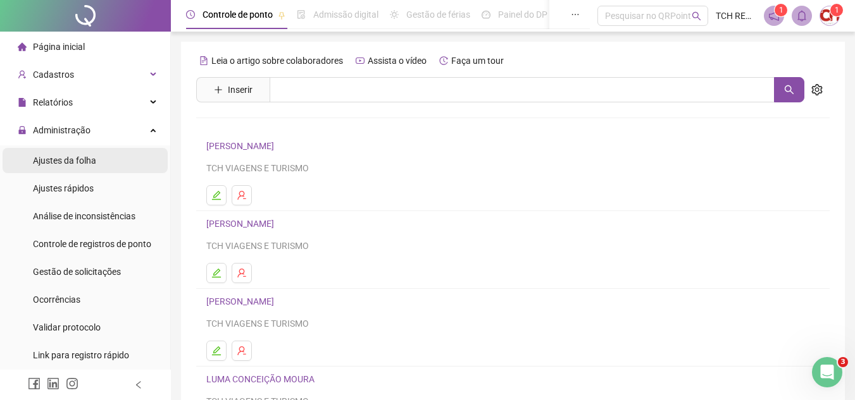
click at [125, 154] on li "Ajustes da folha" at bounding box center [85, 160] width 165 height 25
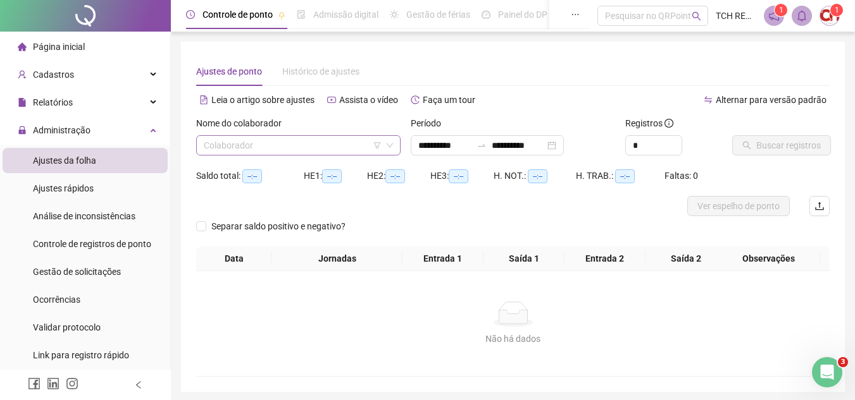
click at [244, 142] on input "search" at bounding box center [293, 145] width 178 height 19
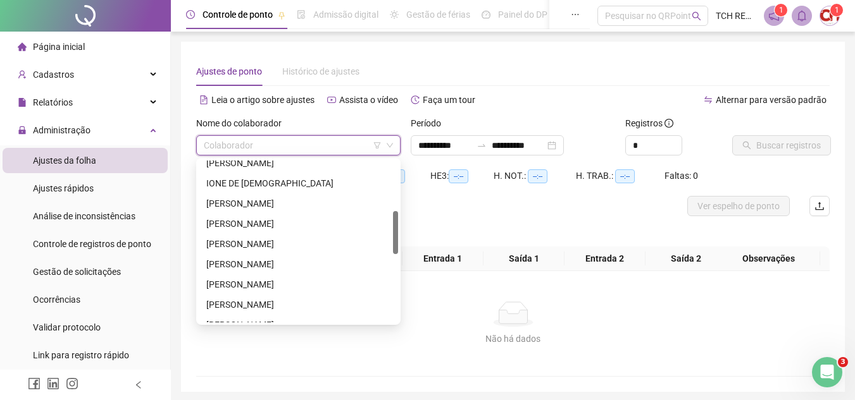
scroll to position [253, 0]
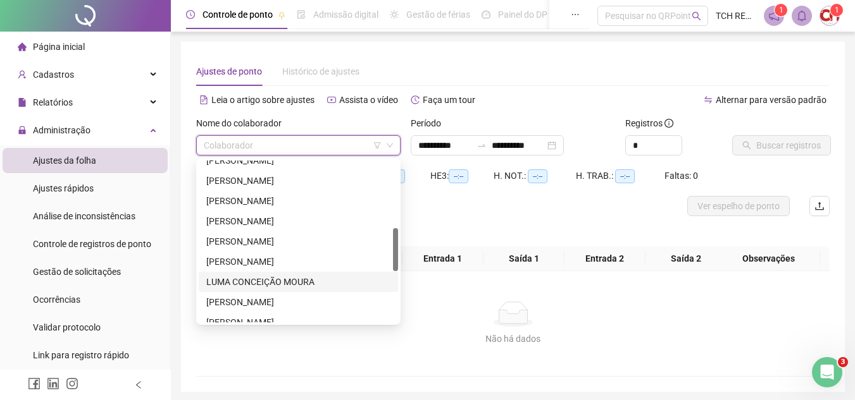
click at [239, 280] on div "LUMA CONCEIÇÃO MOURA" at bounding box center [298, 282] width 184 height 14
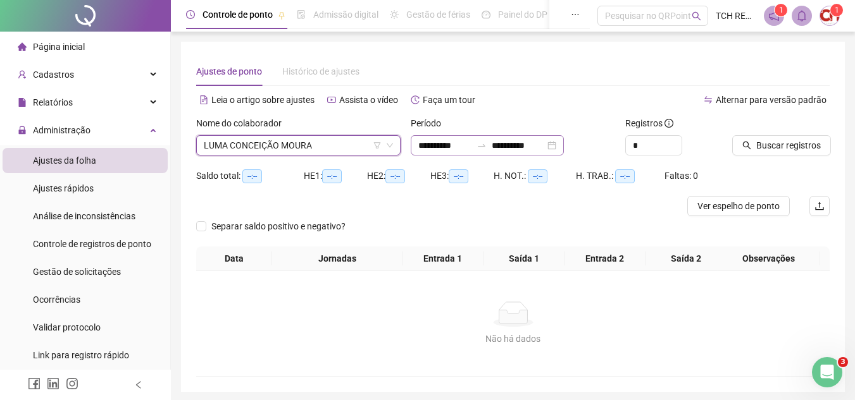
click at [564, 144] on div "**********" at bounding box center [487, 145] width 153 height 20
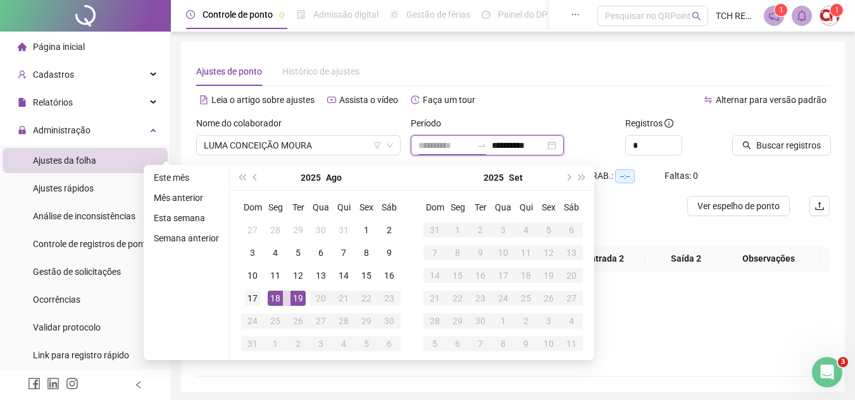
type input "**********"
click at [251, 298] on div "17" at bounding box center [252, 298] width 15 height 15
type input "**********"
click at [296, 304] on div "19" at bounding box center [297, 298] width 15 height 15
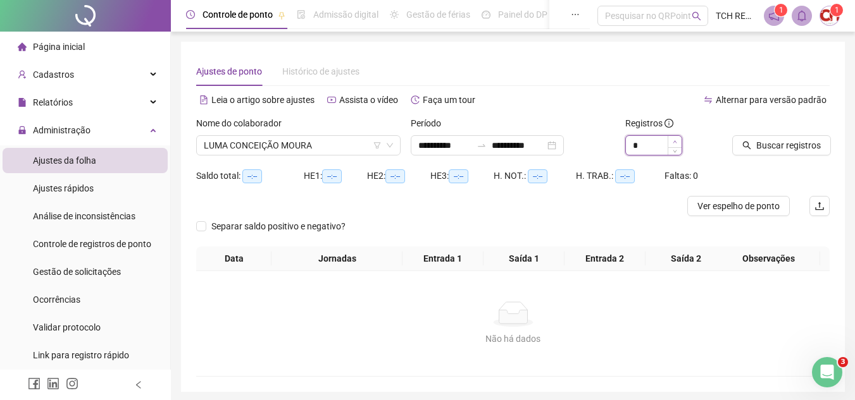
click at [671, 140] on span "Increase Value" at bounding box center [674, 141] width 14 height 11
type input "*"
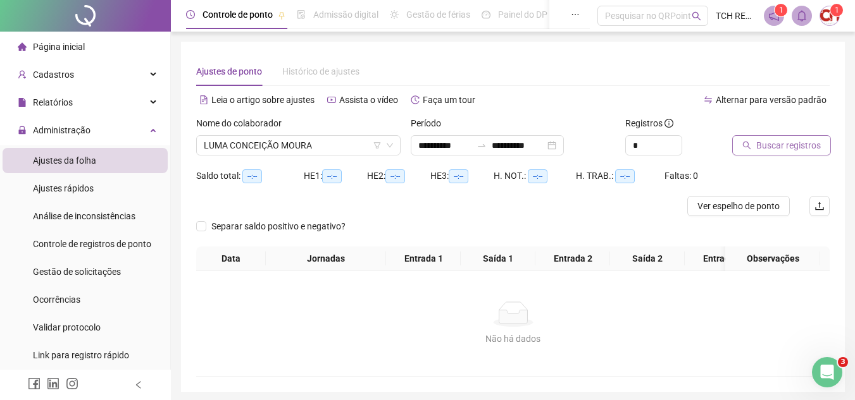
click at [776, 148] on span "Buscar registros" at bounding box center [788, 146] width 65 height 14
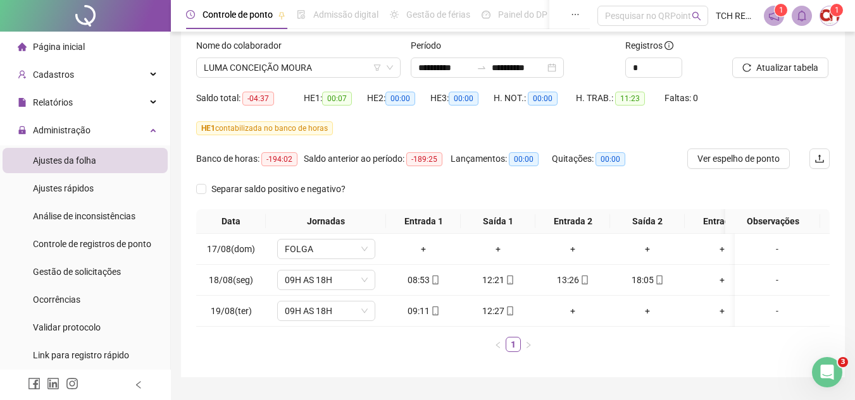
scroll to position [56, 0]
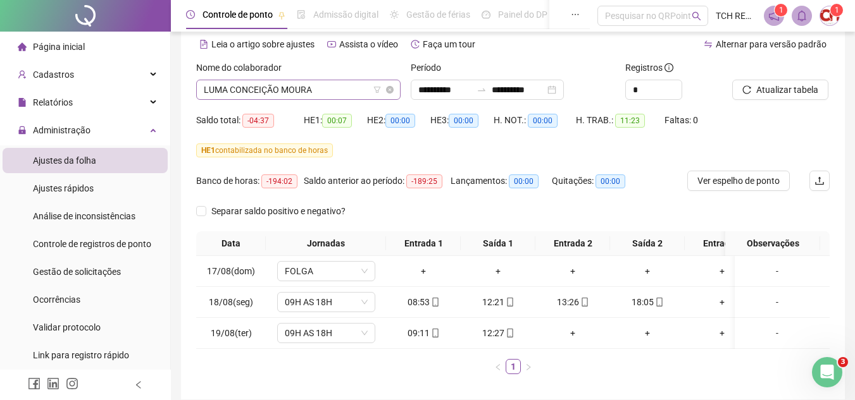
click at [343, 89] on span "LUMA CONCEIÇÃO MOURA" at bounding box center [298, 89] width 189 height 19
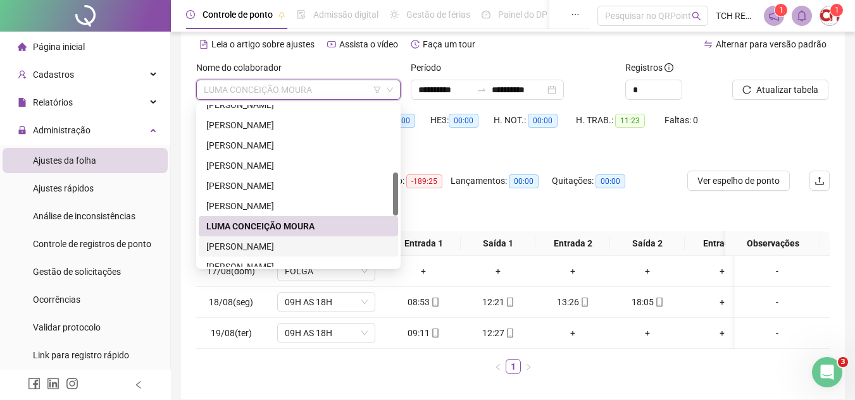
click at [313, 239] on div "[PERSON_NAME]" at bounding box center [298, 247] width 199 height 20
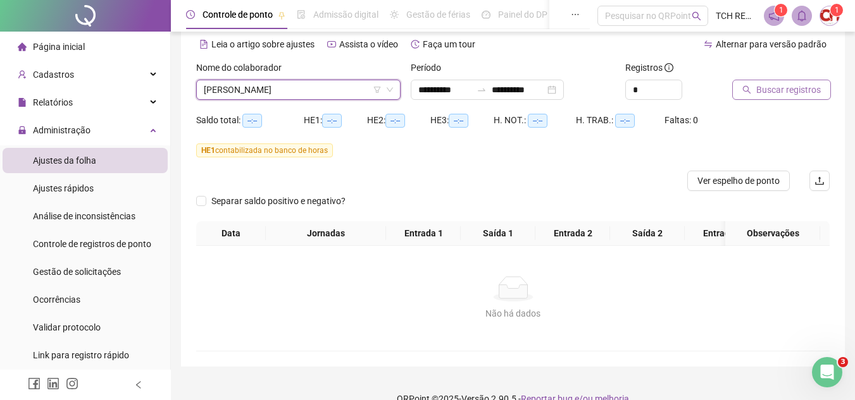
click at [757, 90] on span "Buscar registros" at bounding box center [788, 90] width 65 height 14
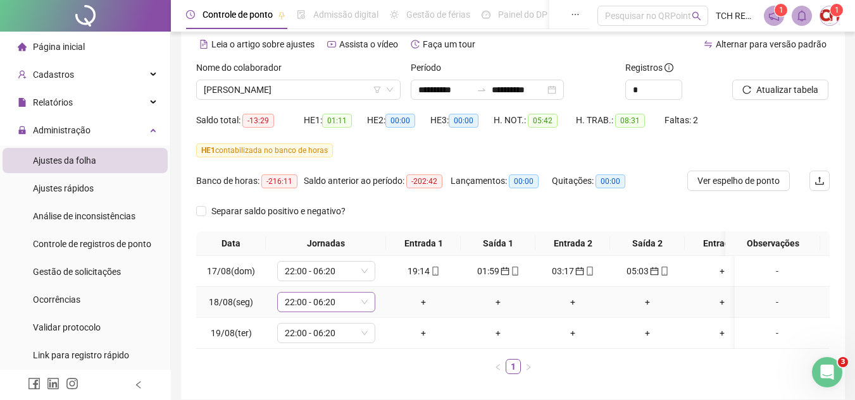
click at [355, 303] on span "22:00 - 06:20" at bounding box center [326, 302] width 83 height 19
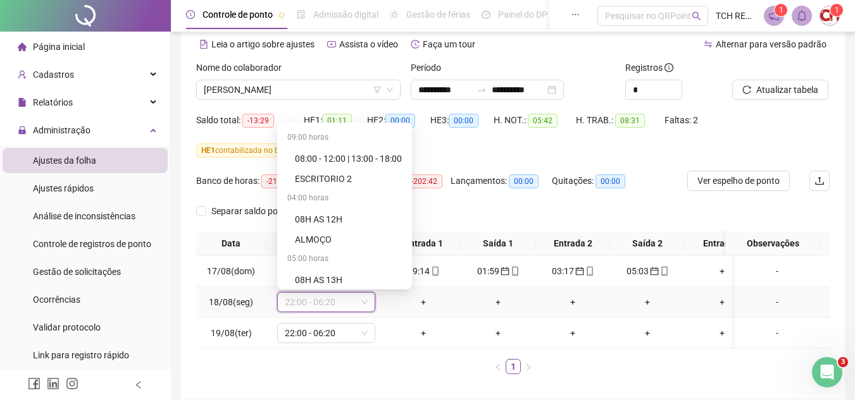
scroll to position [830, 0]
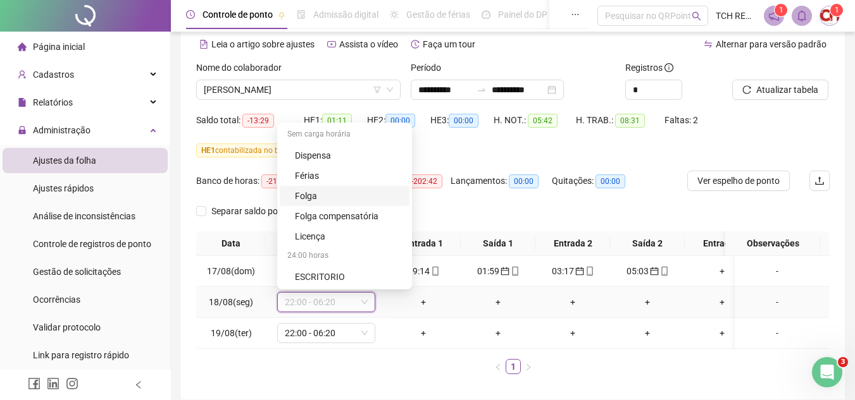
click at [325, 197] on div "Folga" at bounding box center [348, 196] width 107 height 14
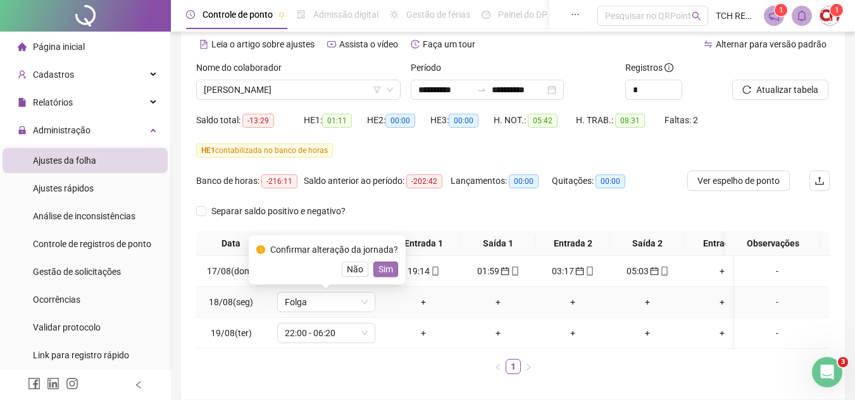
click at [381, 269] on span "Sim" at bounding box center [385, 270] width 15 height 14
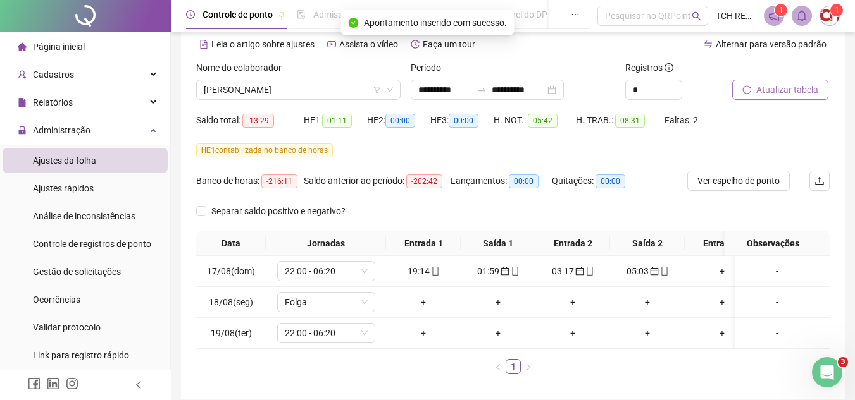
click at [751, 89] on icon "reload" at bounding box center [746, 89] width 9 height 9
click at [325, 94] on span "[PERSON_NAME]" at bounding box center [298, 89] width 189 height 19
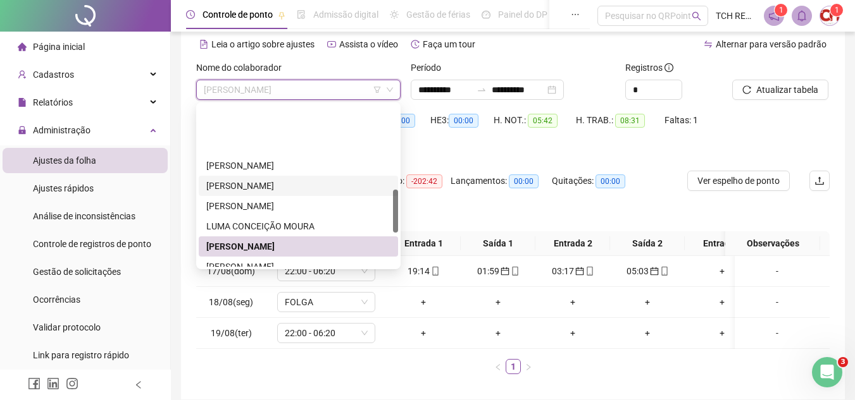
scroll to position [316, 0]
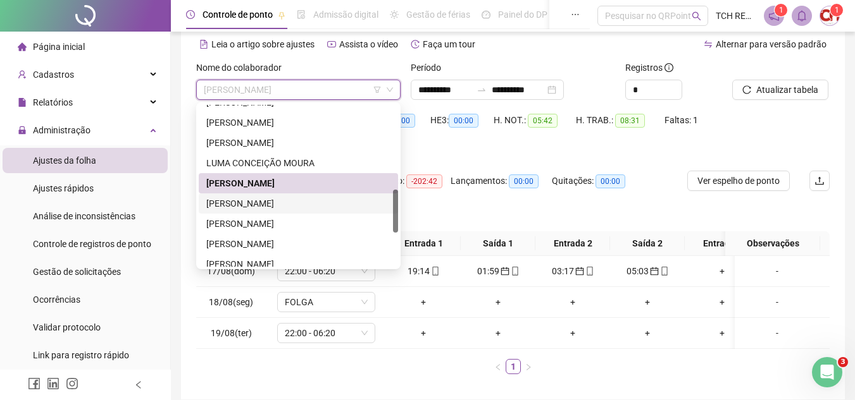
click at [328, 195] on div "[PERSON_NAME]" at bounding box center [298, 204] width 199 height 20
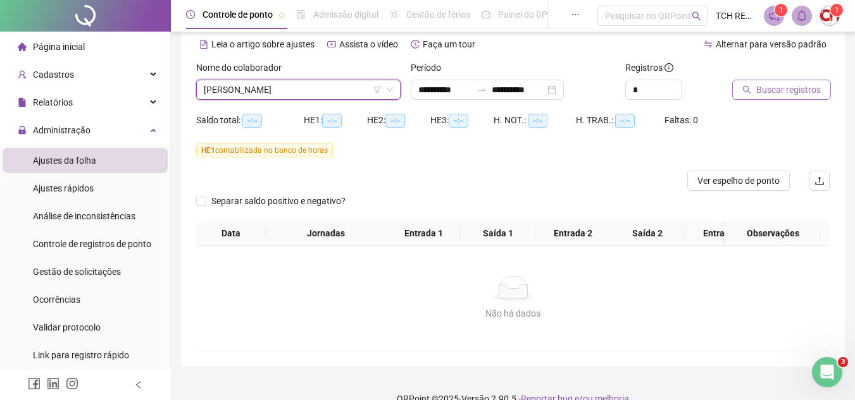
click at [783, 87] on span "Buscar registros" at bounding box center [788, 90] width 65 height 14
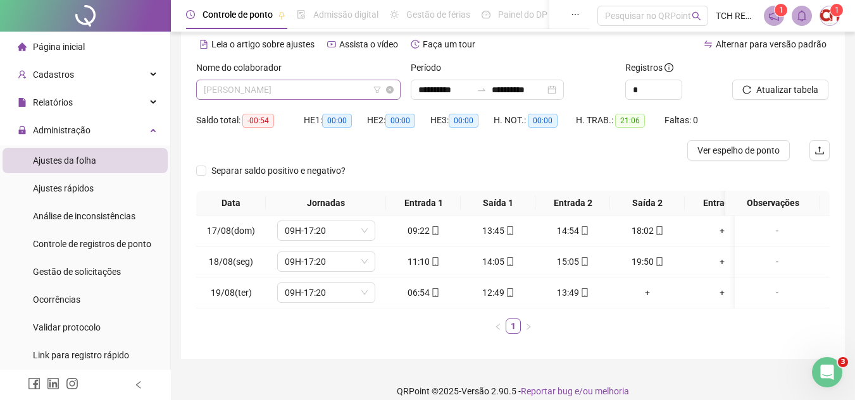
click at [323, 94] on span "[PERSON_NAME]" at bounding box center [298, 89] width 189 height 19
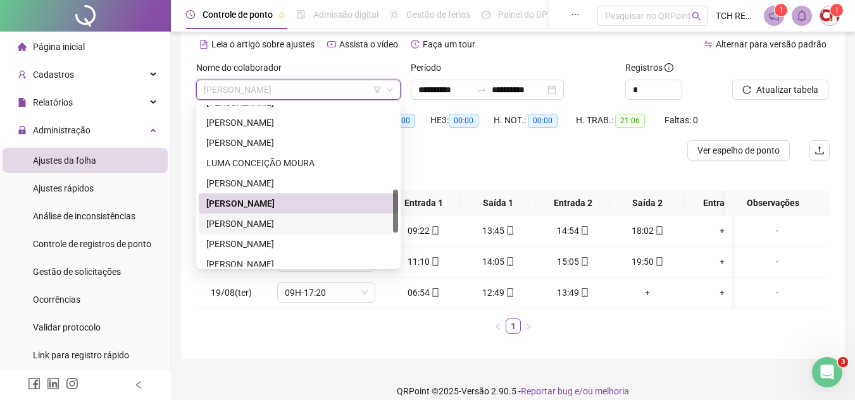
click at [330, 229] on div "[PERSON_NAME]" at bounding box center [298, 224] width 184 height 14
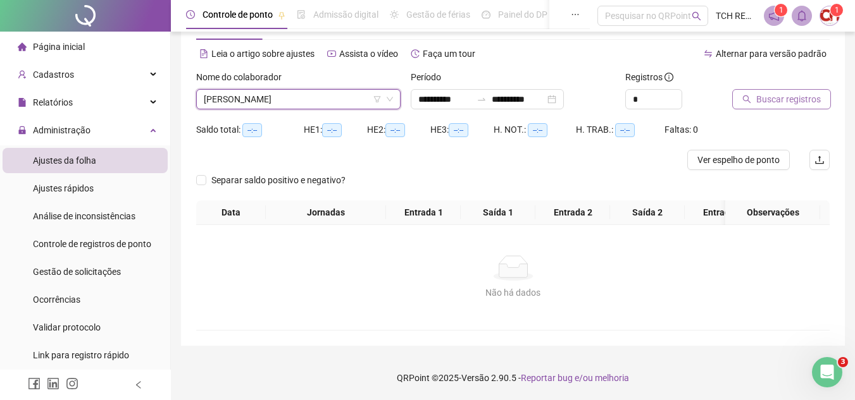
click at [785, 92] on span "Buscar registros" at bounding box center [788, 99] width 65 height 14
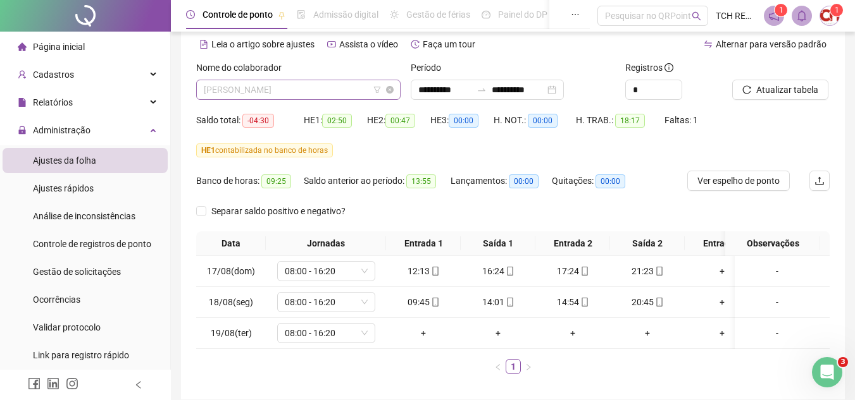
click at [330, 92] on span "[PERSON_NAME]" at bounding box center [298, 89] width 189 height 19
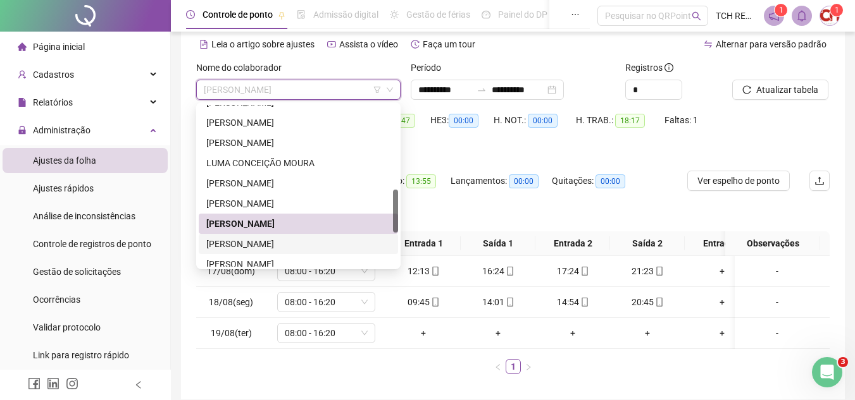
click at [310, 242] on div "[PERSON_NAME]" at bounding box center [298, 244] width 184 height 14
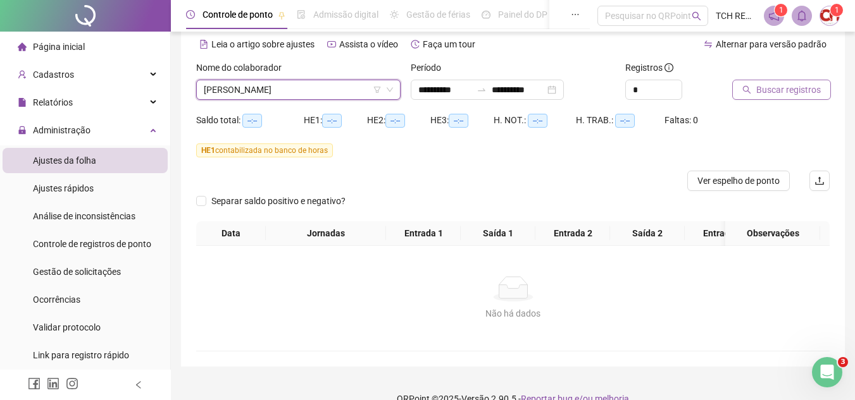
click at [769, 92] on span "Buscar registros" at bounding box center [788, 90] width 65 height 14
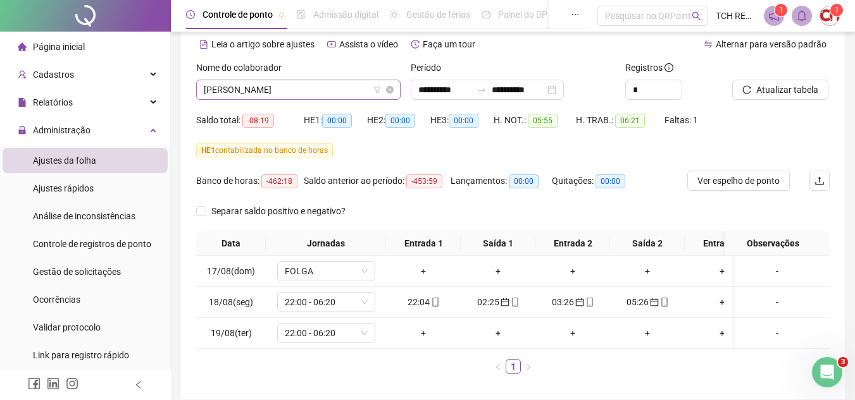
drag, startPoint x: 330, startPoint y: 73, endPoint x: 328, endPoint y: 84, distance: 11.0
click at [328, 82] on div "Nome do colaborador [PERSON_NAME]" at bounding box center [298, 80] width 204 height 39
click at [329, 85] on span "[PERSON_NAME]" at bounding box center [298, 89] width 189 height 19
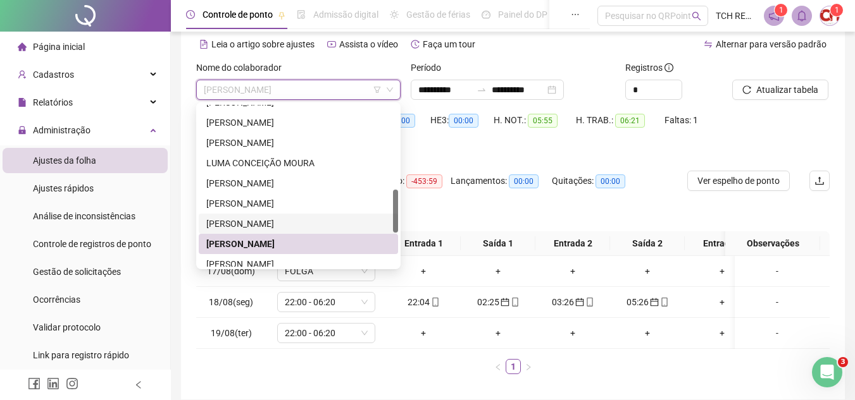
scroll to position [380, 0]
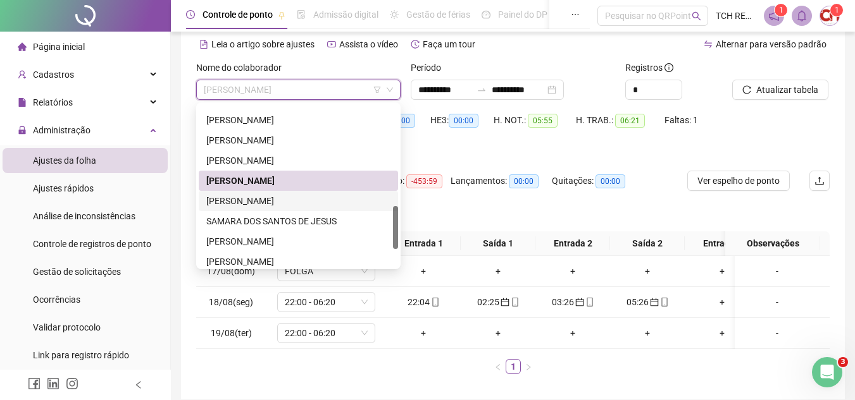
click at [287, 198] on div "[PERSON_NAME]" at bounding box center [298, 201] width 184 height 14
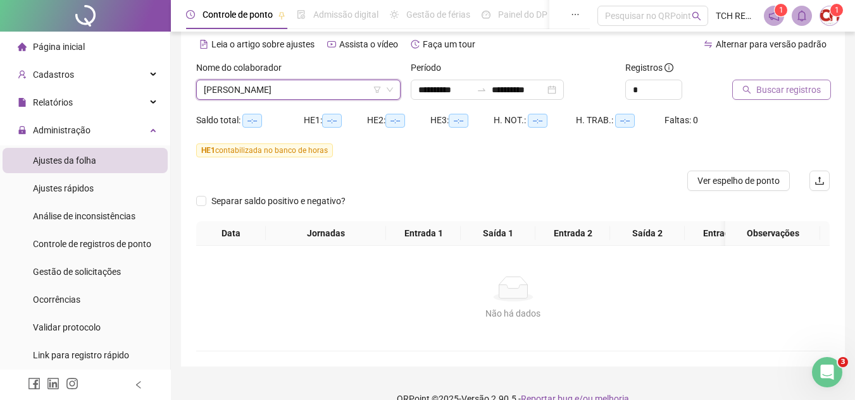
click at [765, 82] on button "Buscar registros" at bounding box center [781, 90] width 99 height 20
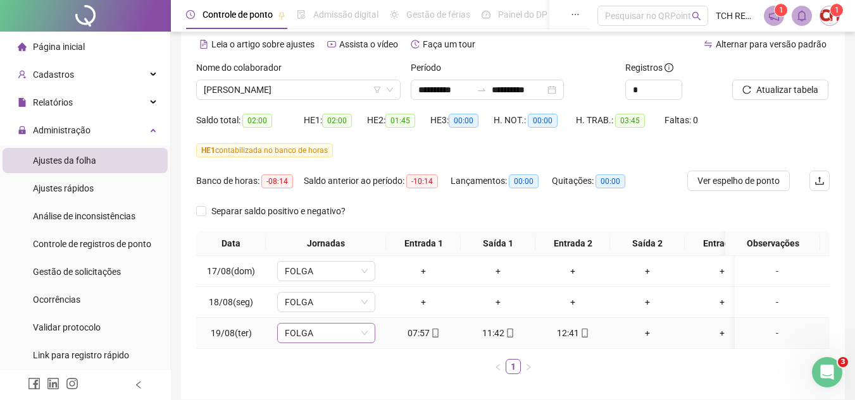
click at [322, 334] on span "FOLGA" at bounding box center [326, 333] width 83 height 19
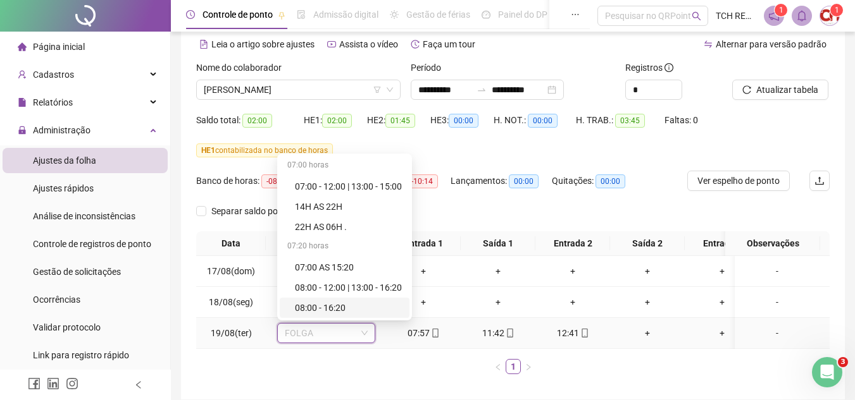
click at [328, 303] on div "08:00 - 16:20" at bounding box center [348, 308] width 107 height 14
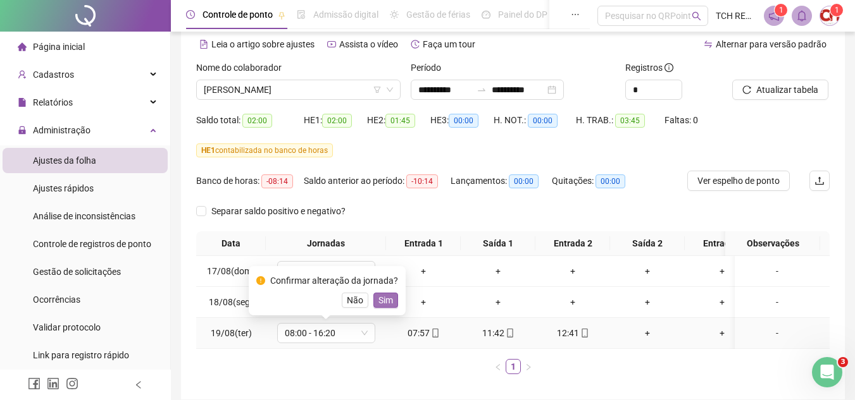
click at [393, 295] on button "Sim" at bounding box center [385, 300] width 25 height 15
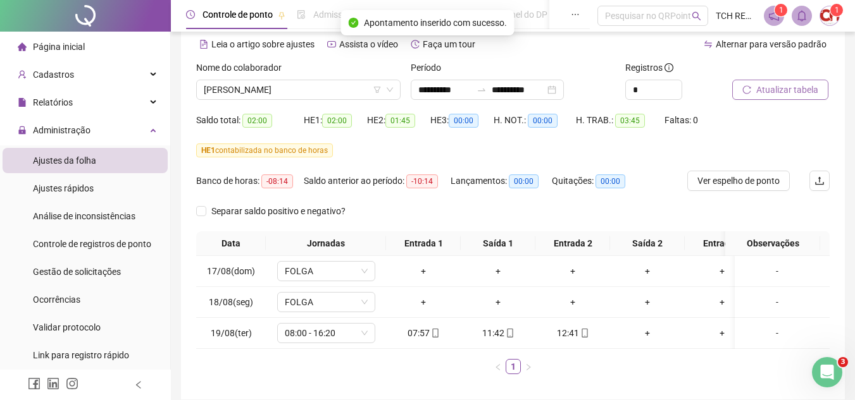
click at [798, 81] on button "Atualizar tabela" at bounding box center [780, 90] width 96 height 20
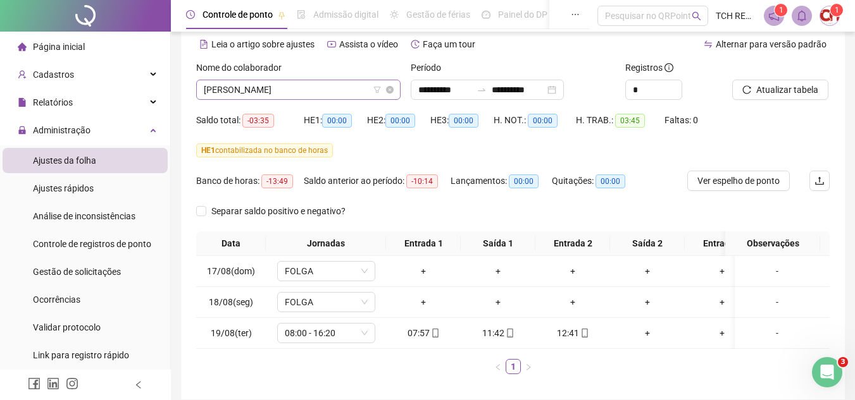
click at [336, 98] on span "[PERSON_NAME]" at bounding box center [298, 89] width 189 height 19
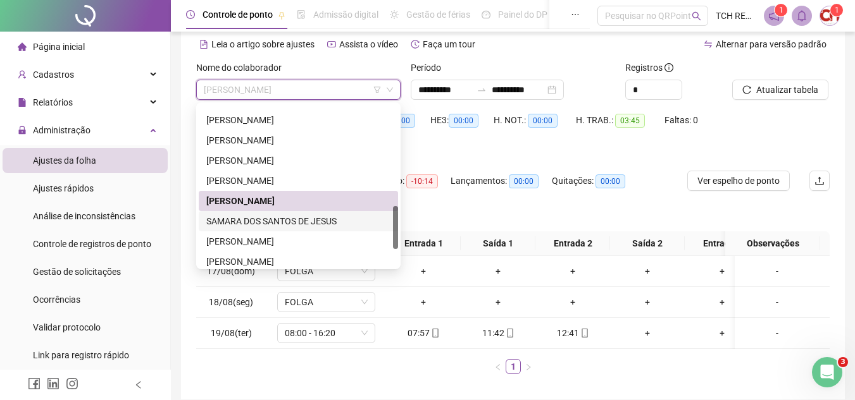
click at [315, 221] on div "SAMARA DOS SANTOS DE JESUS" at bounding box center [298, 221] width 184 height 14
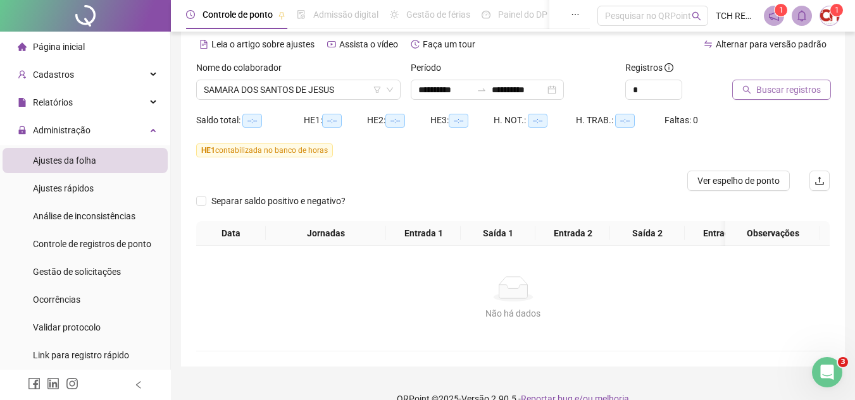
click at [764, 89] on span "Buscar registros" at bounding box center [788, 90] width 65 height 14
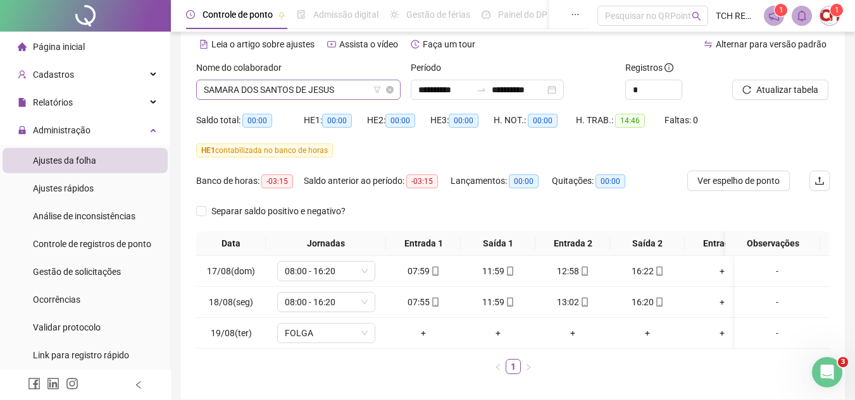
click at [329, 84] on span "SAMARA DOS SANTOS DE JESUS" at bounding box center [298, 89] width 189 height 19
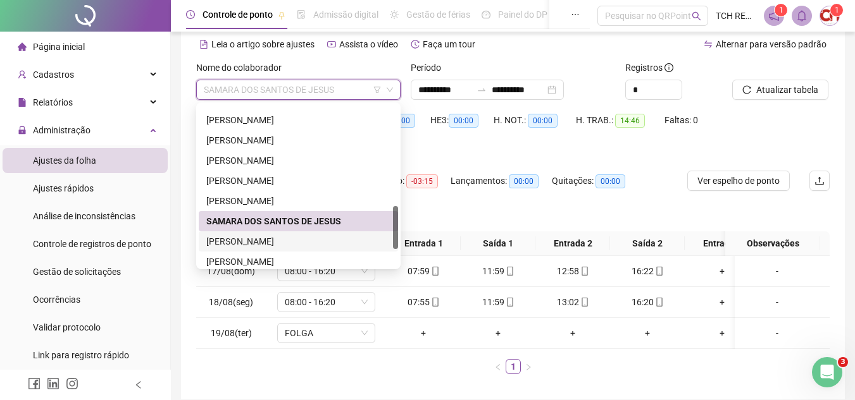
click at [300, 237] on div "[PERSON_NAME]" at bounding box center [298, 242] width 184 height 14
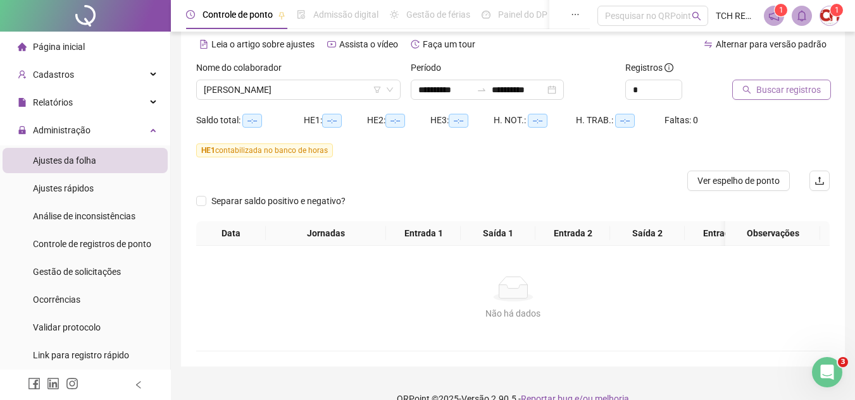
click at [785, 84] on span "Buscar registros" at bounding box center [788, 90] width 65 height 14
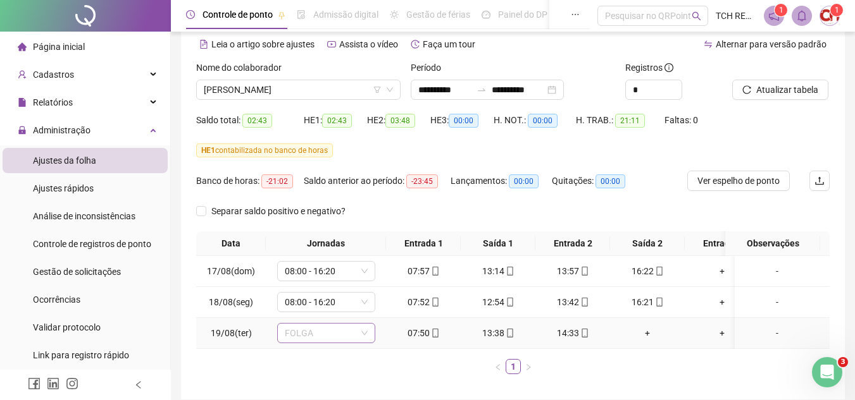
click at [312, 332] on span "FOLGA" at bounding box center [326, 333] width 83 height 19
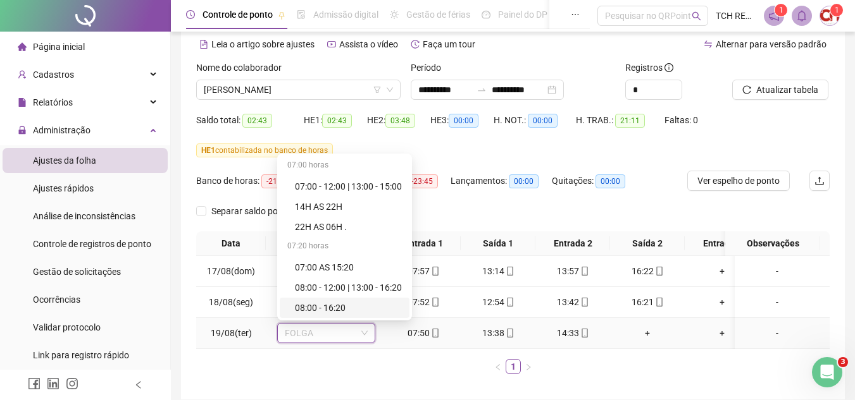
click at [333, 308] on div "08:00 - 16:20" at bounding box center [348, 308] width 107 height 14
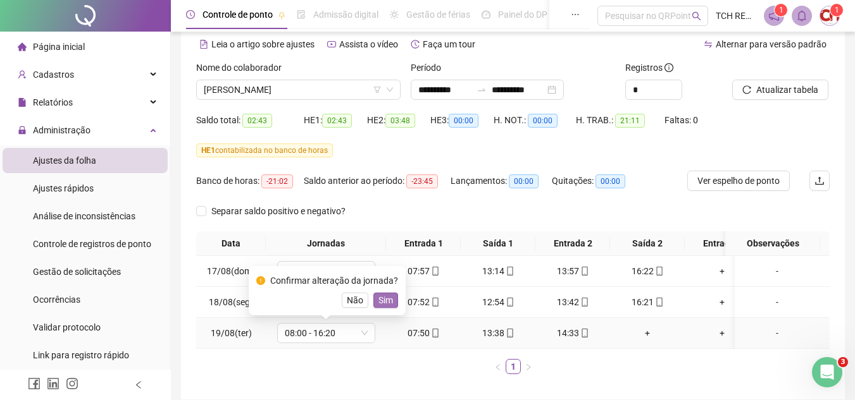
click at [388, 302] on span "Sim" at bounding box center [385, 301] width 15 height 14
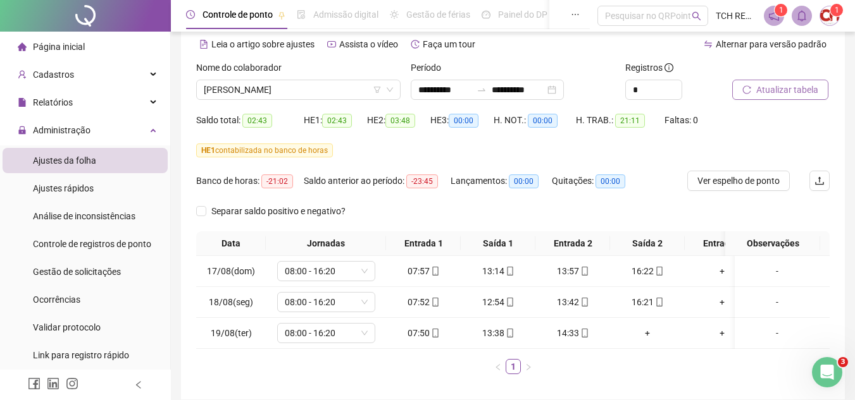
click at [776, 85] on span "Atualizar tabela" at bounding box center [787, 90] width 62 height 14
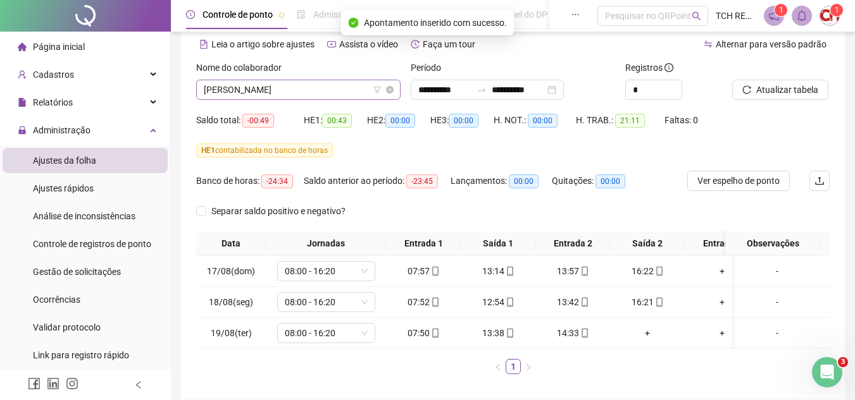
click at [335, 90] on span "[PERSON_NAME]" at bounding box center [298, 89] width 189 height 19
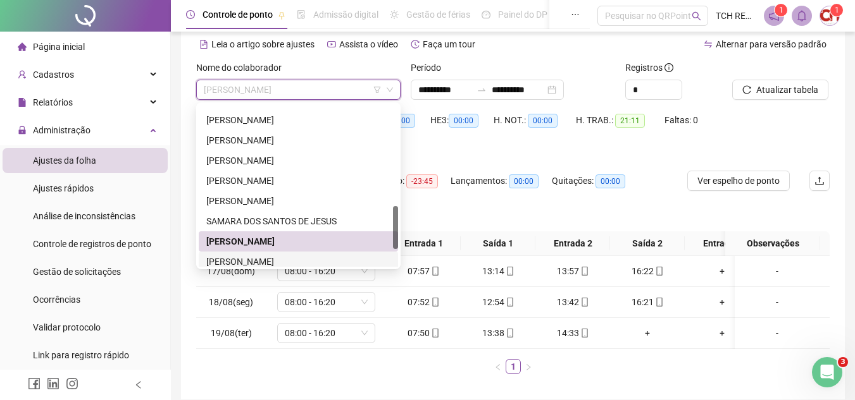
click at [274, 264] on div "[PERSON_NAME]" at bounding box center [298, 262] width 184 height 14
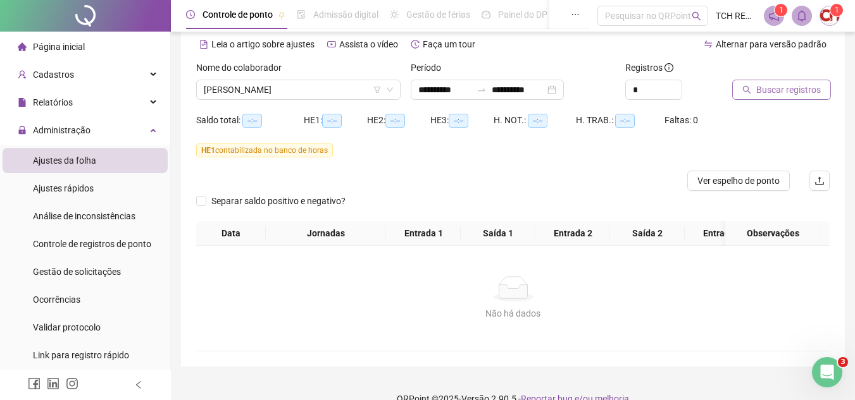
click at [786, 85] on span "Buscar registros" at bounding box center [788, 90] width 65 height 14
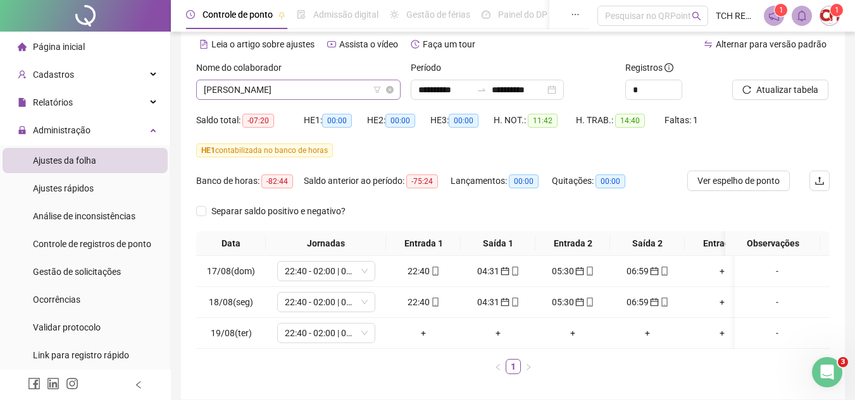
click at [341, 95] on span "[PERSON_NAME]" at bounding box center [298, 89] width 189 height 19
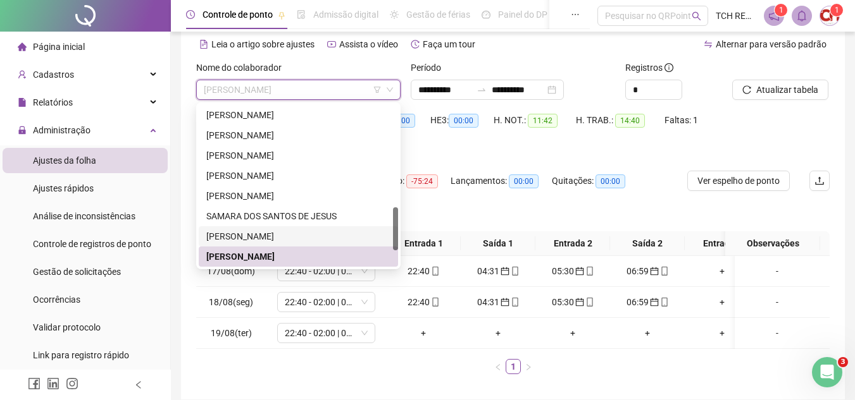
scroll to position [445, 0]
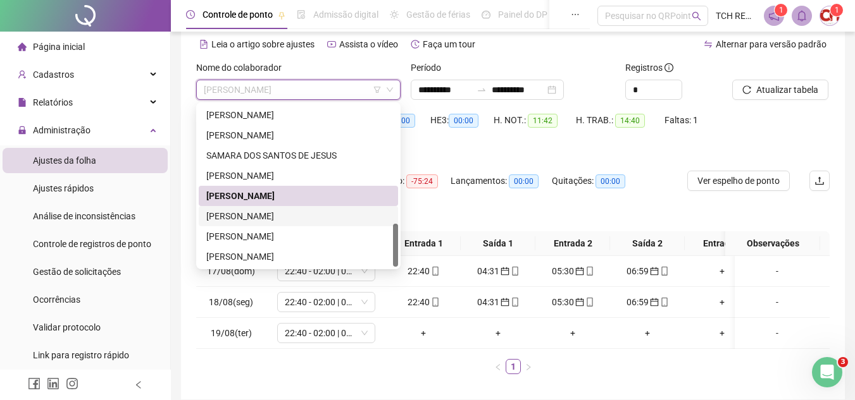
click at [331, 221] on div "[PERSON_NAME]" at bounding box center [298, 216] width 184 height 14
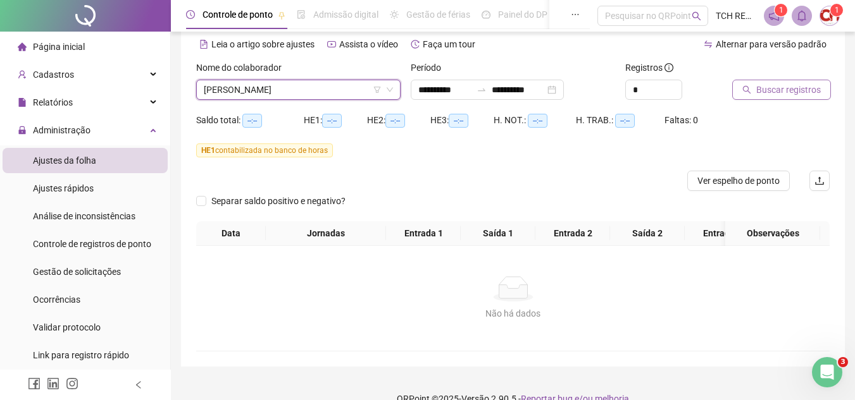
click at [743, 87] on icon "search" at bounding box center [747, 90] width 8 height 8
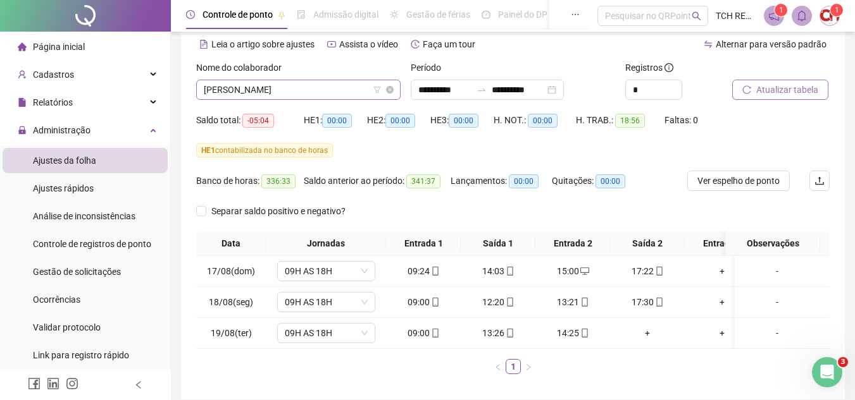
click at [343, 97] on span "[PERSON_NAME]" at bounding box center [298, 89] width 189 height 19
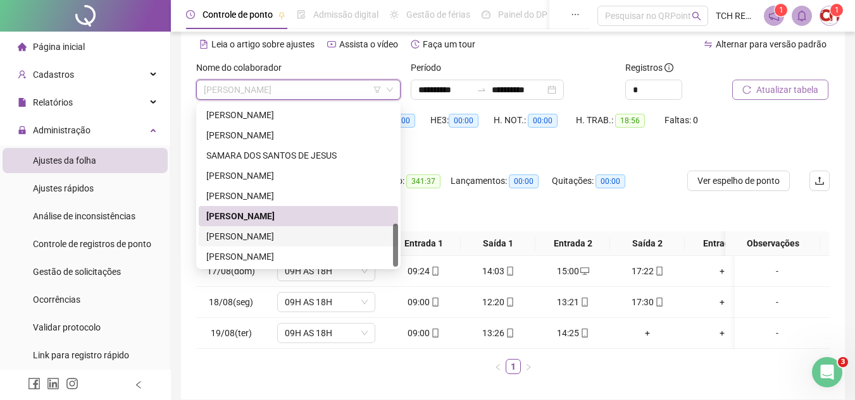
click at [337, 239] on div "[PERSON_NAME]" at bounding box center [298, 237] width 184 height 14
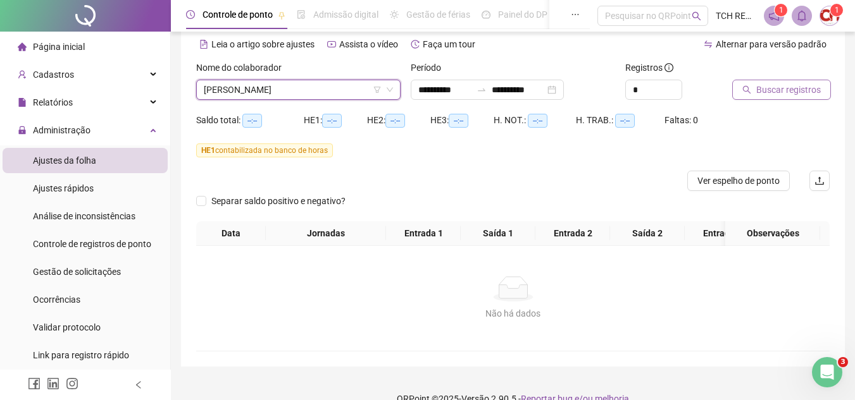
click at [740, 96] on button "Buscar registros" at bounding box center [781, 90] width 99 height 20
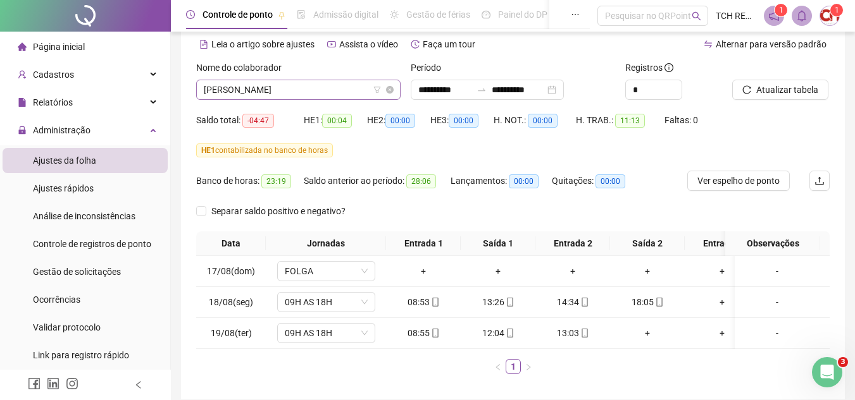
click at [318, 84] on span "[PERSON_NAME]" at bounding box center [298, 89] width 189 height 19
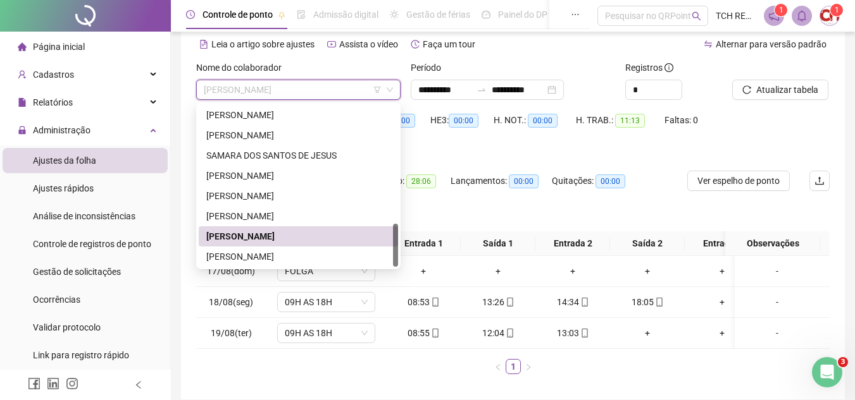
click at [351, 249] on div "[PERSON_NAME]" at bounding box center [298, 257] width 199 height 20
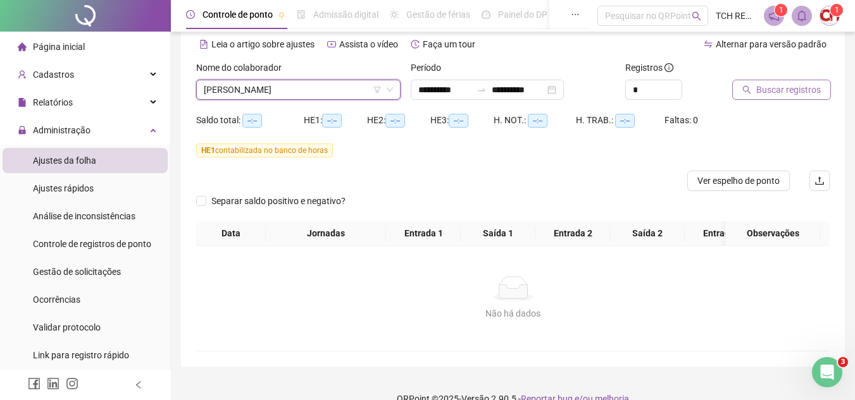
click at [752, 88] on button "Buscar registros" at bounding box center [781, 90] width 99 height 20
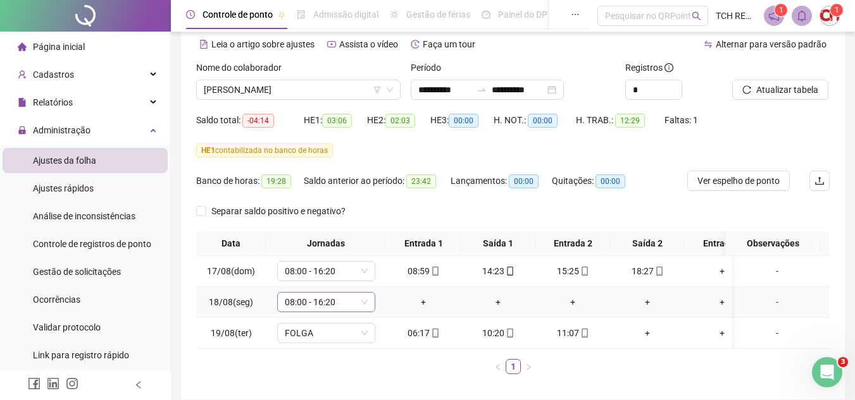
click at [346, 306] on span "08:00 - 16:20" at bounding box center [326, 302] width 83 height 19
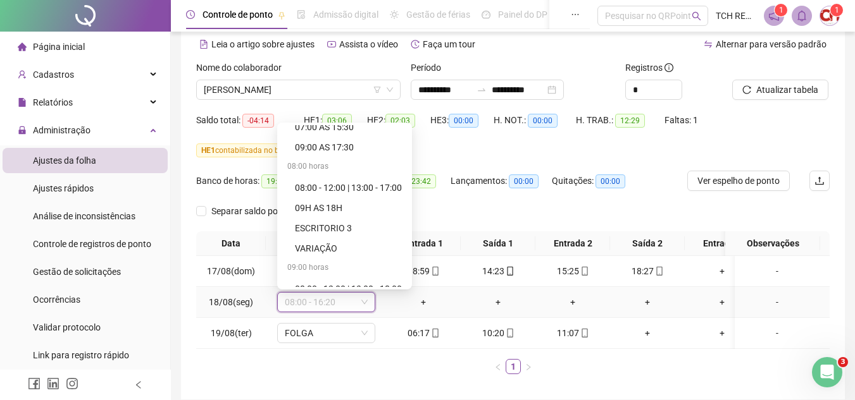
scroll to position [830, 0]
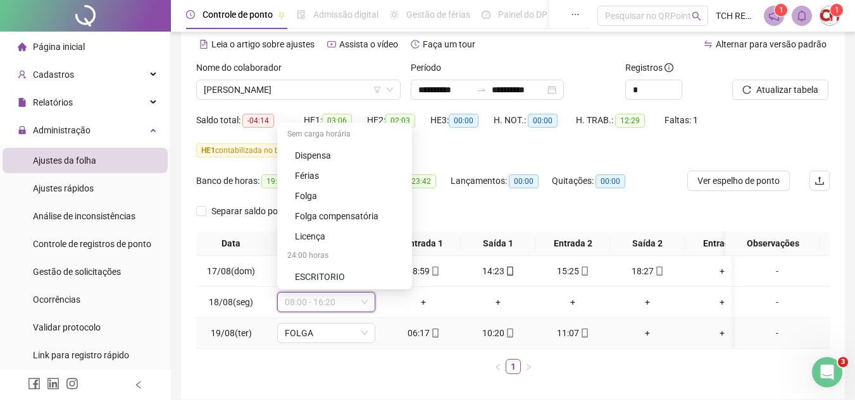
click at [380, 321] on td "FOLGA" at bounding box center [326, 333] width 120 height 31
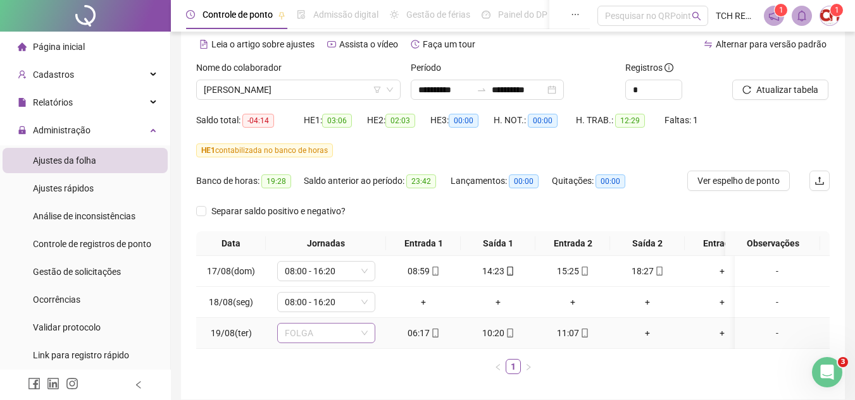
click at [350, 333] on span "FOLGA" at bounding box center [326, 333] width 83 height 19
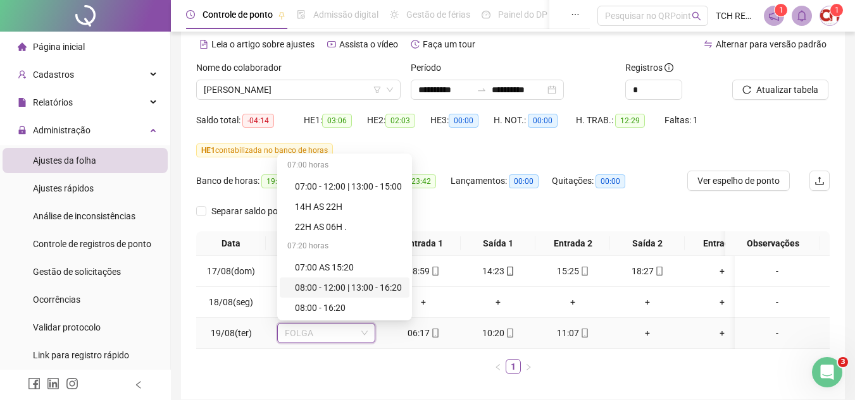
click at [352, 290] on div "08:00 - 12:00 | 13:00 - 16:20" at bounding box center [348, 288] width 107 height 14
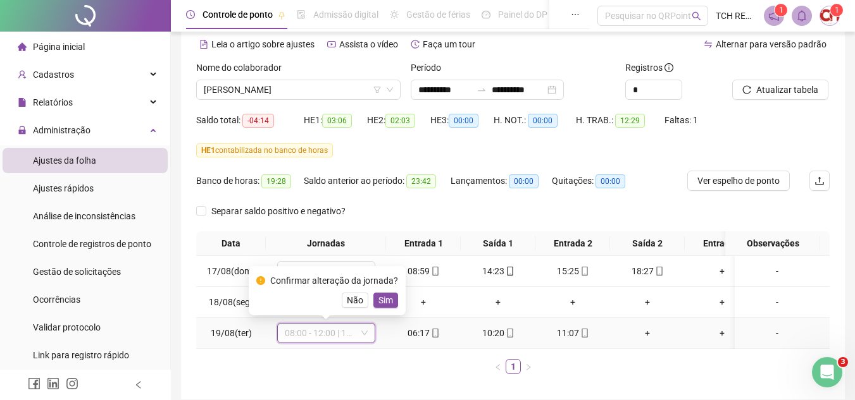
click at [350, 329] on span "08:00 - 12:00 | 13:00 - 16:20" at bounding box center [326, 333] width 83 height 19
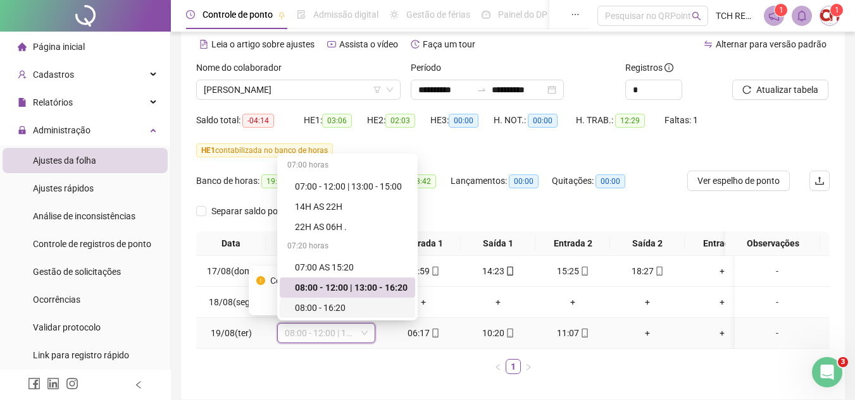
click at [349, 312] on div "08:00 - 16:20" at bounding box center [351, 308] width 113 height 14
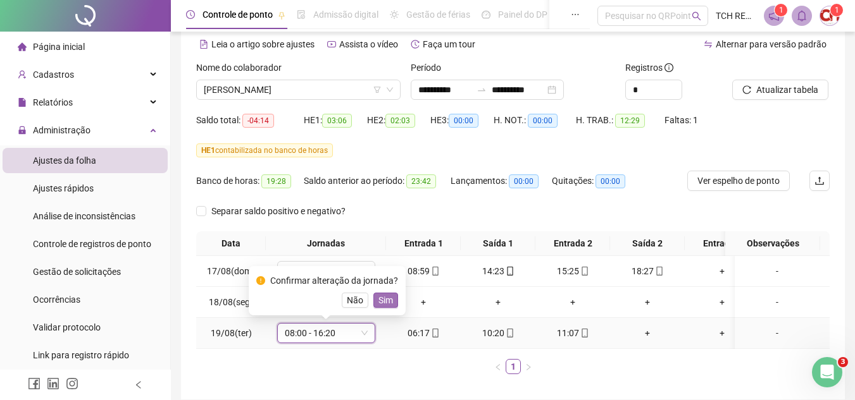
click at [381, 302] on span "Sim" at bounding box center [385, 301] width 15 height 14
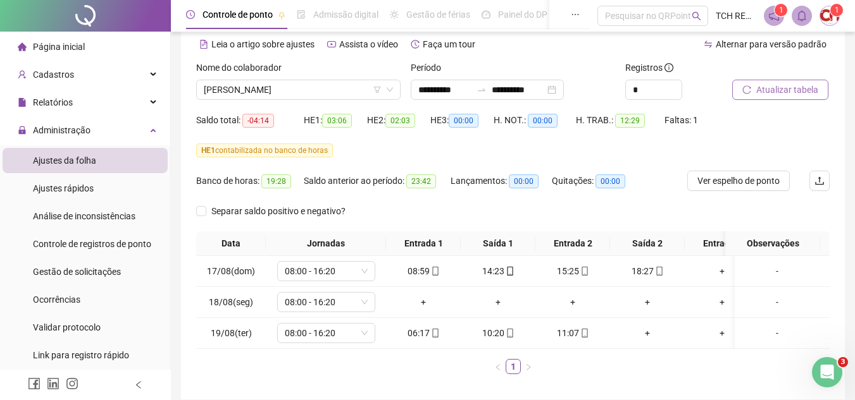
click at [763, 94] on span "Atualizar tabela" at bounding box center [787, 90] width 62 height 14
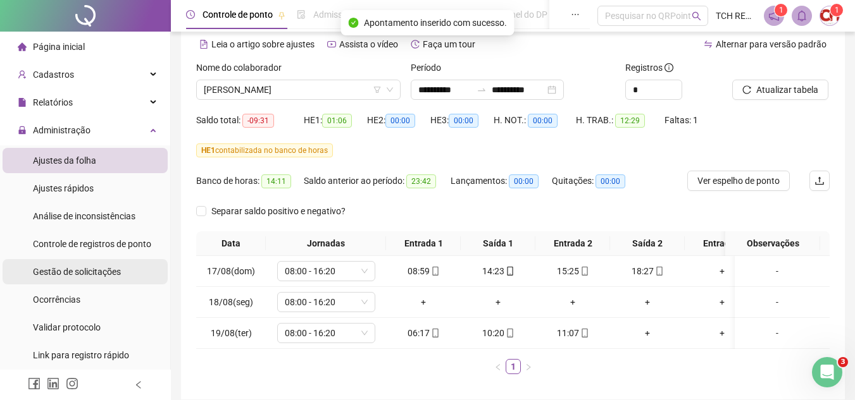
click at [92, 273] on span "Gestão de solicitações" at bounding box center [77, 272] width 88 height 10
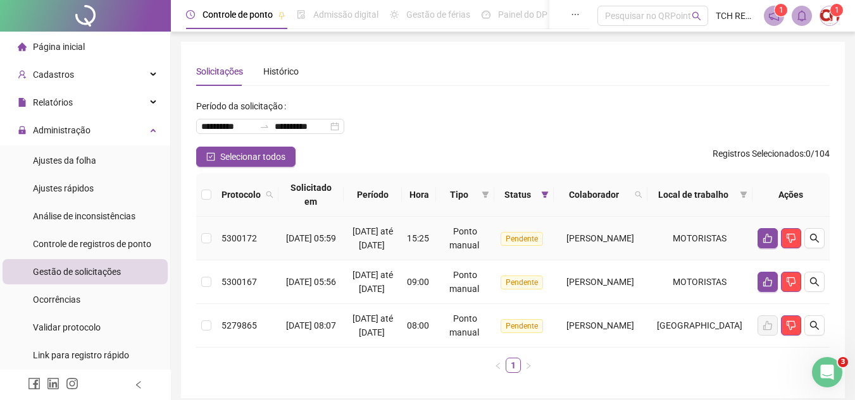
click at [559, 245] on div "[PERSON_NAME]" at bounding box center [600, 239] width 83 height 14
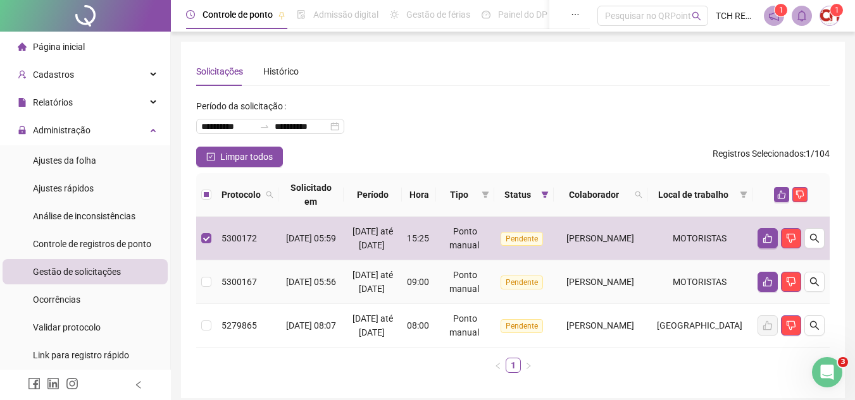
click at [554, 281] on td "[PERSON_NAME]" at bounding box center [600, 283] width 93 height 44
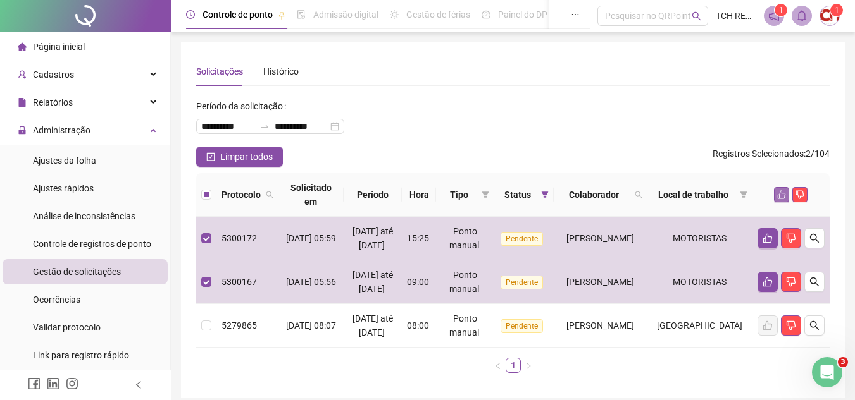
click at [781, 197] on icon "like" at bounding box center [781, 194] width 9 height 9
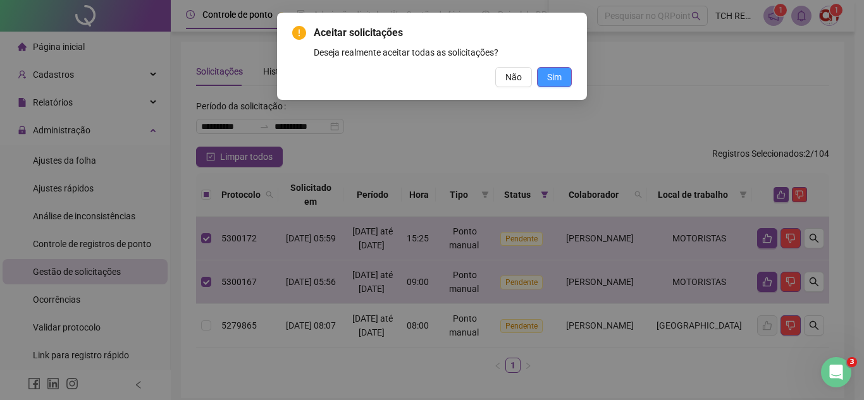
click at [564, 78] on button "Sim" at bounding box center [554, 77] width 35 height 20
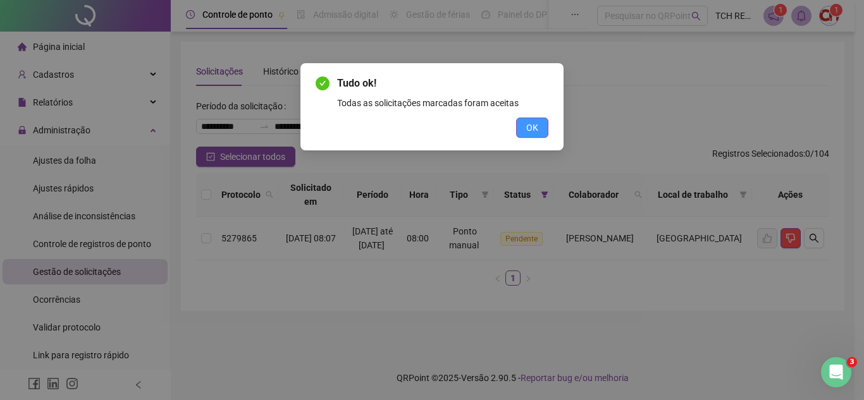
click at [531, 135] on button "OK" at bounding box center [532, 128] width 32 height 20
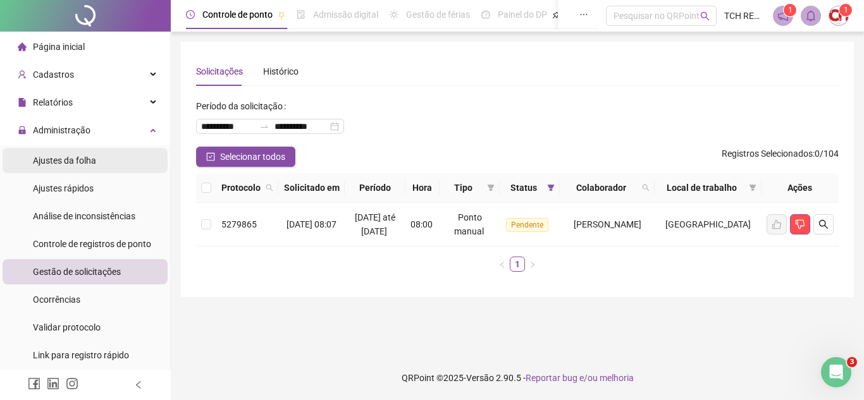
click at [95, 164] on span "Ajustes da folha" at bounding box center [64, 161] width 63 height 10
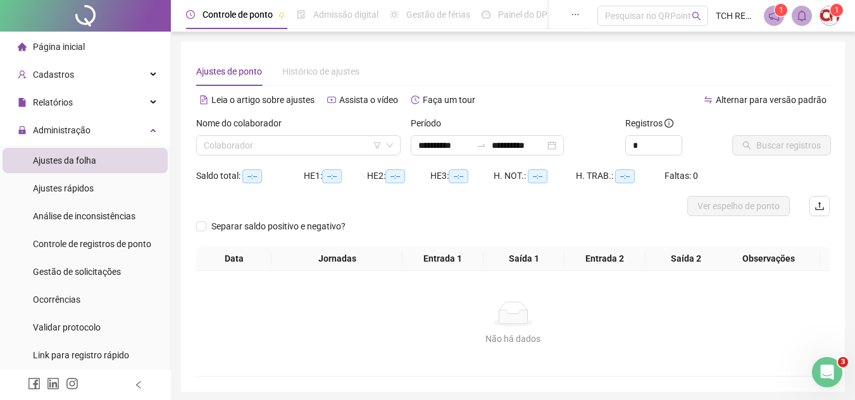
click at [311, 129] on div "Nome do colaborador" at bounding box center [298, 125] width 204 height 19
click at [314, 140] on input "search" at bounding box center [293, 145] width 178 height 19
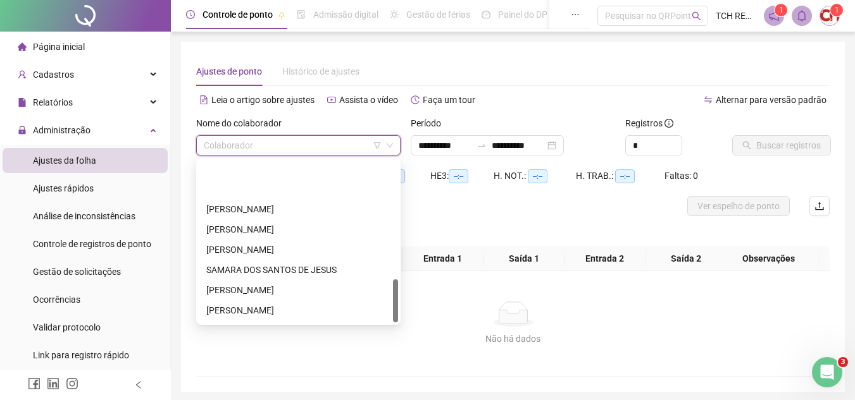
scroll to position [445, 0]
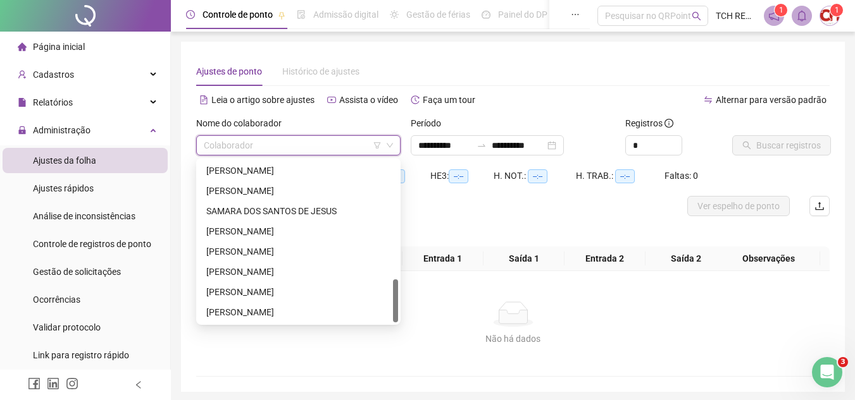
drag, startPoint x: 395, startPoint y: 175, endPoint x: 371, endPoint y: 325, distance: 152.4
click at [371, 325] on body "**********" at bounding box center [427, 200] width 855 height 400
click at [310, 319] on div "[PERSON_NAME]" at bounding box center [298, 312] width 199 height 20
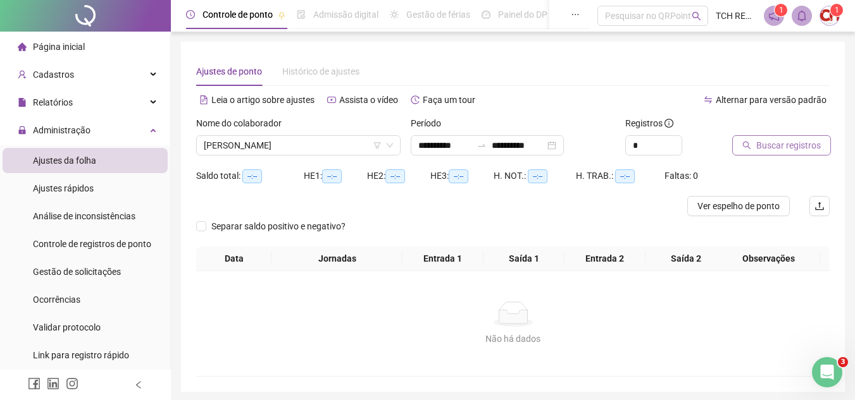
click at [750, 147] on icon "search" at bounding box center [746, 145] width 9 height 9
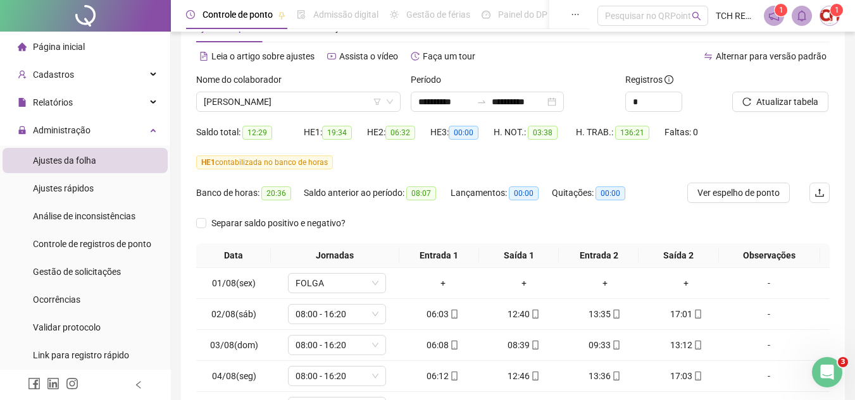
scroll to position [190, 0]
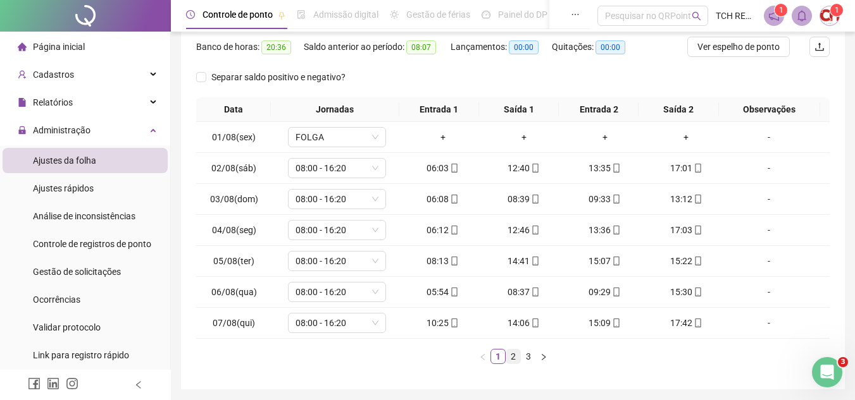
click at [514, 357] on link "2" at bounding box center [513, 357] width 14 height 14
click at [528, 351] on link "3" at bounding box center [528, 357] width 14 height 14
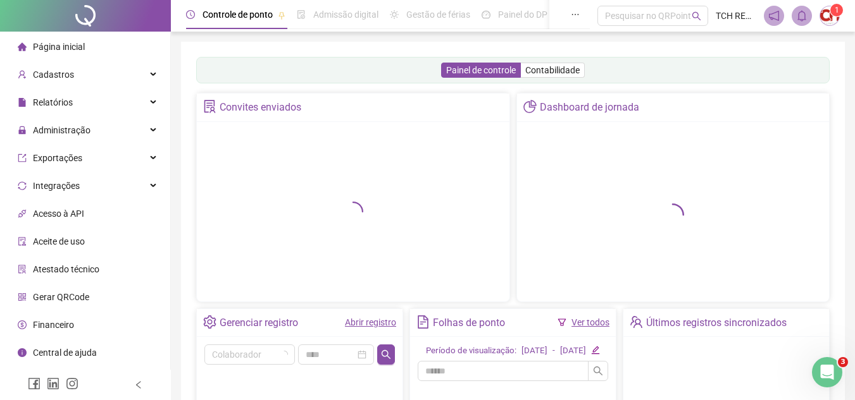
click at [72, 116] on ul "Página inicial Cadastros Relatórios Administração Exportações Integrações Acess…" at bounding box center [85, 214] width 171 height 364
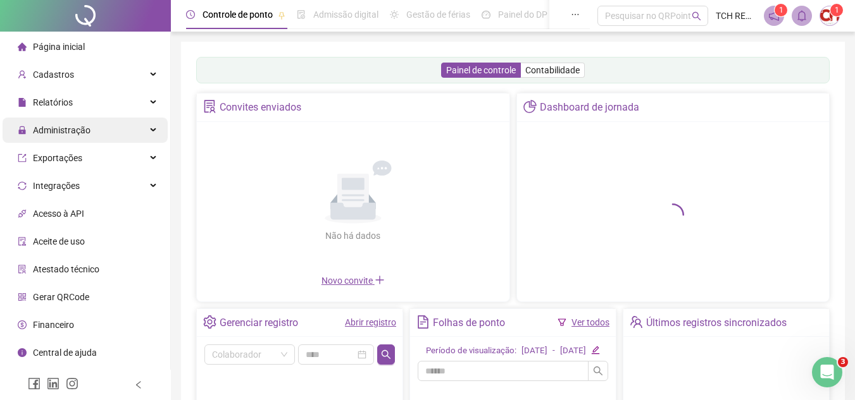
click at [75, 130] on span "Administração" at bounding box center [62, 130] width 58 height 10
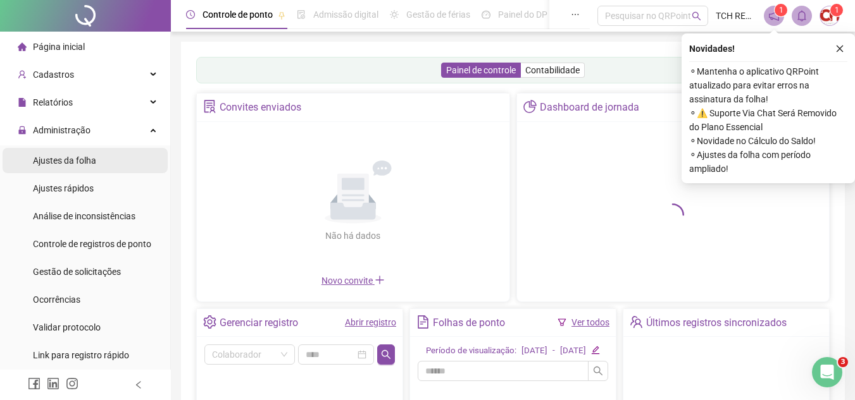
click at [80, 164] on span "Ajustes da folha" at bounding box center [64, 161] width 63 height 10
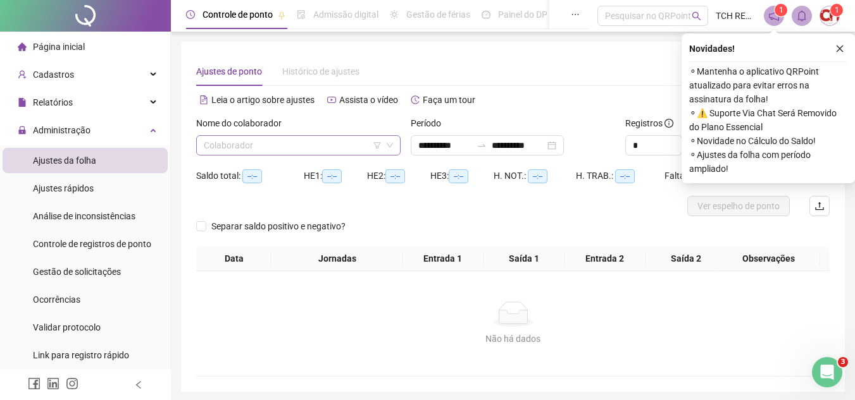
click at [229, 143] on input "search" at bounding box center [293, 145] width 178 height 19
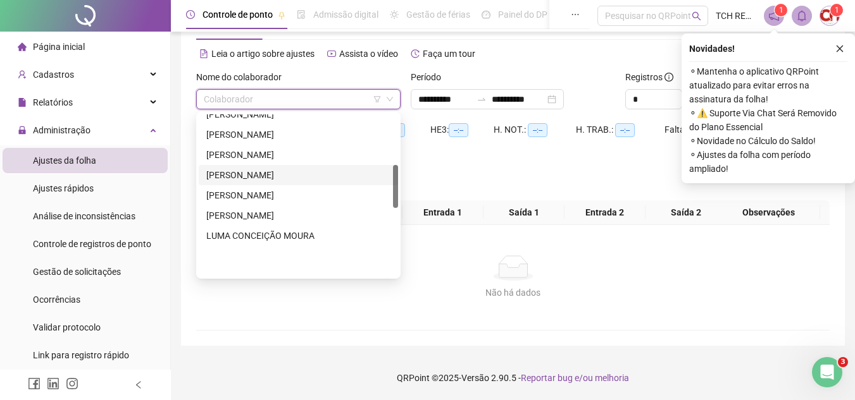
scroll to position [127, 0]
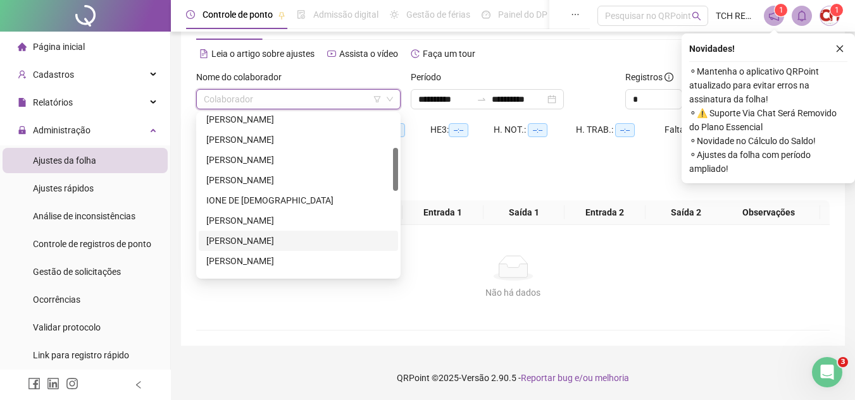
click at [269, 243] on div "[PERSON_NAME]" at bounding box center [298, 241] width 184 height 14
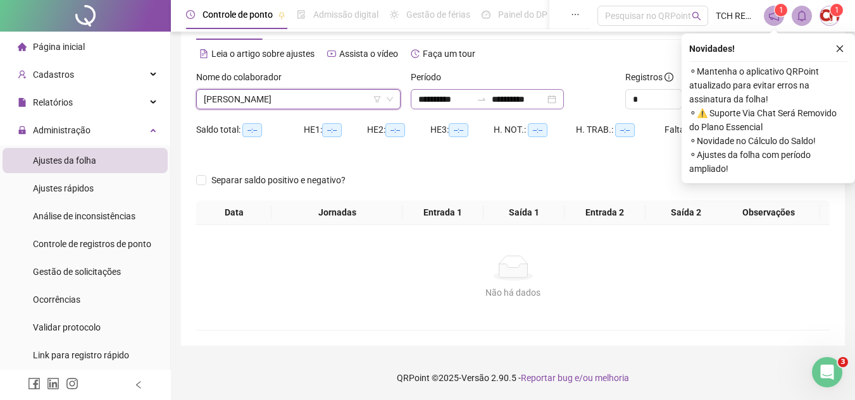
click at [564, 97] on div "**********" at bounding box center [487, 99] width 153 height 20
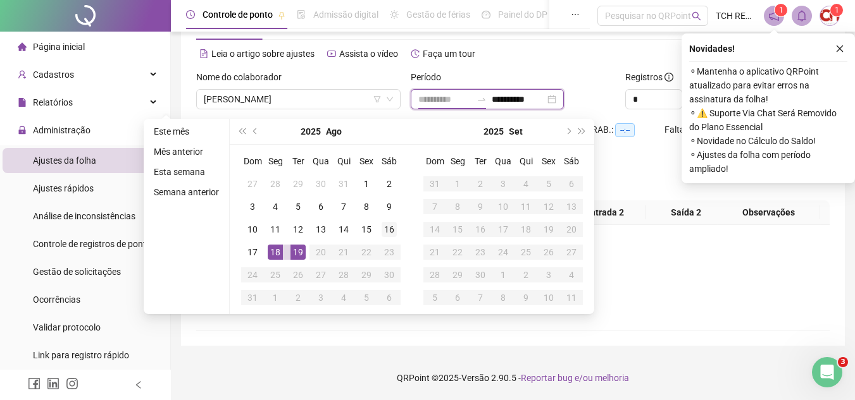
type input "**********"
click at [383, 233] on div "16" at bounding box center [388, 229] width 15 height 15
type input "**********"
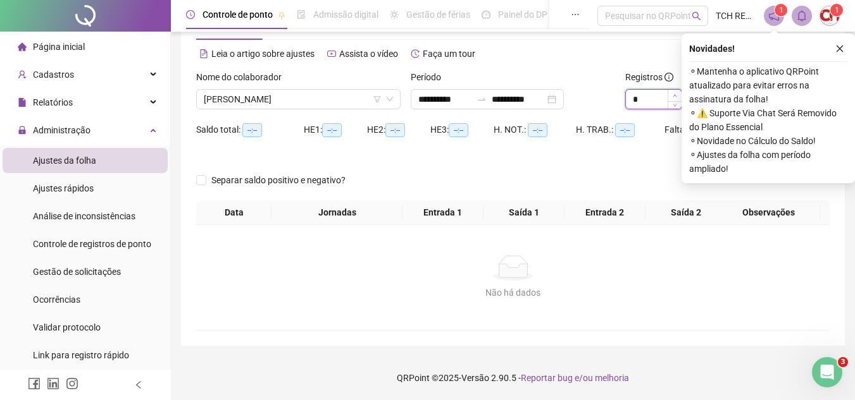
type input "*"
click at [677, 93] on span "Increase Value" at bounding box center [674, 95] width 14 height 11
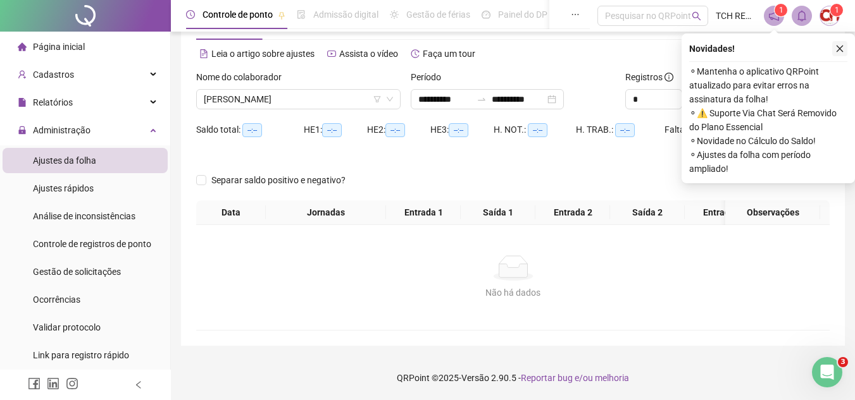
click at [839, 46] on icon "close" at bounding box center [839, 48] width 9 height 9
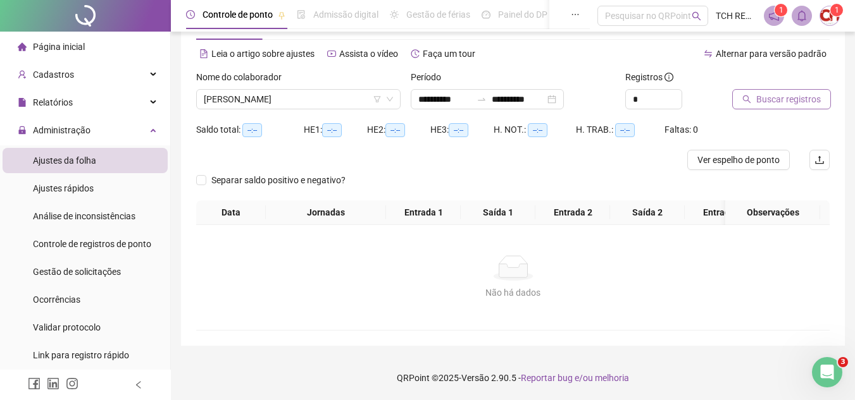
click at [810, 101] on span "Buscar registros" at bounding box center [788, 99] width 65 height 14
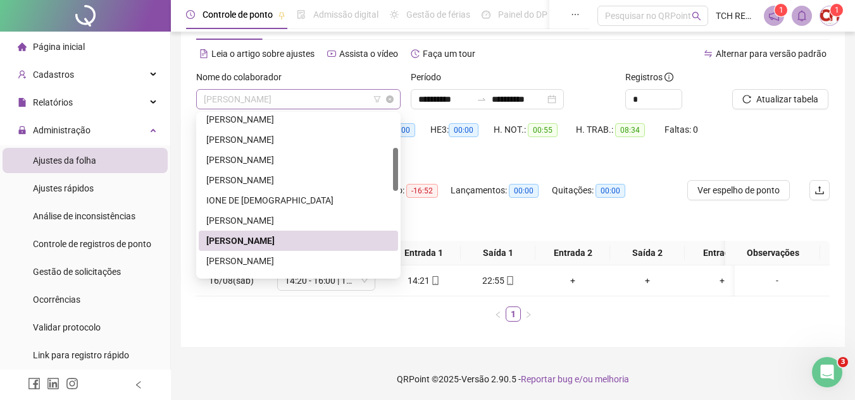
click at [337, 96] on span "[PERSON_NAME]" at bounding box center [298, 99] width 189 height 19
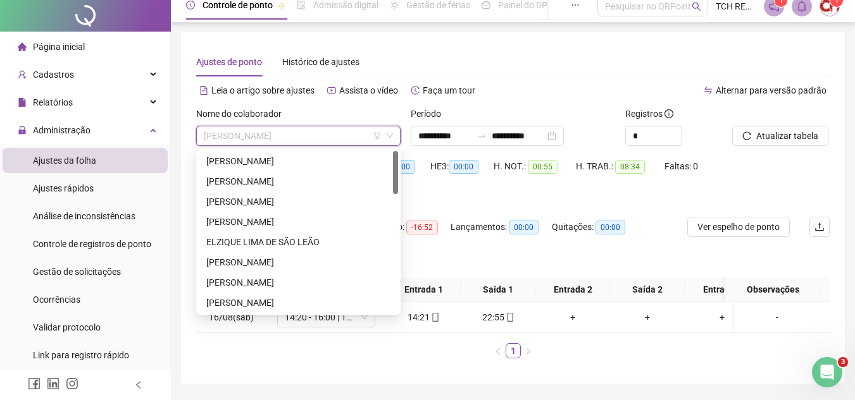
scroll to position [0, 0]
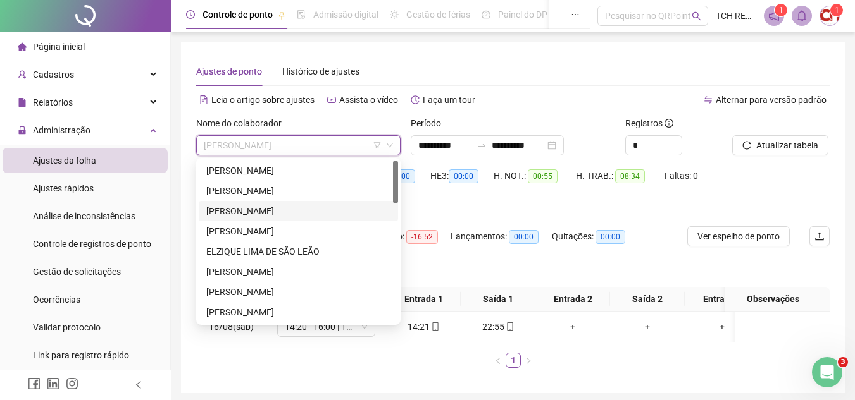
click at [238, 212] on div "[PERSON_NAME]" at bounding box center [298, 211] width 184 height 14
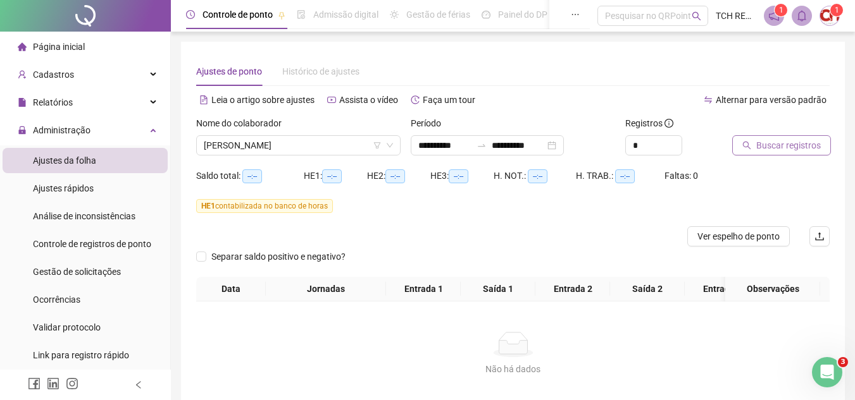
click at [758, 148] on span "Buscar registros" at bounding box center [788, 146] width 65 height 14
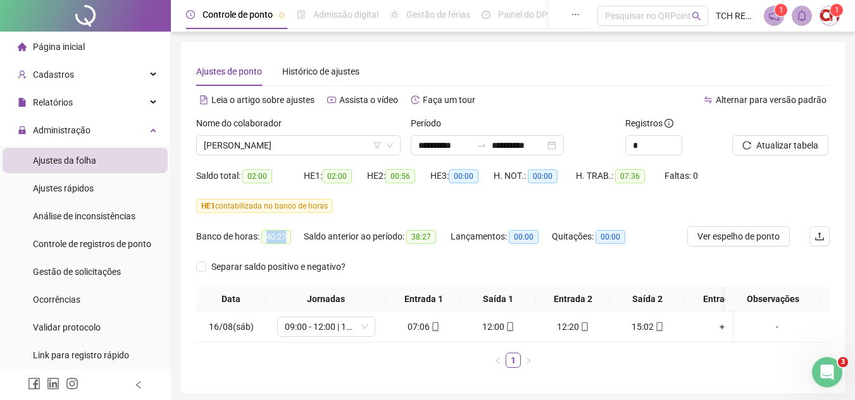
drag, startPoint x: 266, startPoint y: 236, endPoint x: 292, endPoint y: 235, distance: 25.9
click at [292, 235] on div "Banco de horas: 40:27" at bounding box center [250, 237] width 108 height 15
click at [301, 225] on div "HE 1 contabilizada no banco de horas" at bounding box center [512, 211] width 633 height 30
